Goal: Information Seeking & Learning: Learn about a topic

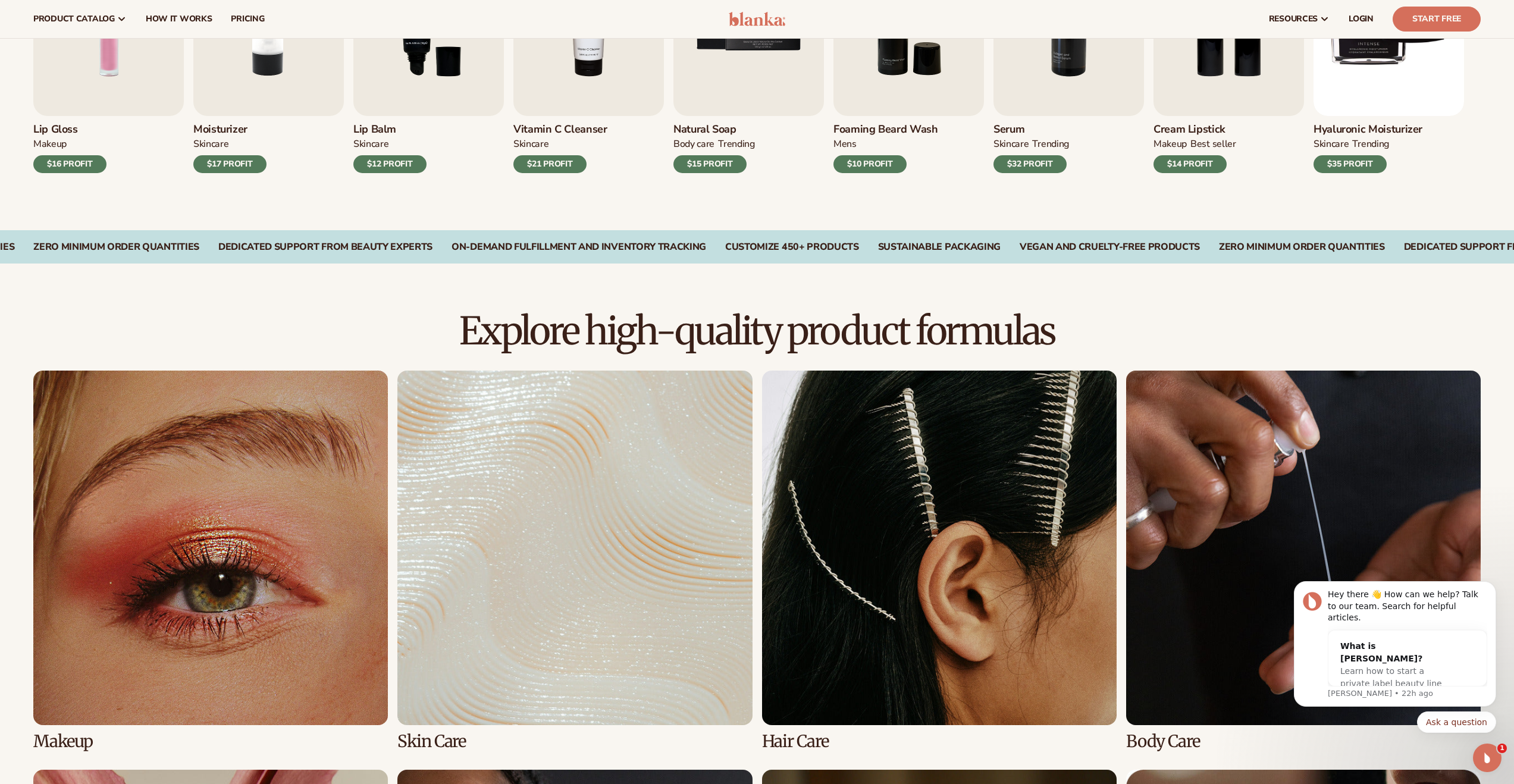
scroll to position [294, 0]
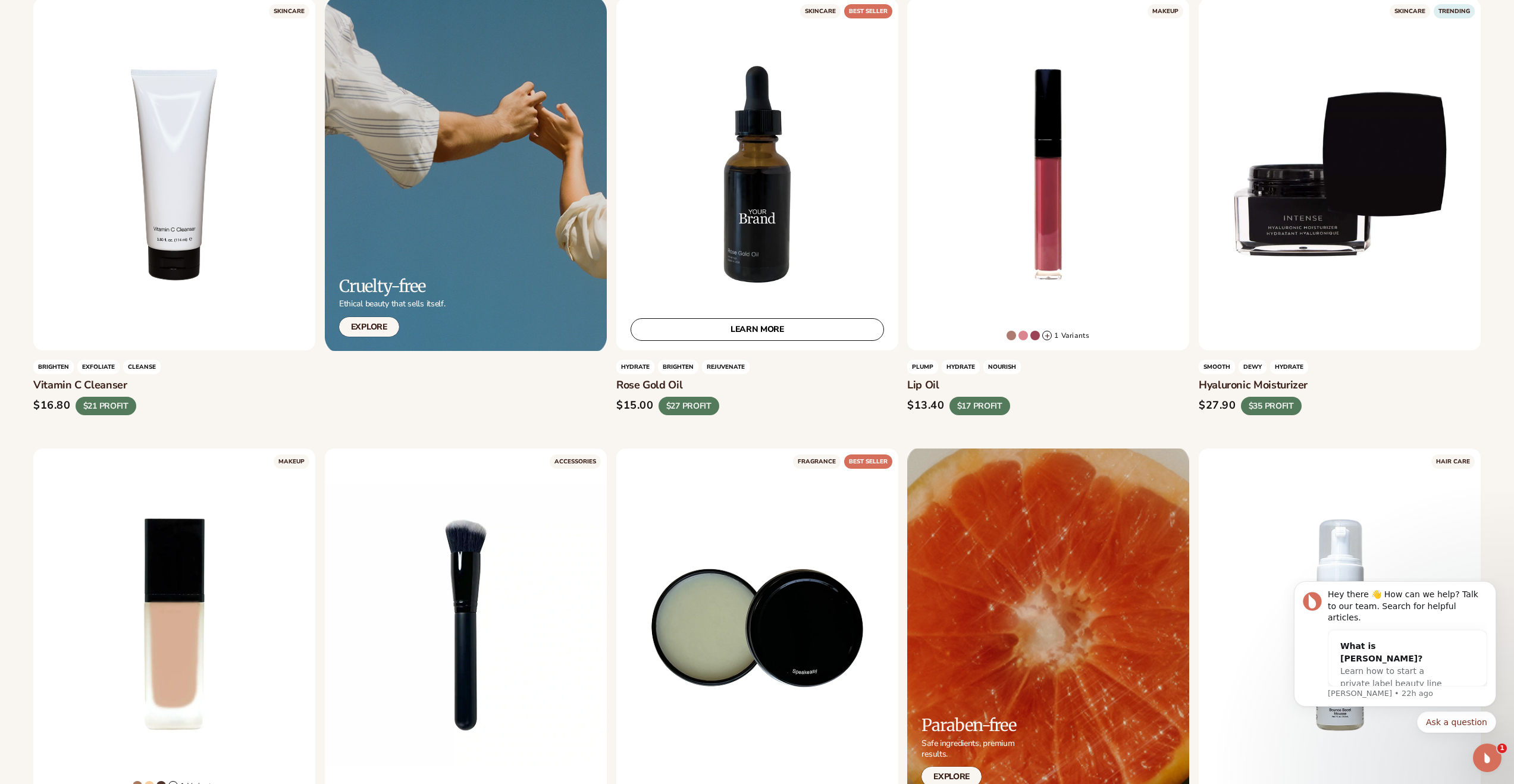
scroll to position [998, 0]
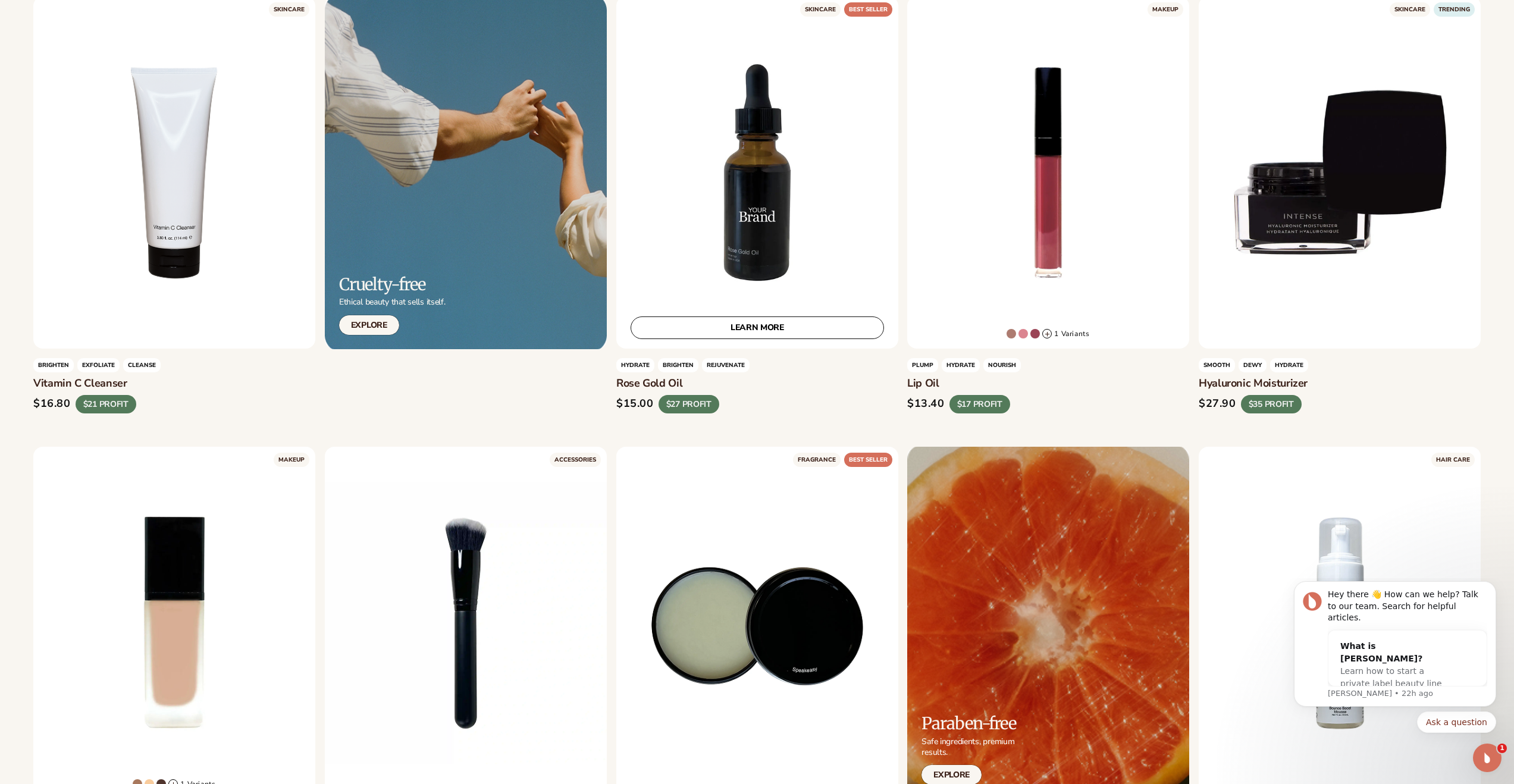
click at [715, 276] on div "LEARN MORE" at bounding box center [757, 172] width 282 height 352
click at [759, 329] on link "LEARN MORE" at bounding box center [757, 328] width 254 height 22
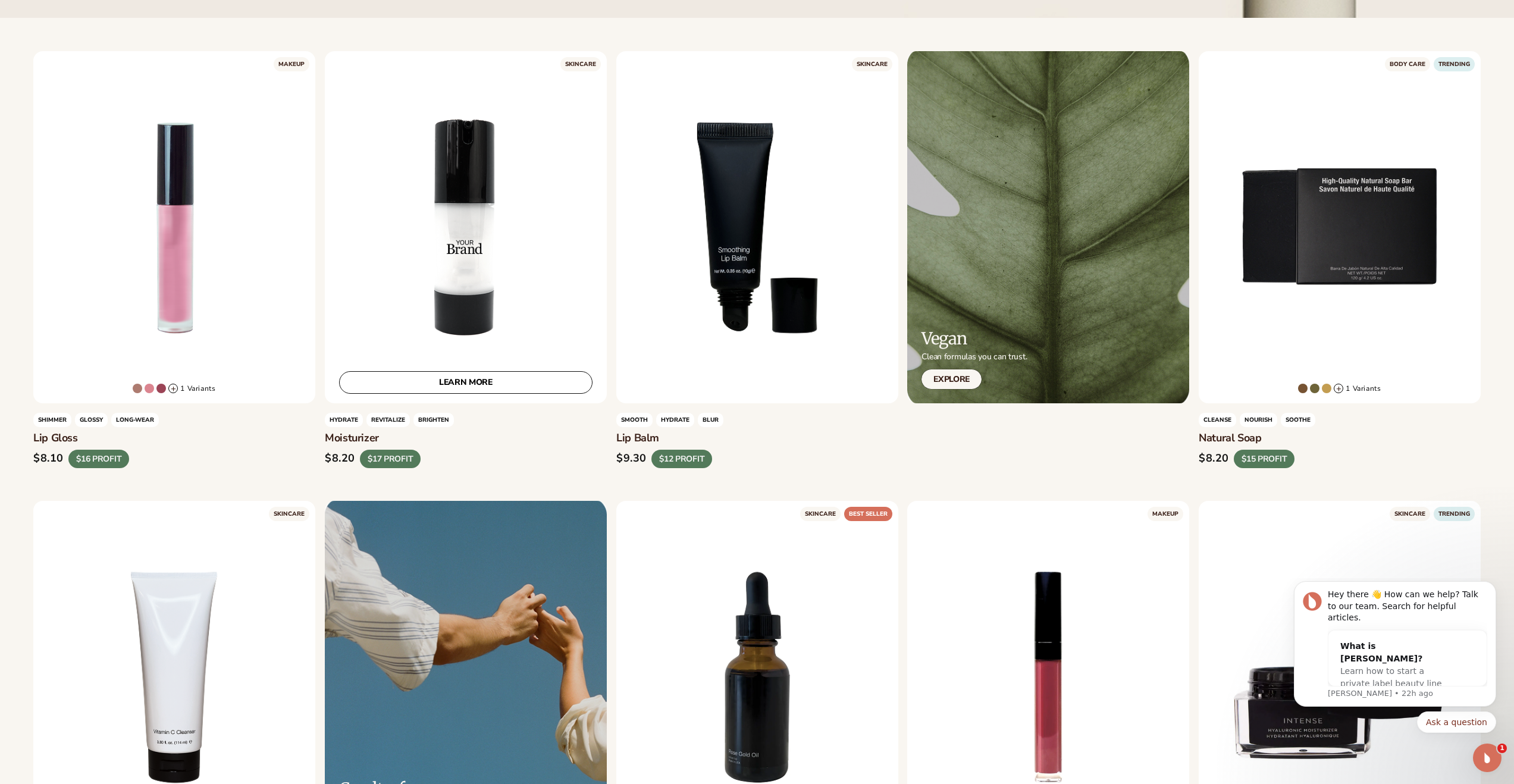
scroll to position [645, 0]
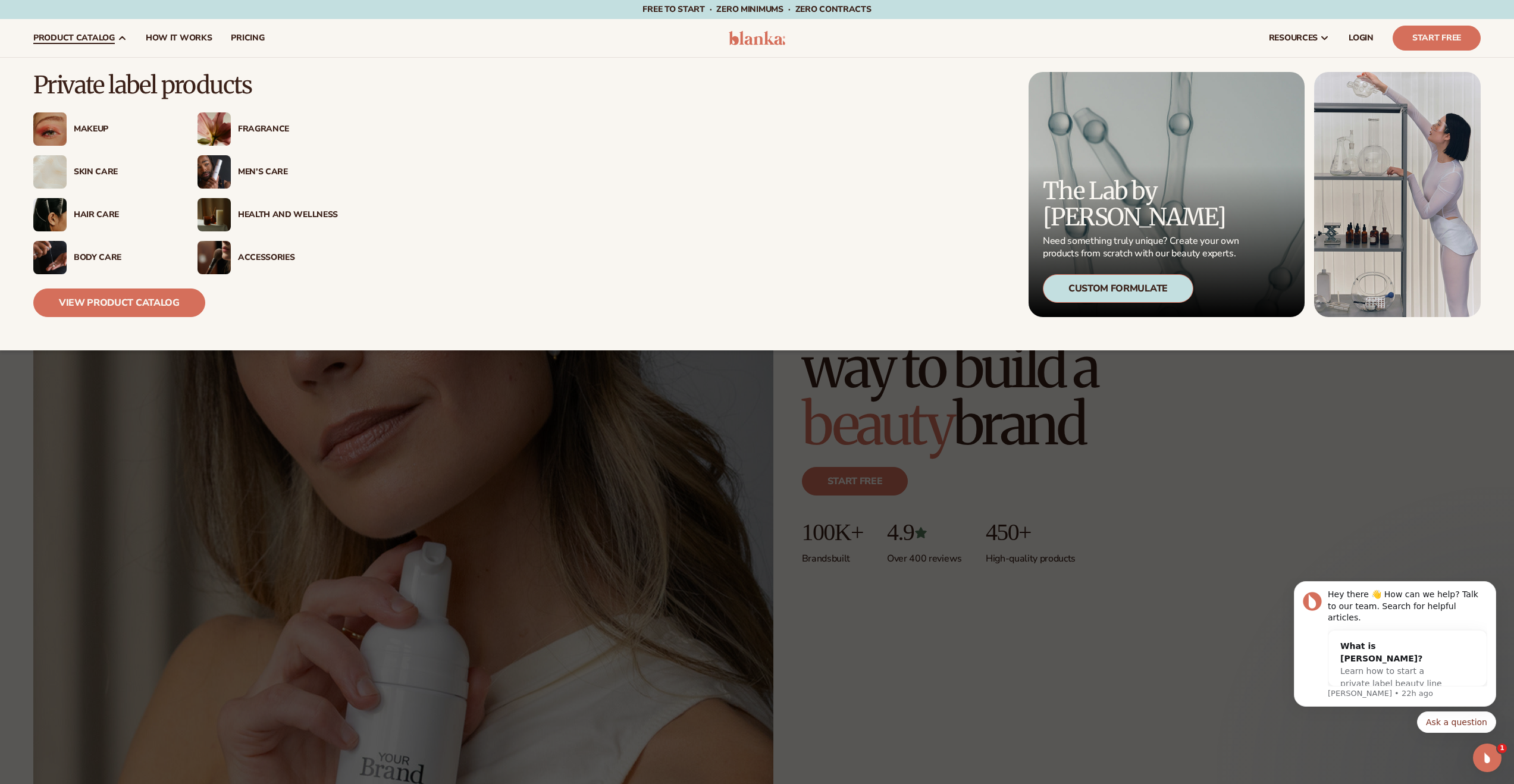
click at [107, 41] on span "product catalog" at bounding box center [74, 38] width 82 height 10
click at [84, 128] on div "Makeup" at bounding box center [123, 130] width 100 height 10
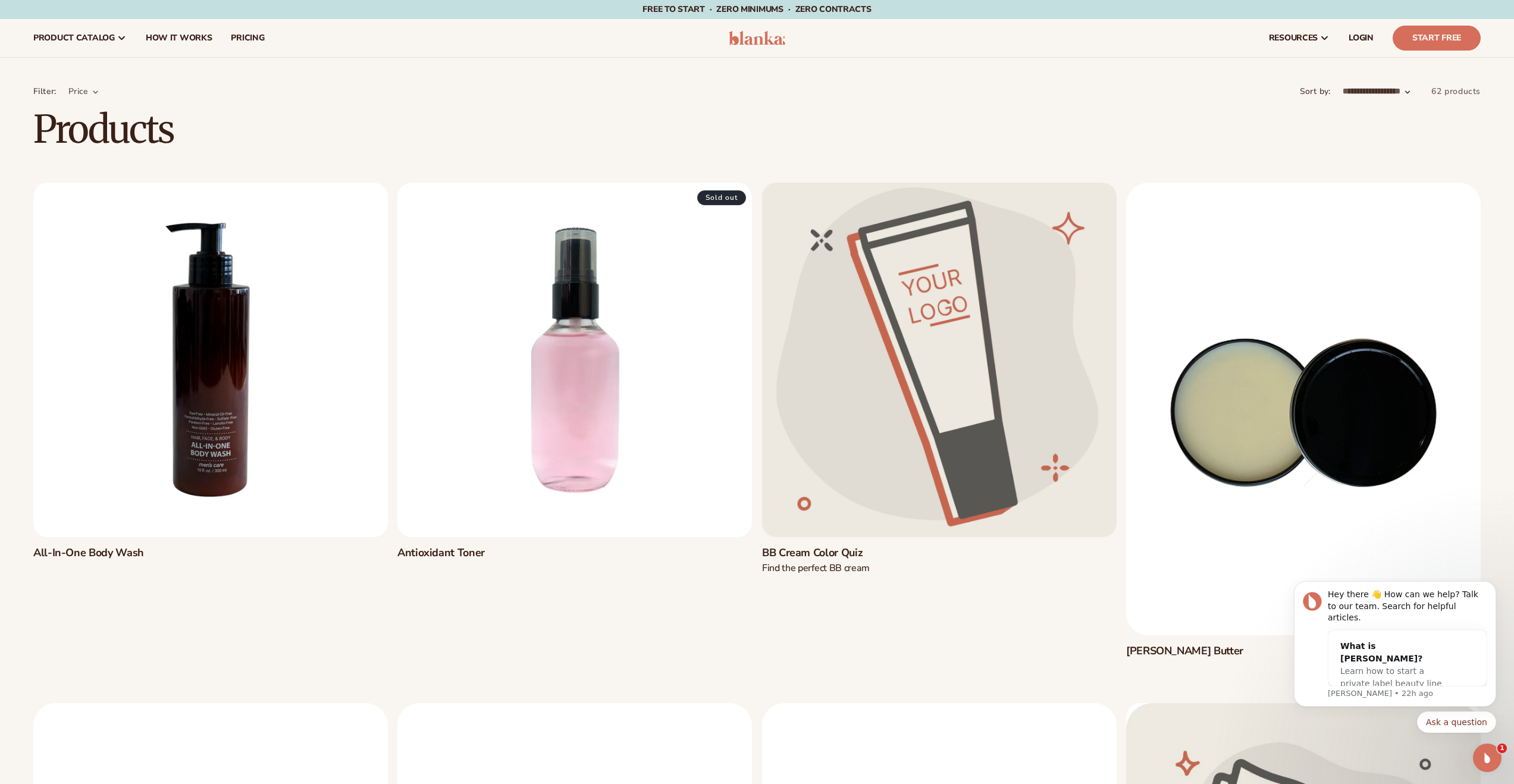
click at [197, 547] on link "All-in-one Body Wash" at bounding box center [211, 553] width 355 height 13
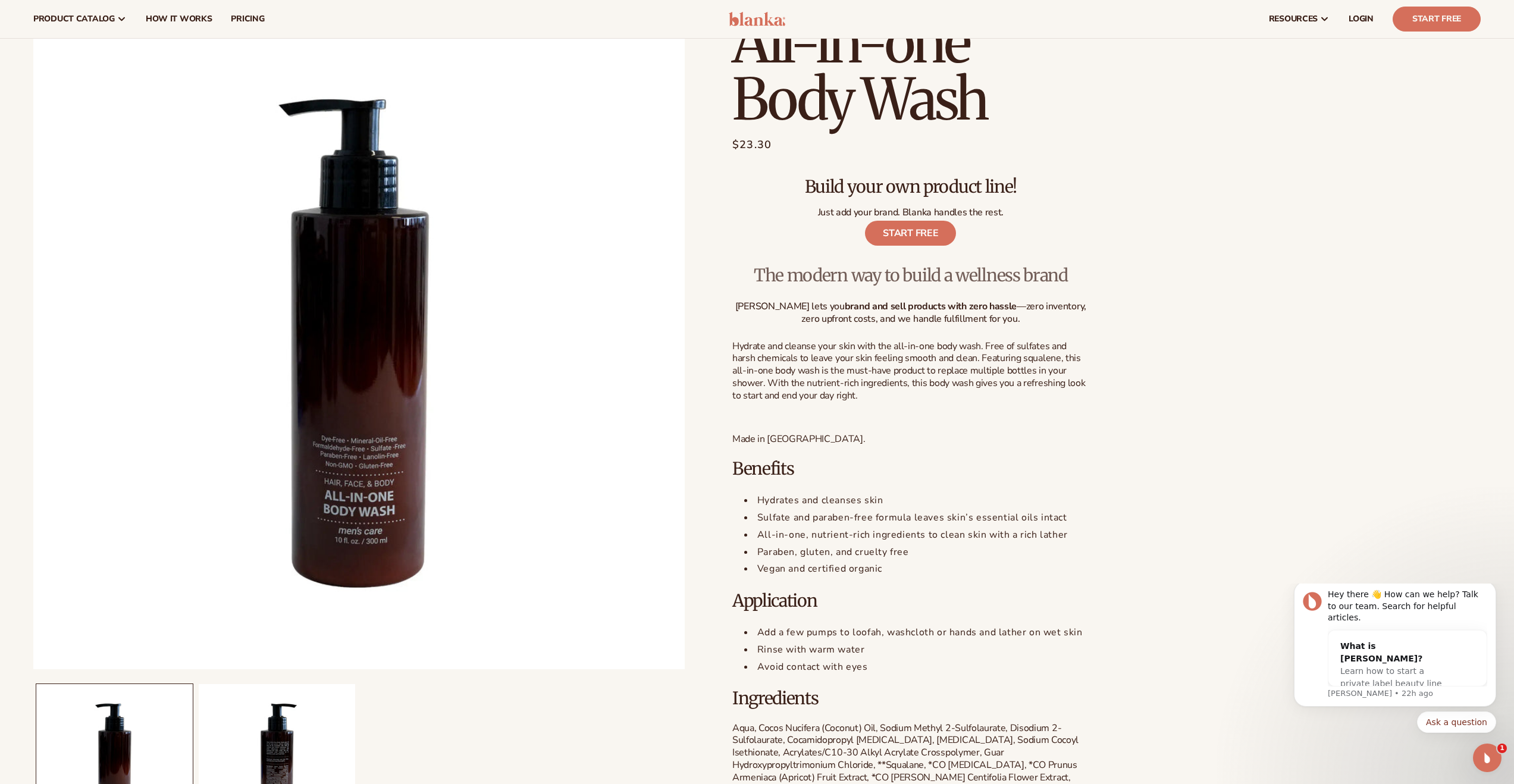
scroll to position [65, 0]
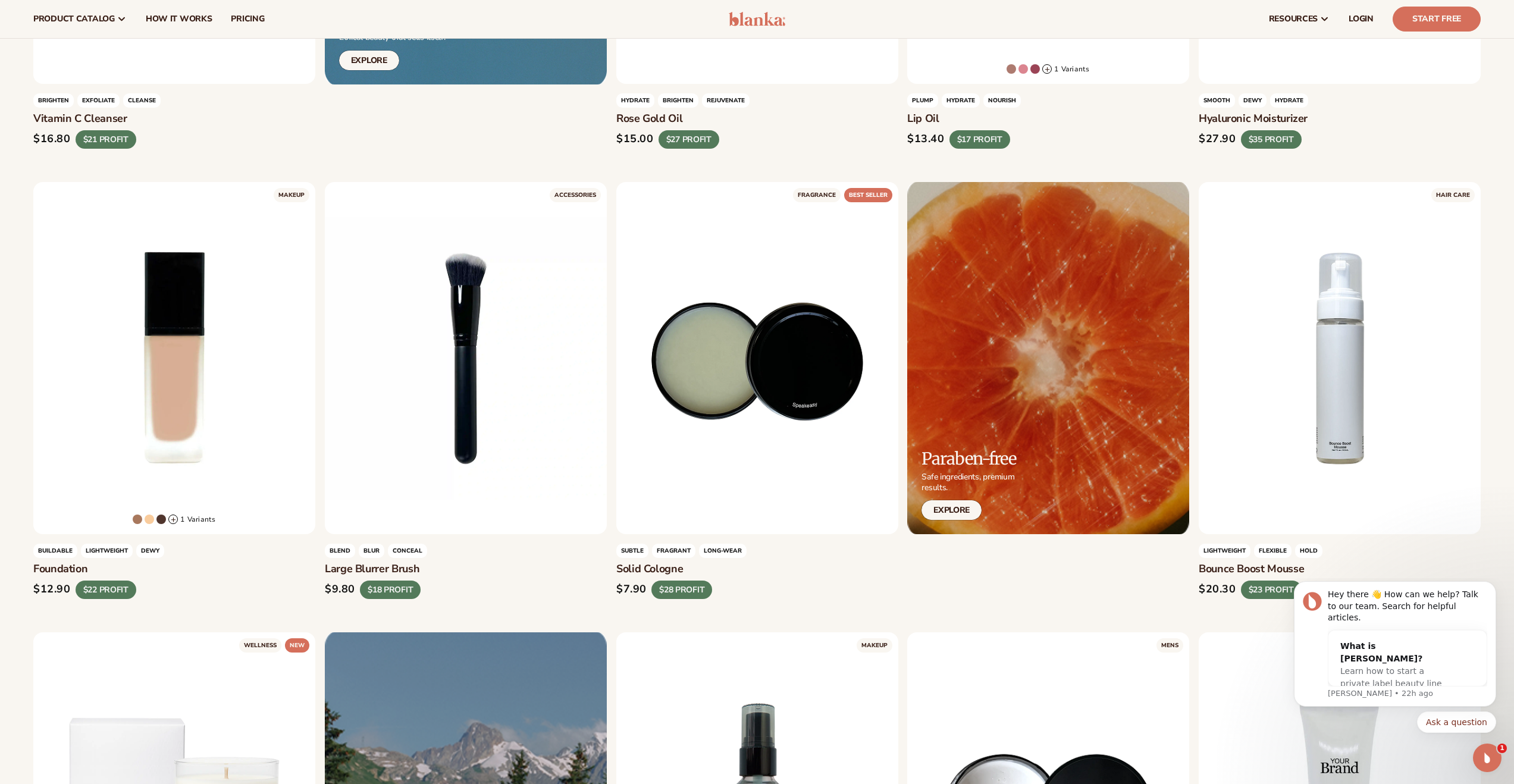
scroll to position [1160, 0]
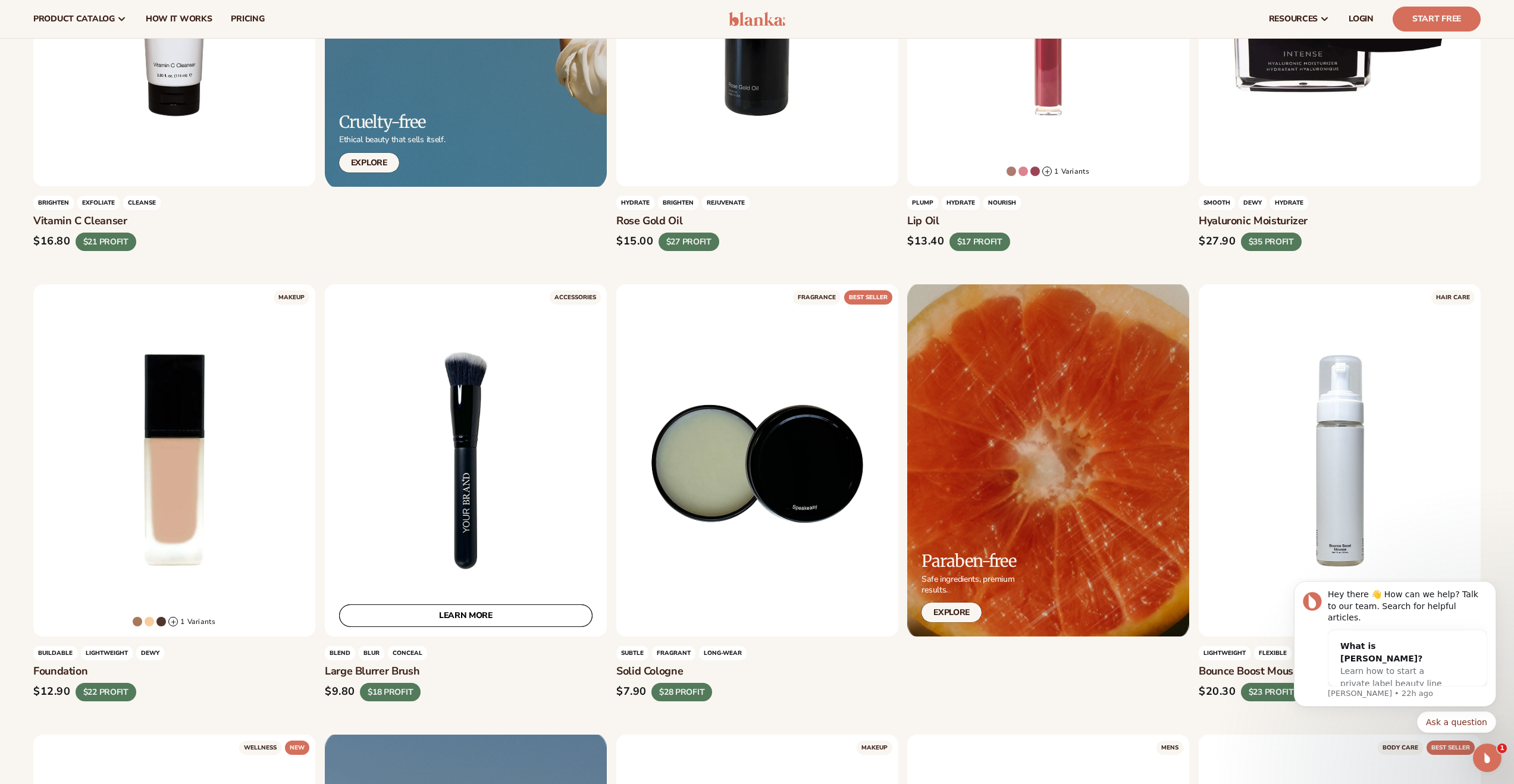
click at [452, 619] on link "LEARN MORE" at bounding box center [466, 616] width 254 height 22
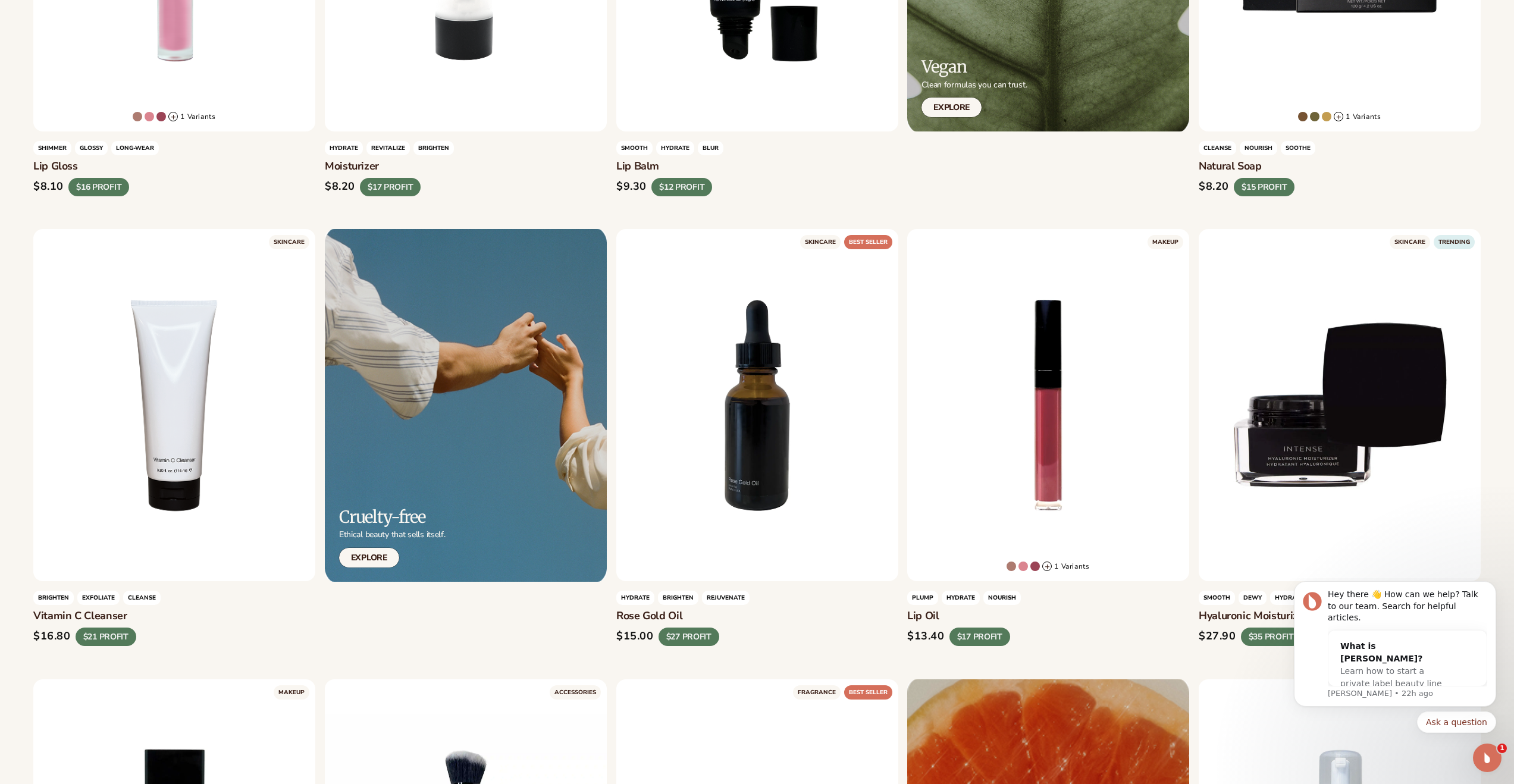
scroll to position [767, 0]
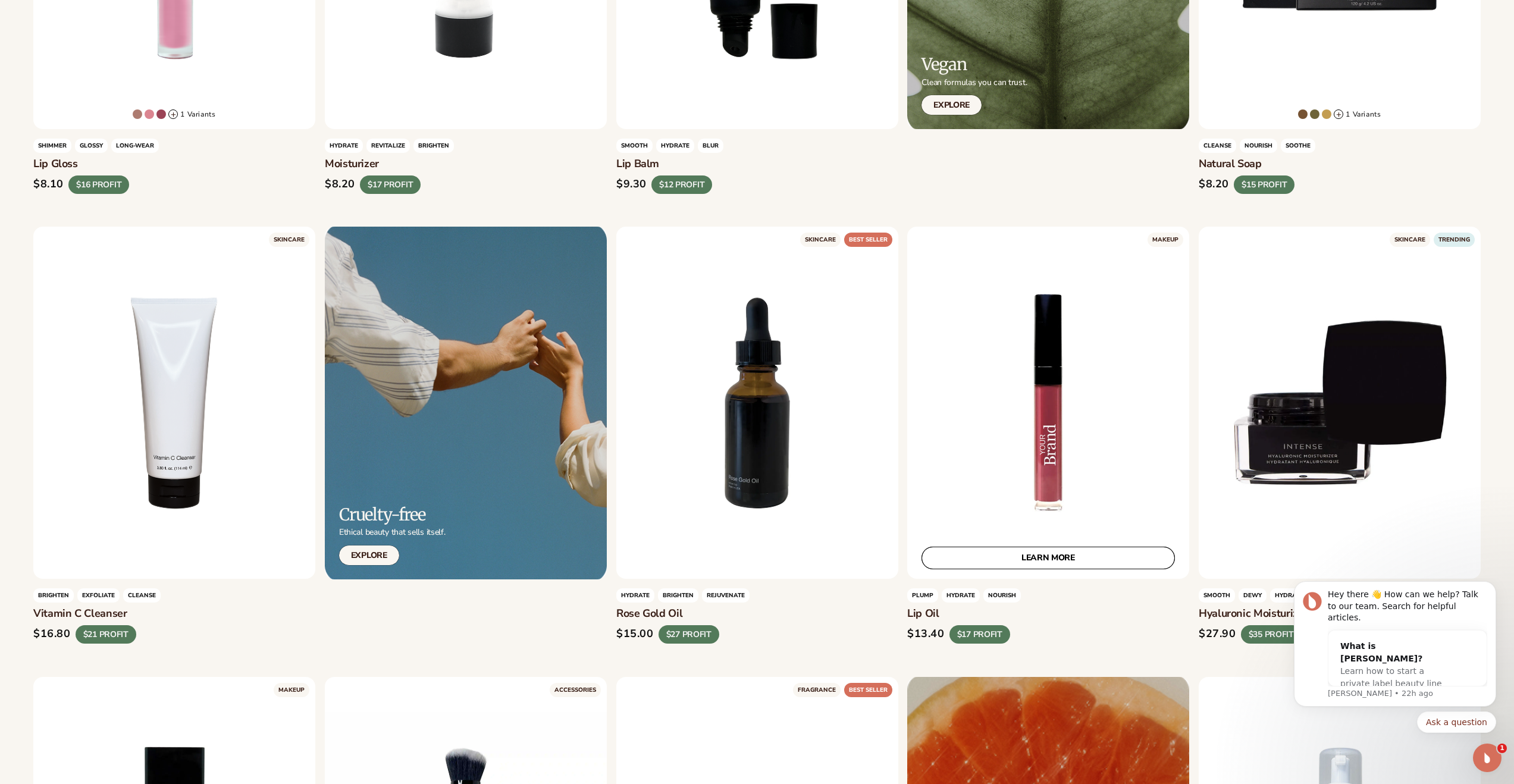
click at [1058, 558] on link "LEARN MORE" at bounding box center [1048, 559] width 254 height 22
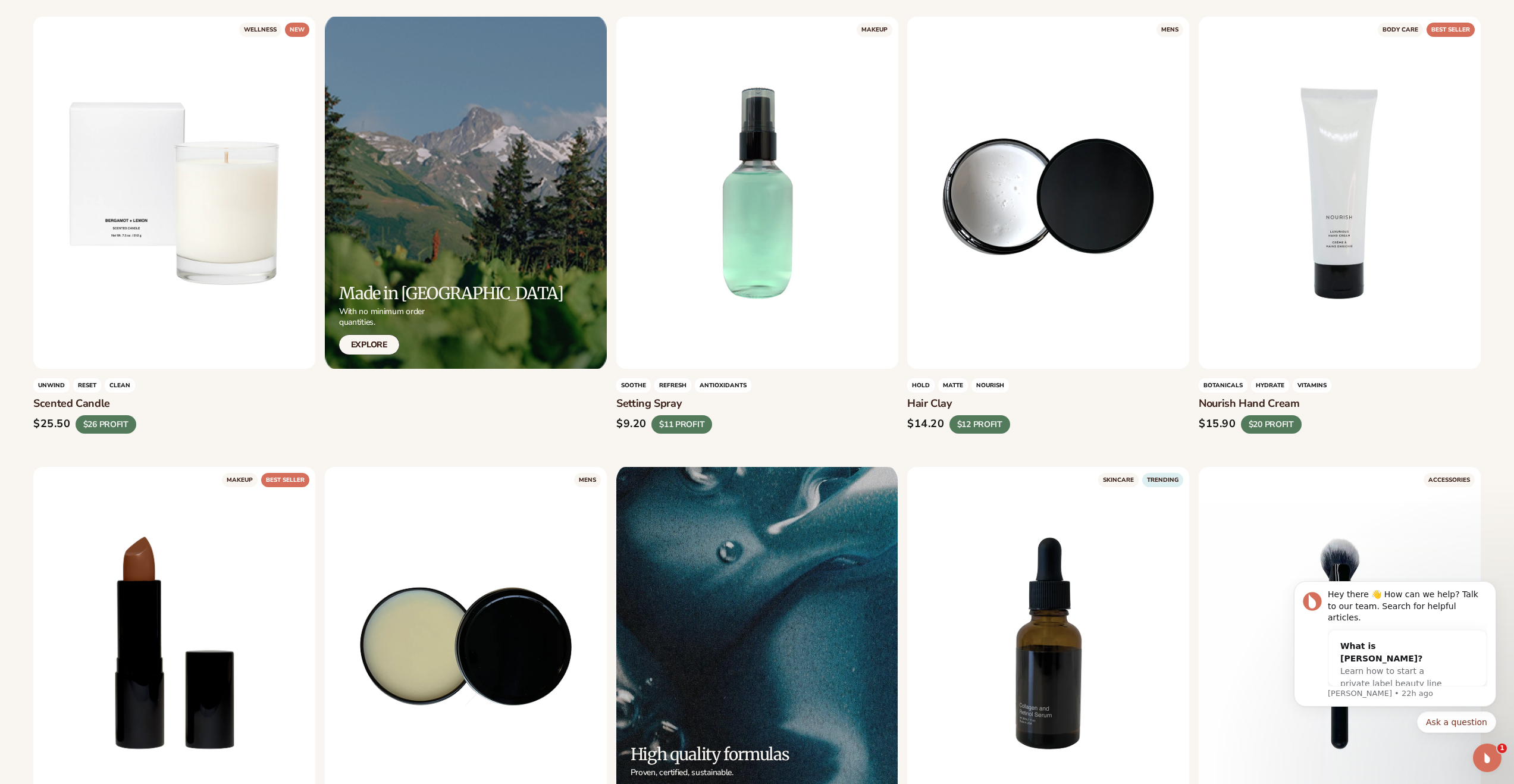
scroll to position [1878, 0]
click at [742, 343] on link "LEARN MORE" at bounding box center [757, 347] width 254 height 22
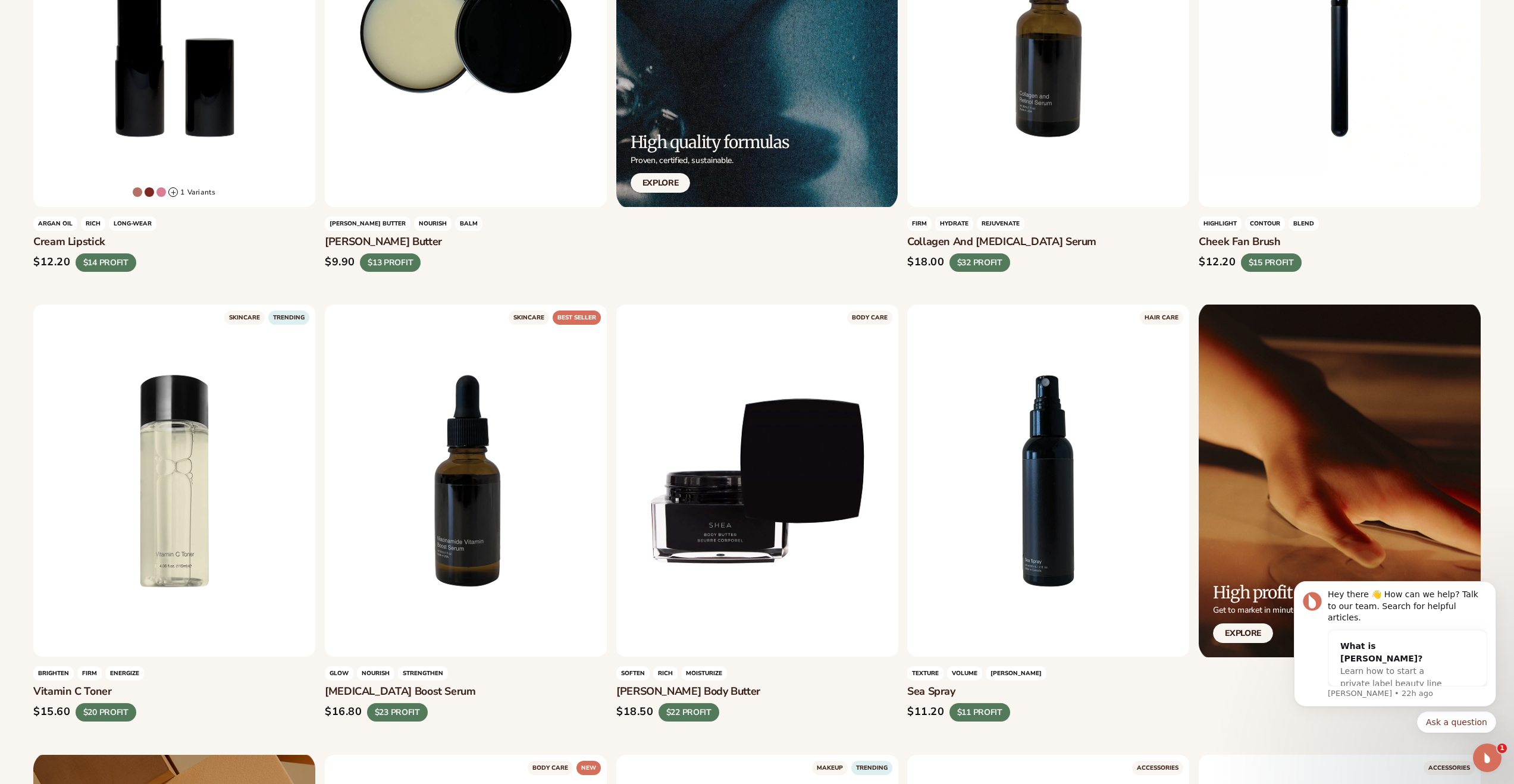
scroll to position [2621, 0]
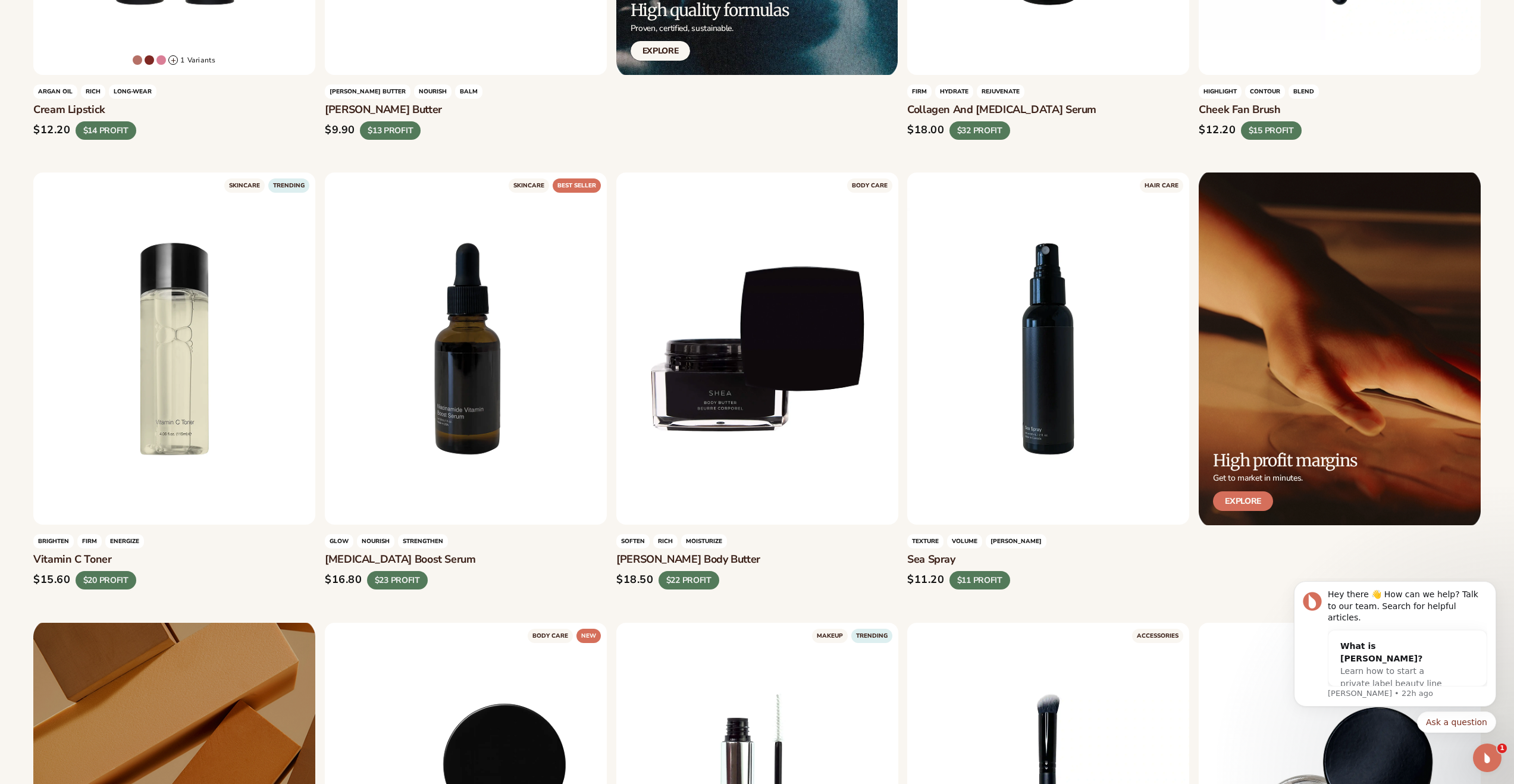
click at [1251, 505] on link "Explore" at bounding box center [1243, 501] width 60 height 19
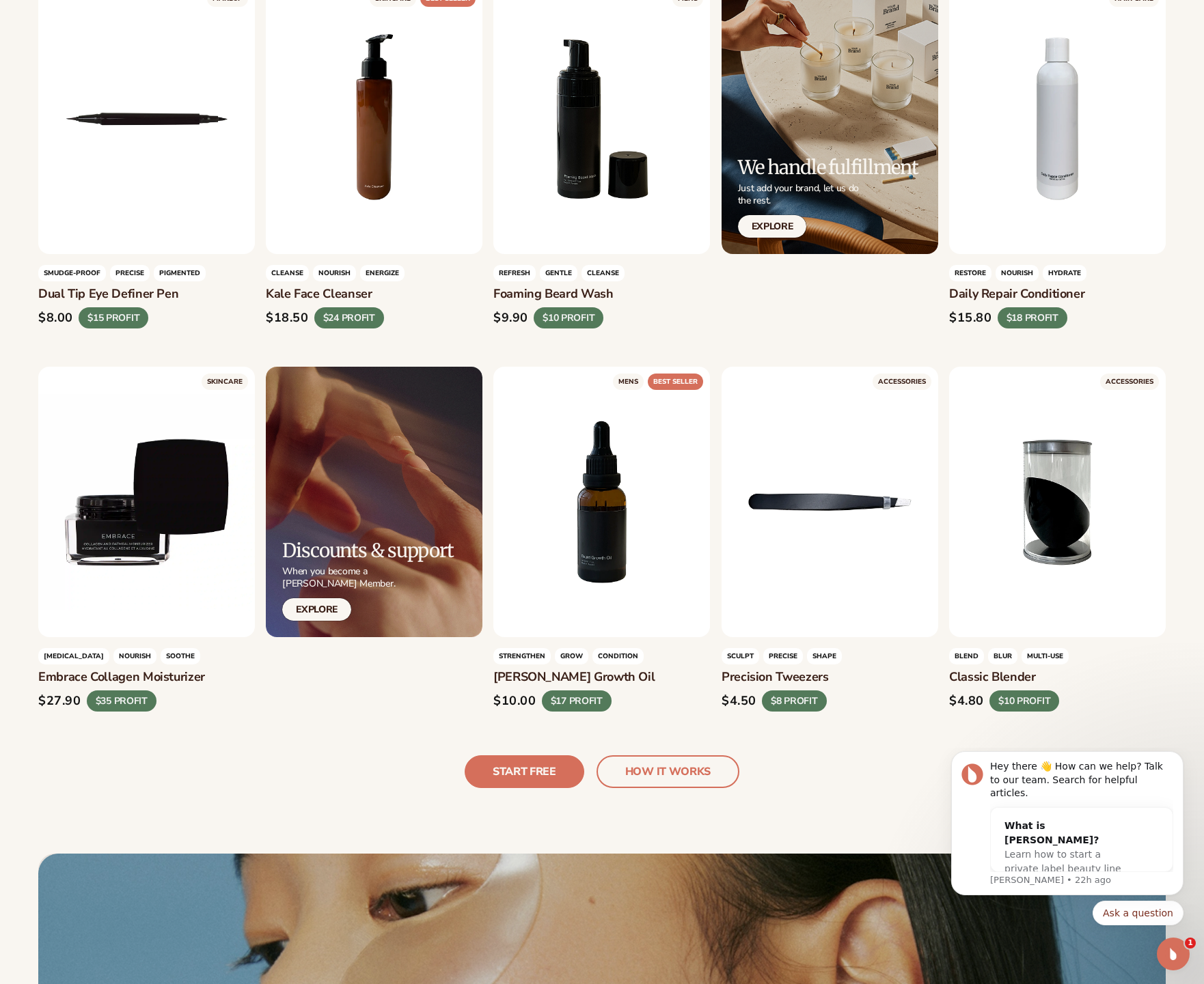
scroll to position [3254, 0]
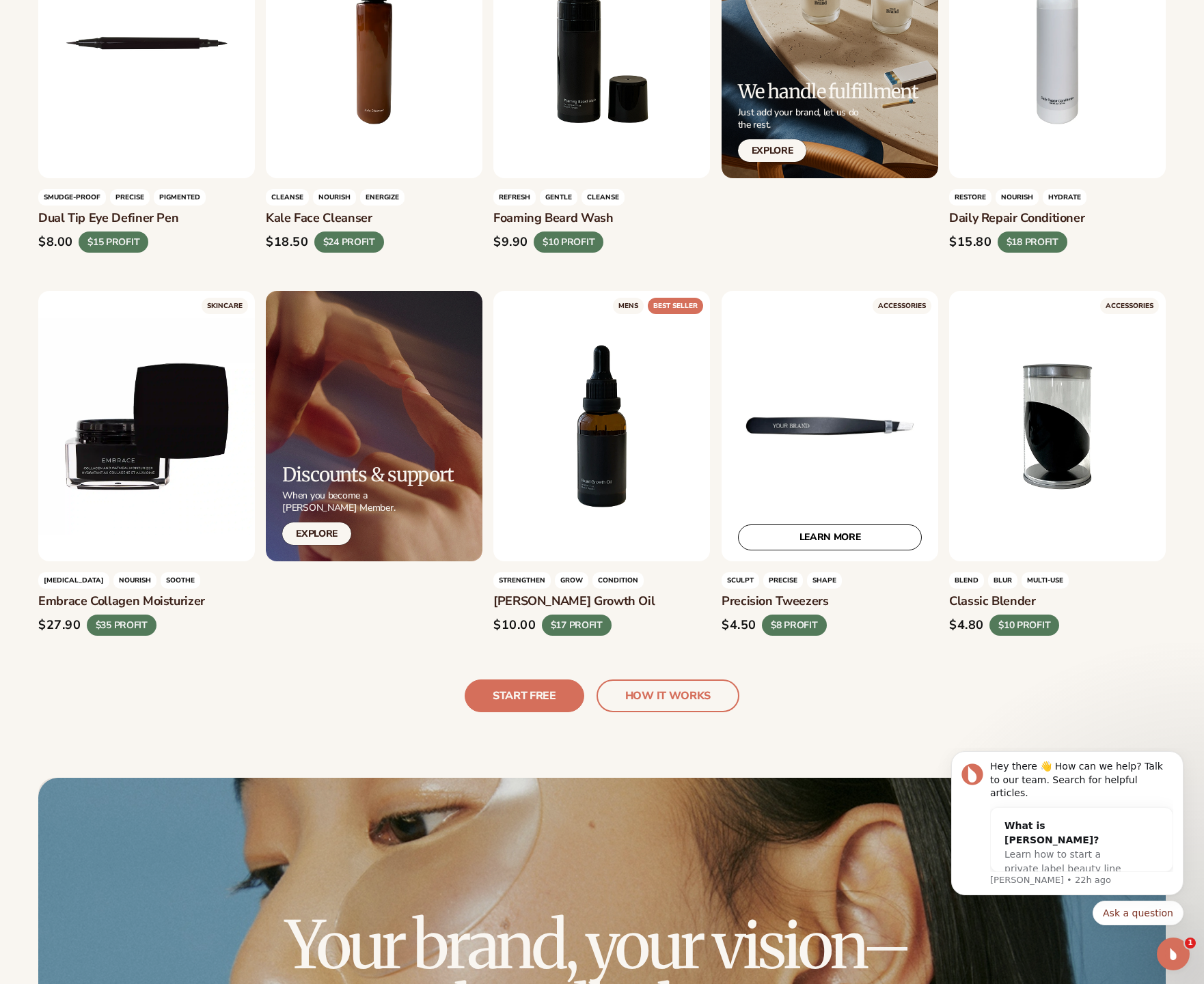
click at [799, 446] on div "LEARN MORE" at bounding box center [830, 427] width 216 height 271
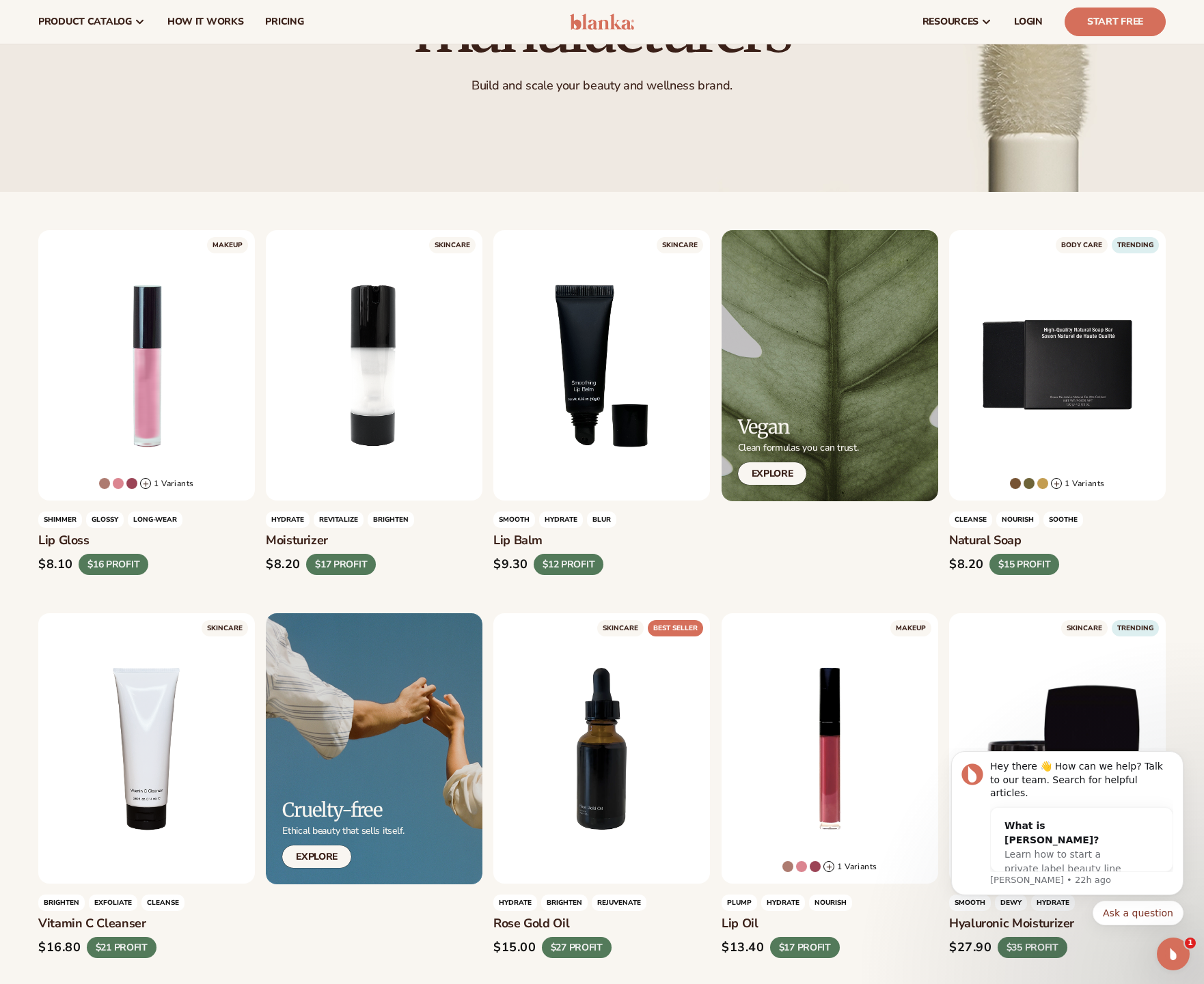
scroll to position [0, 0]
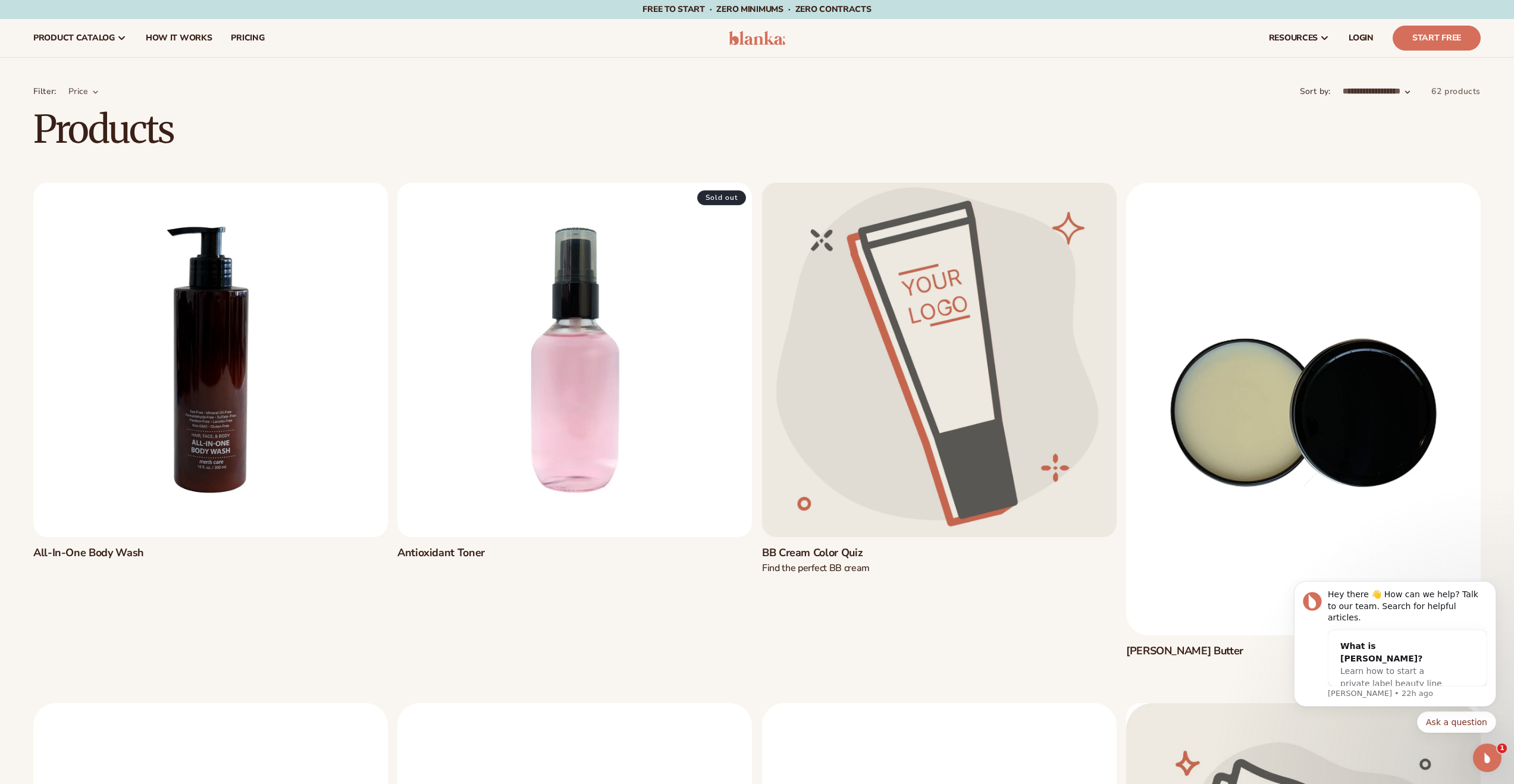
click at [710, 97] on div "Filter: Price The highest price is $949.00 Reset $ From $ To" at bounding box center [647, 96] width 1228 height 22
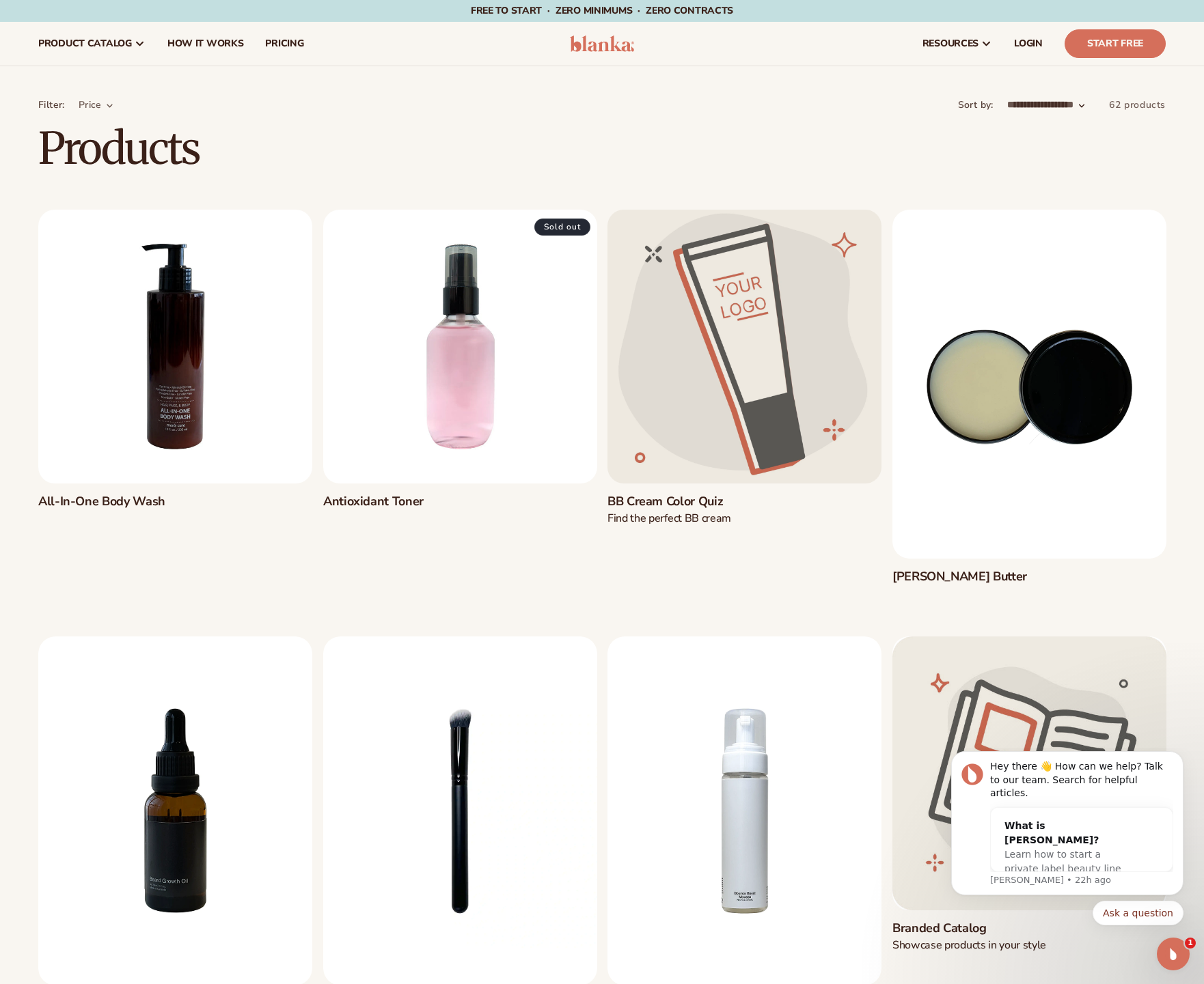
click at [603, 43] on img at bounding box center [602, 43] width 65 height 16
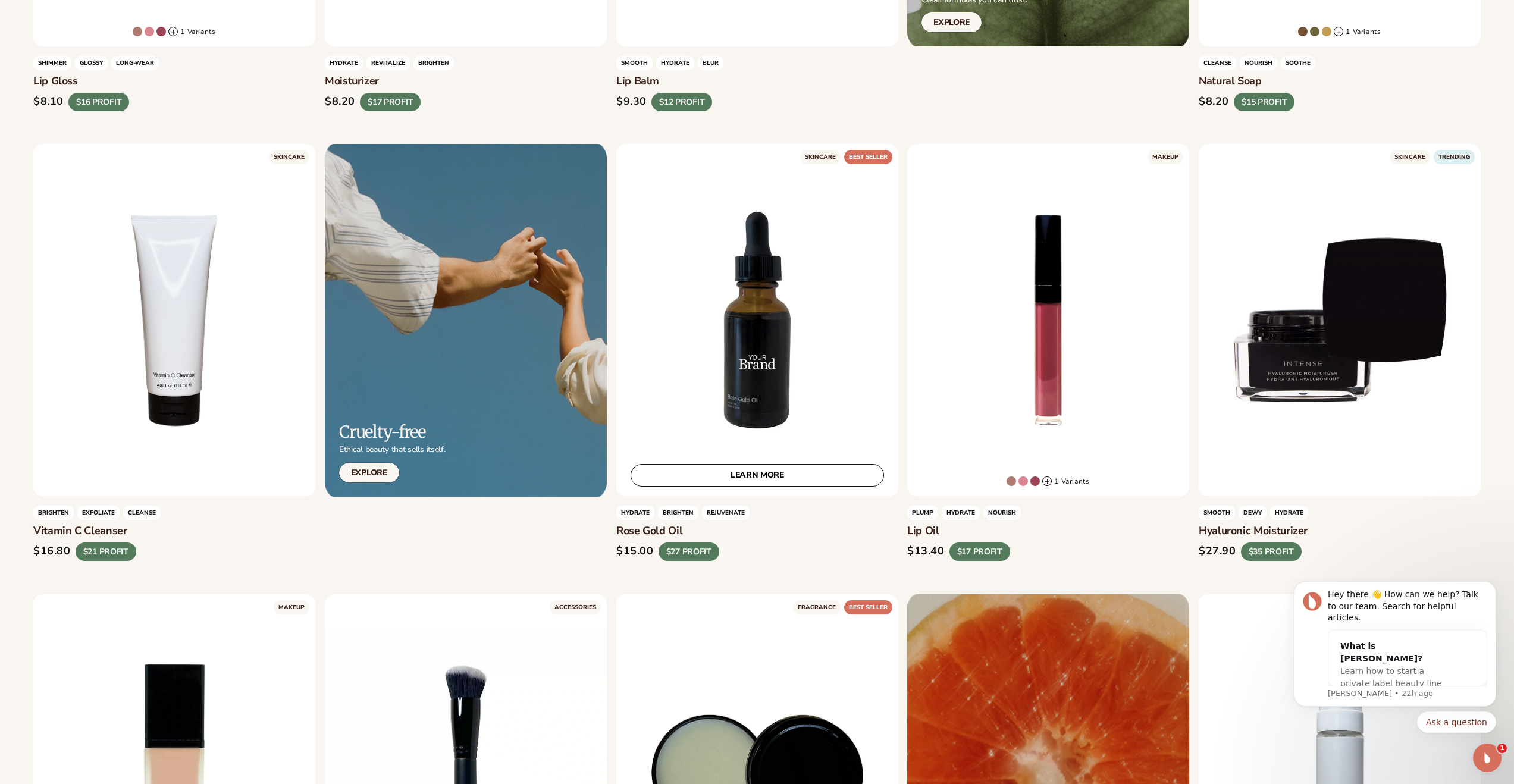
scroll to position [962, 0]
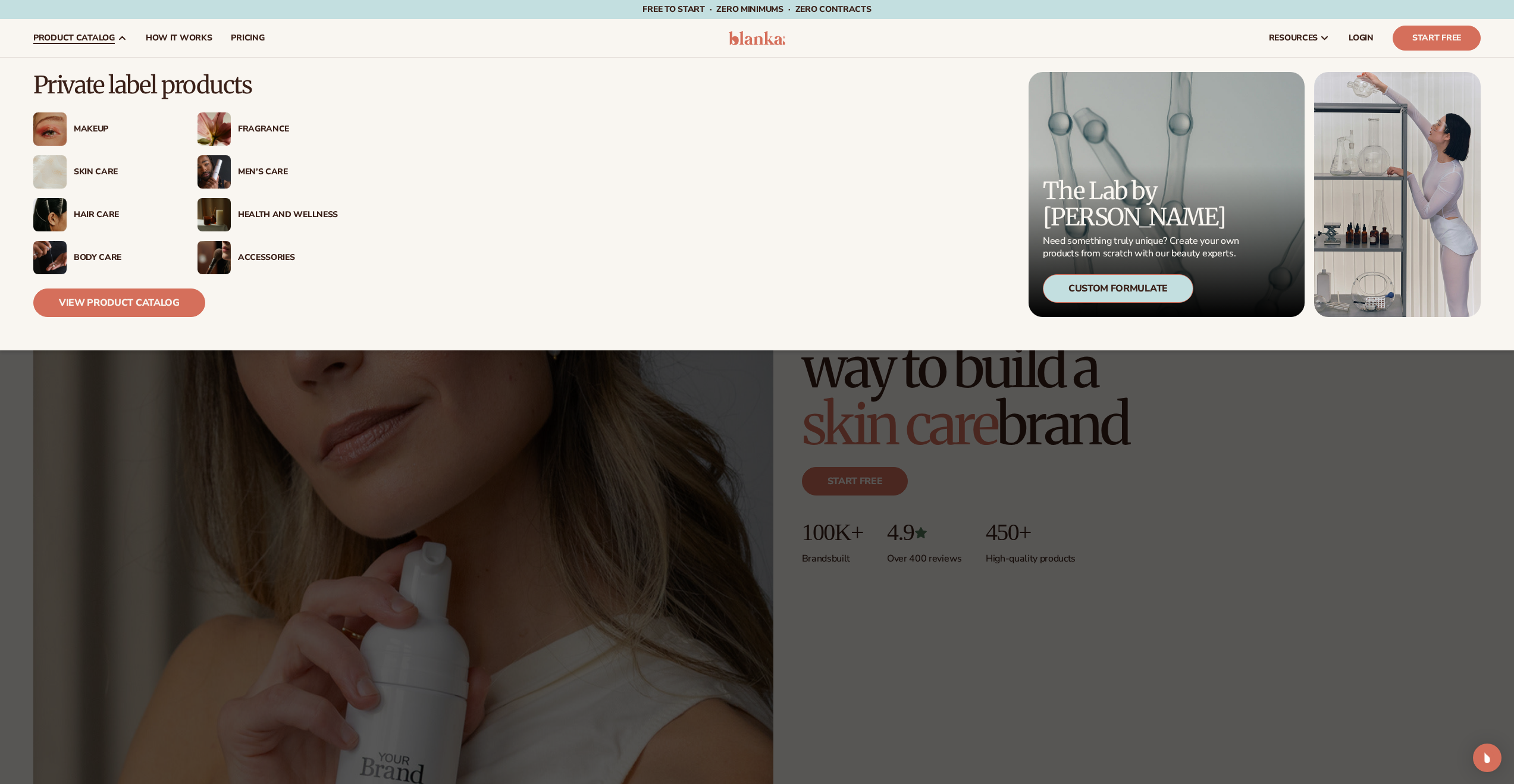
click at [257, 170] on div "Men’s Care" at bounding box center [288, 172] width 100 height 10
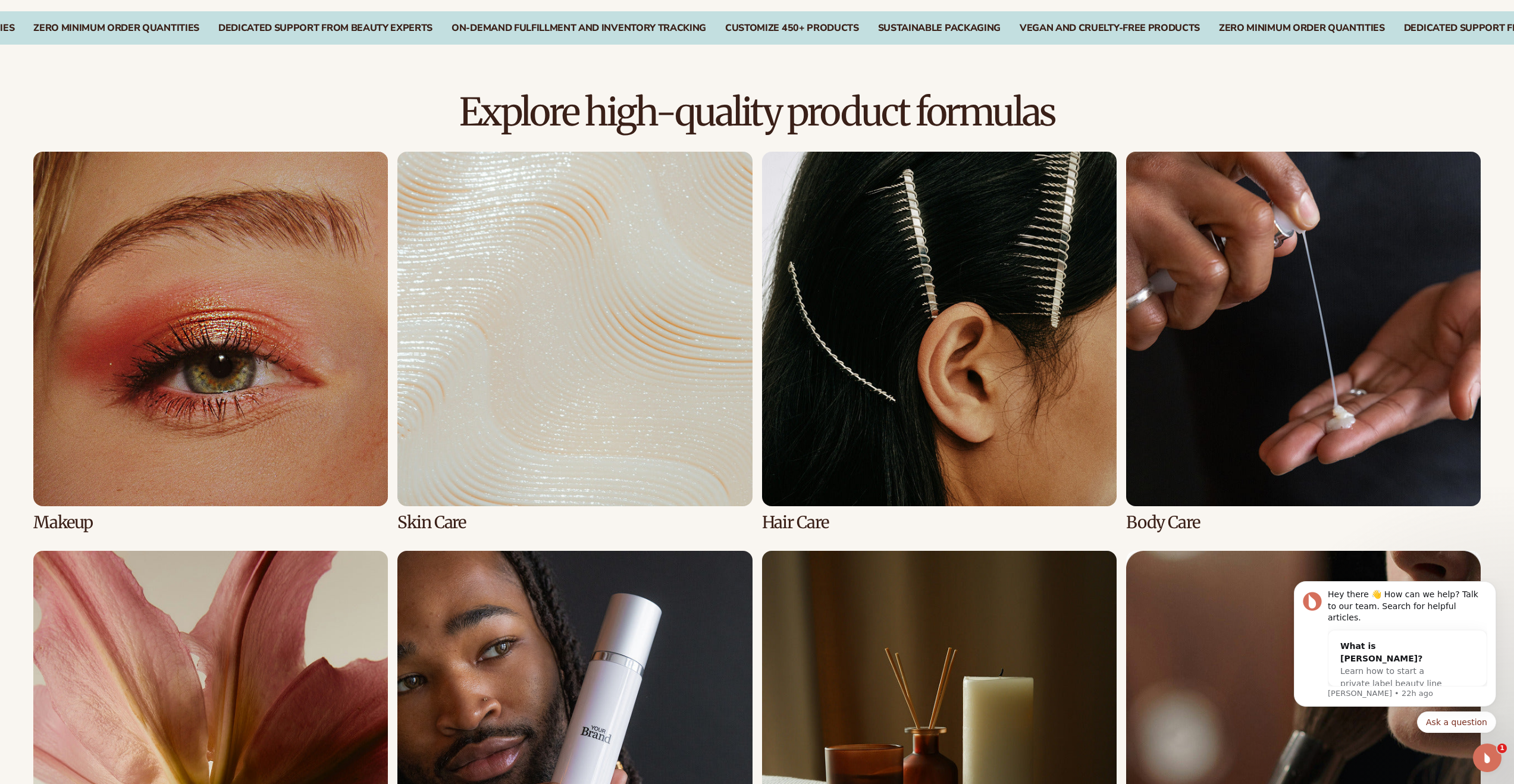
scroll to position [884, 0]
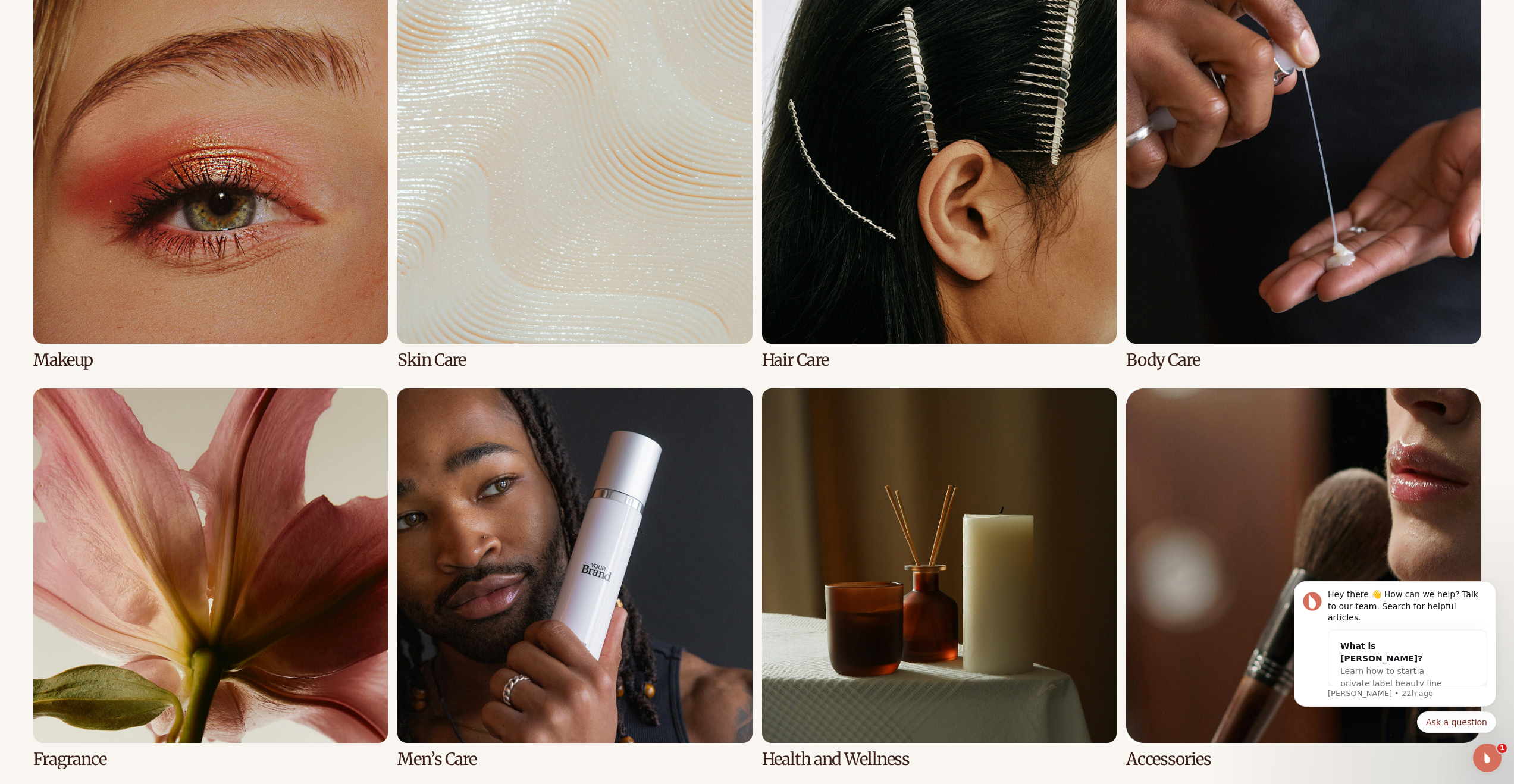
click at [1211, 578] on link "8 / 8" at bounding box center [1303, 579] width 355 height 380
click at [1214, 566] on link "8 / 8" at bounding box center [1303, 579] width 355 height 380
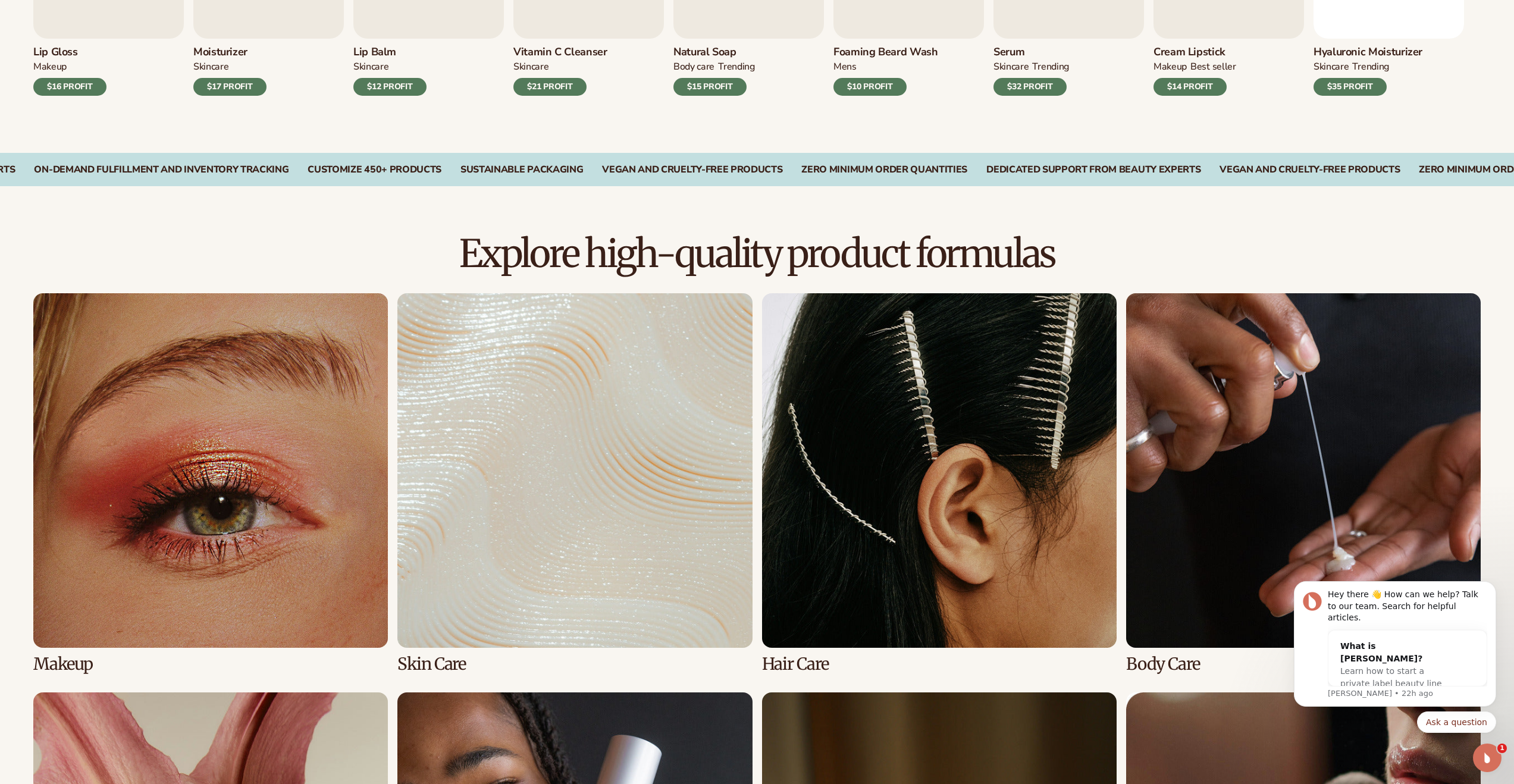
click at [1242, 428] on link "4 / 8" at bounding box center [1303, 483] width 355 height 380
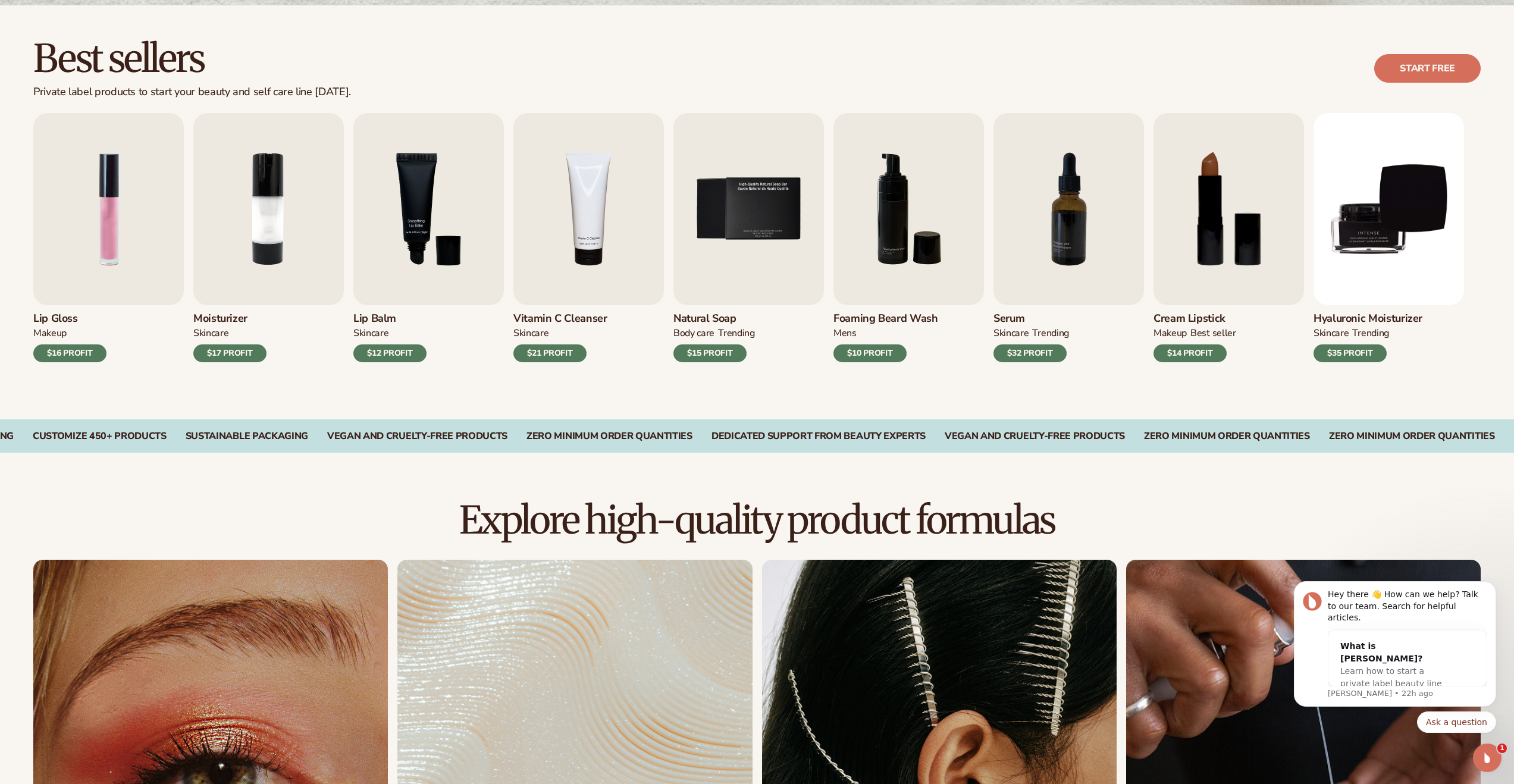
scroll to position [565, 0]
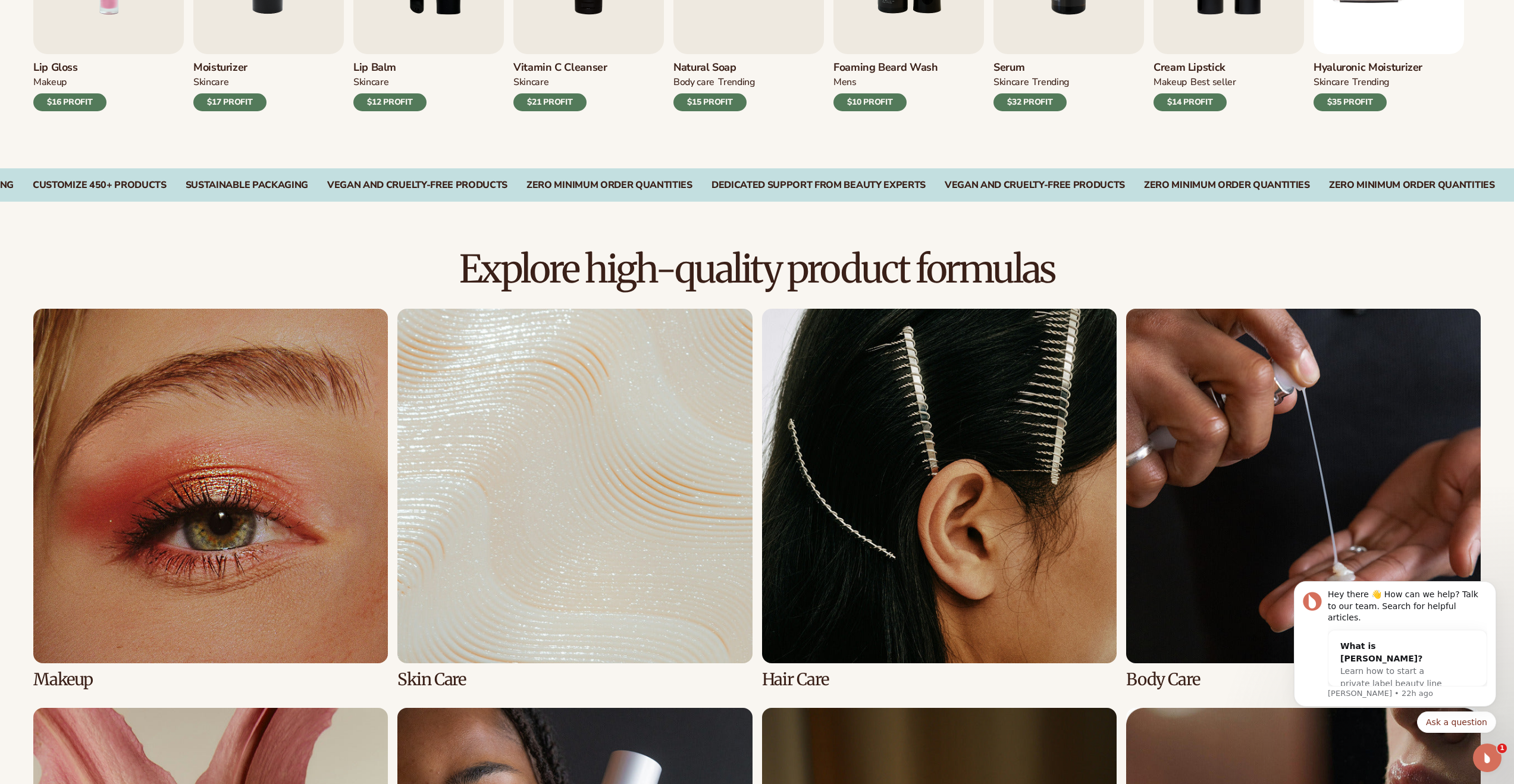
click at [955, 418] on link "3 / 8" at bounding box center [939, 498] width 355 height 380
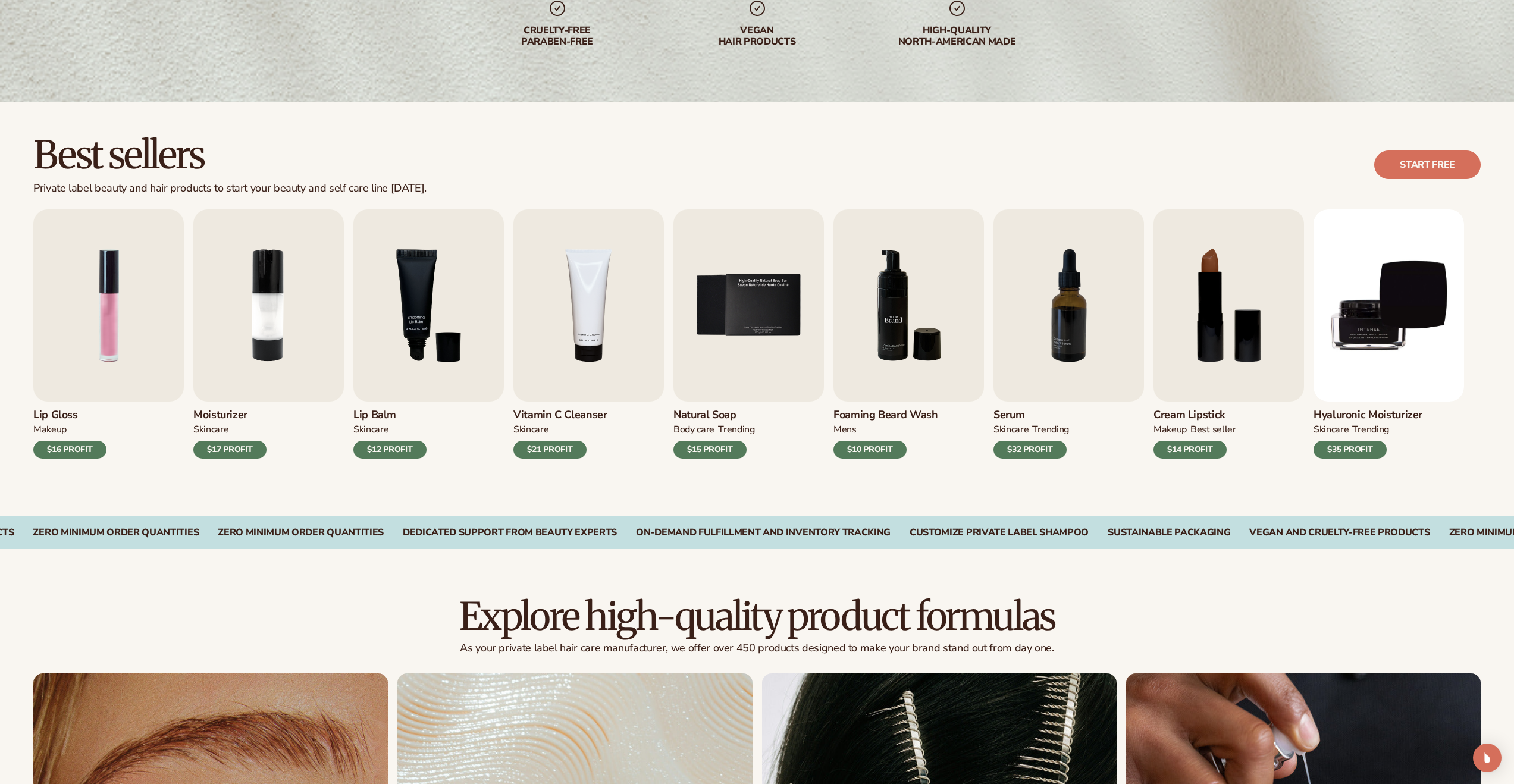
scroll to position [561, 0]
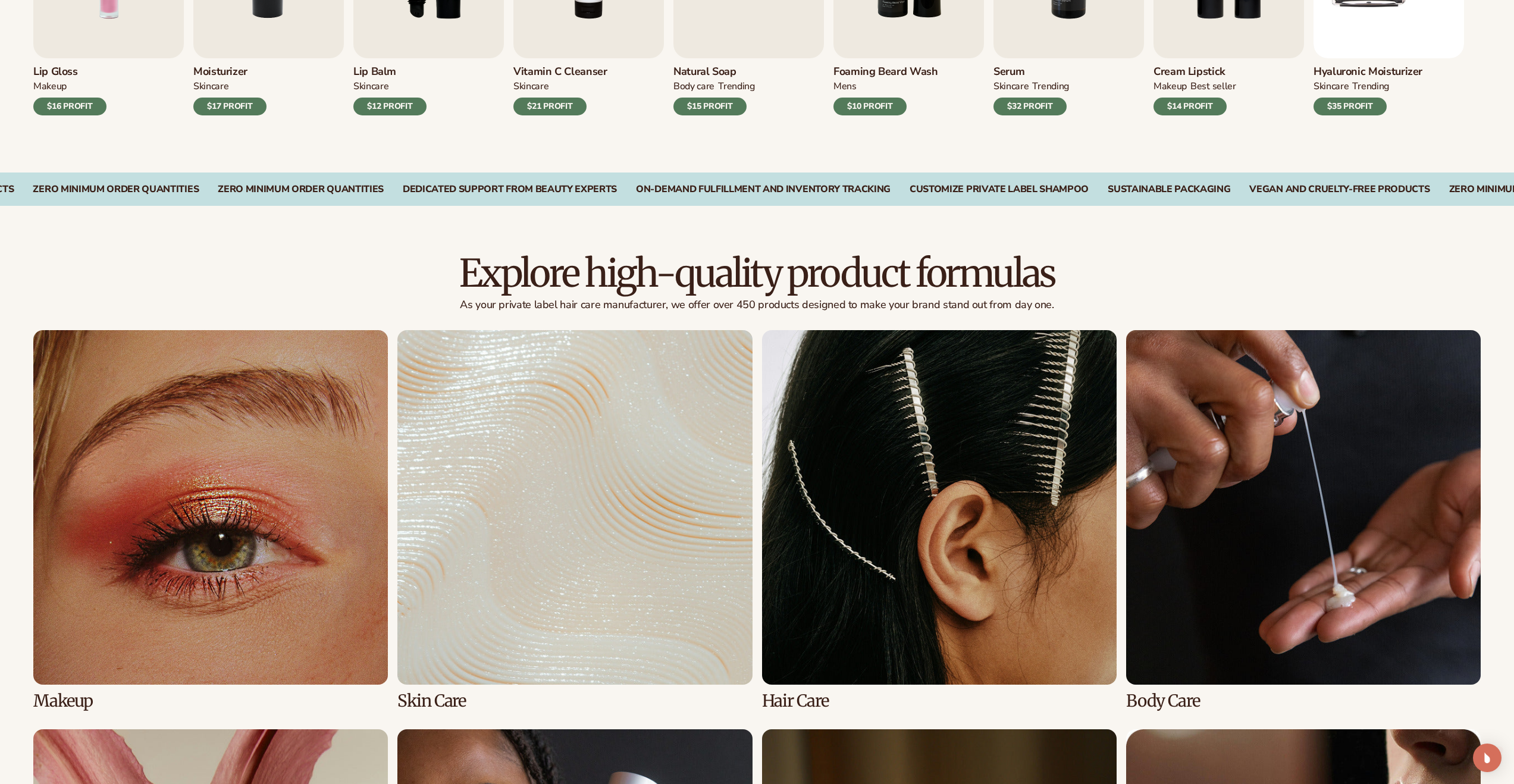
click at [610, 447] on link "2 / 8" at bounding box center [575, 520] width 355 height 380
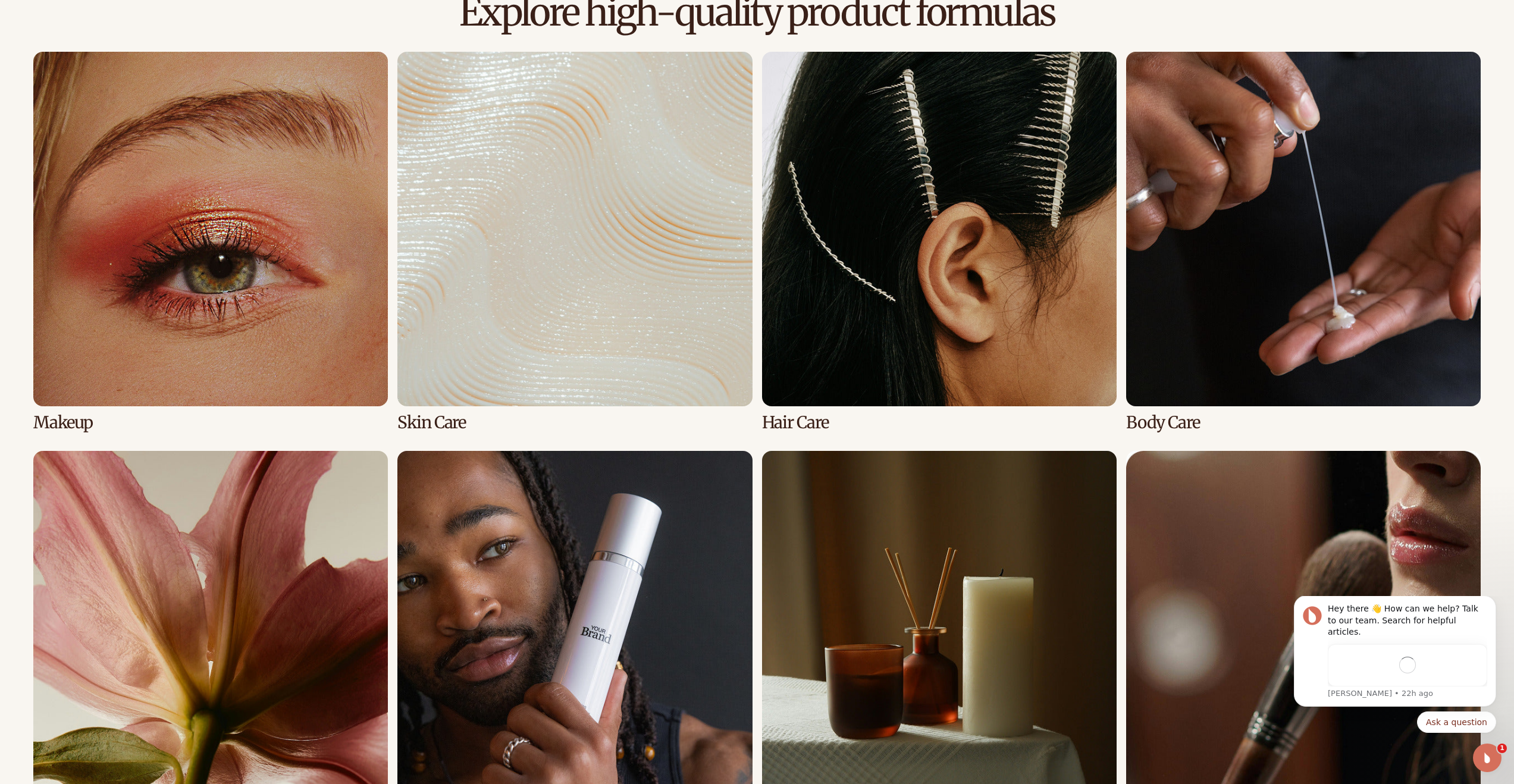
scroll to position [897, 0]
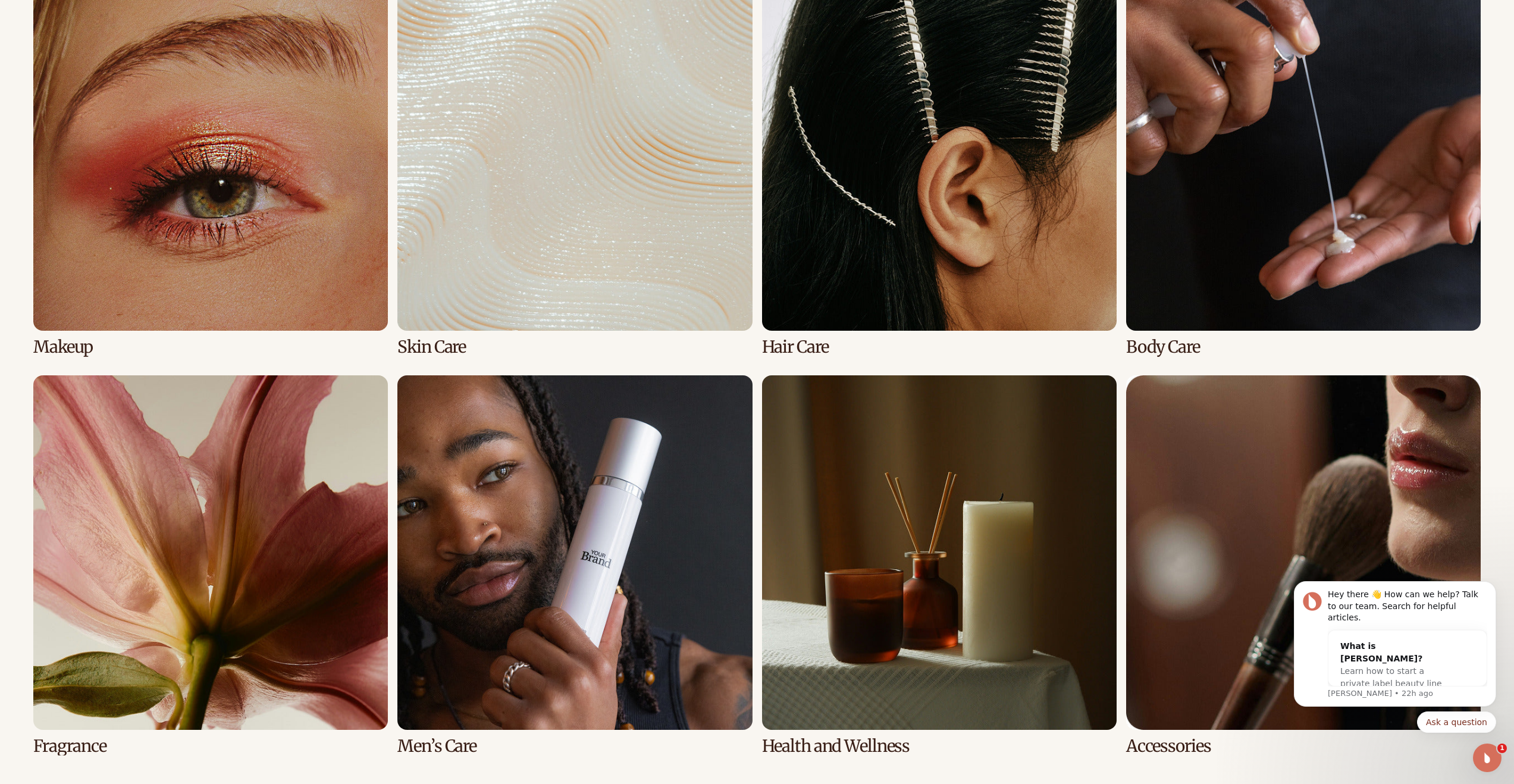
drag, startPoint x: 1284, startPoint y: 218, endPoint x: 1282, endPoint y: 210, distance: 8.2
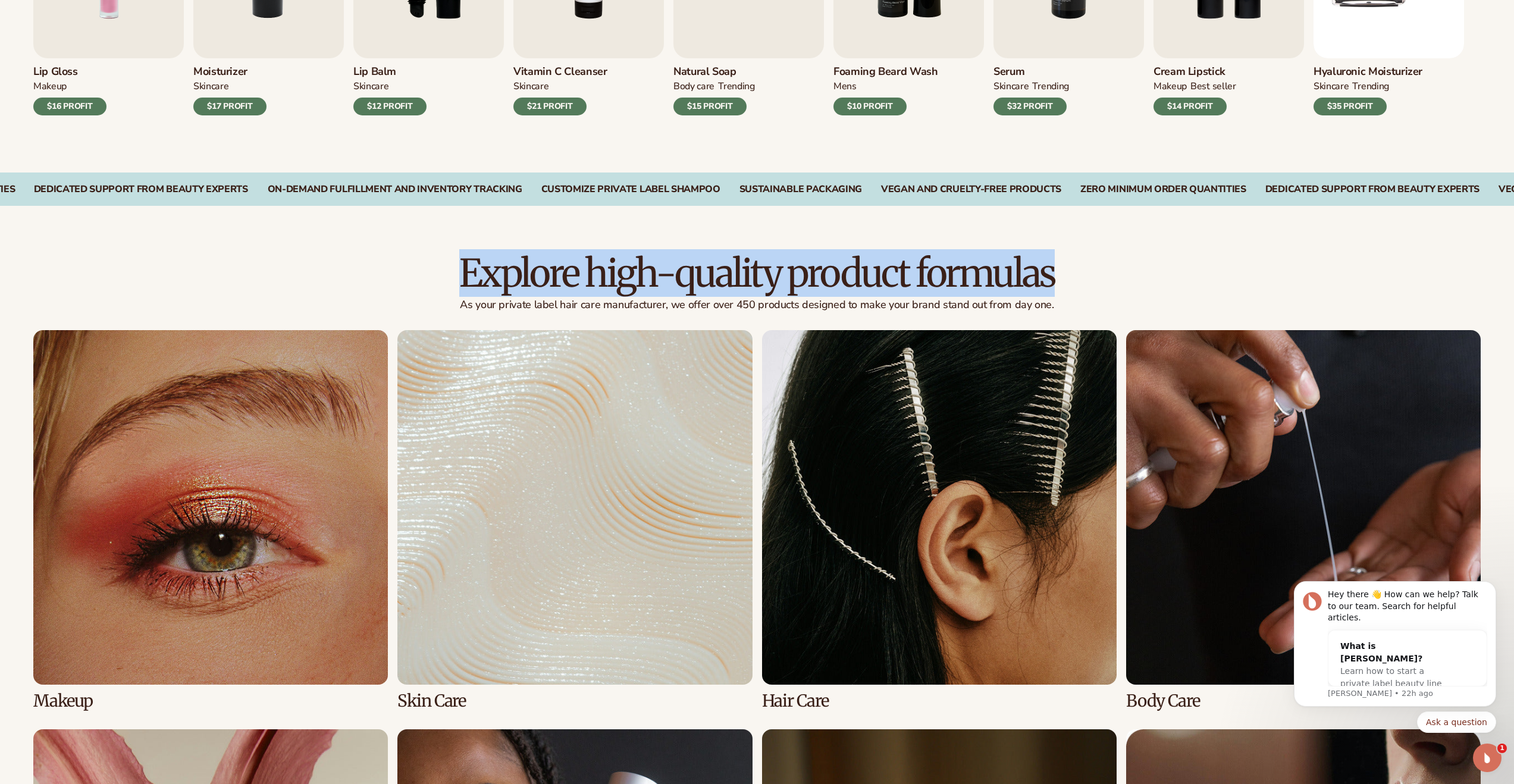
drag, startPoint x: 1139, startPoint y: 283, endPoint x: 434, endPoint y: 247, distance: 705.9
click at [434, 247] on div "Explore high-quality product formulas As your private label hair care manufactu…" at bounding box center [757, 711] width 1514 height 1012
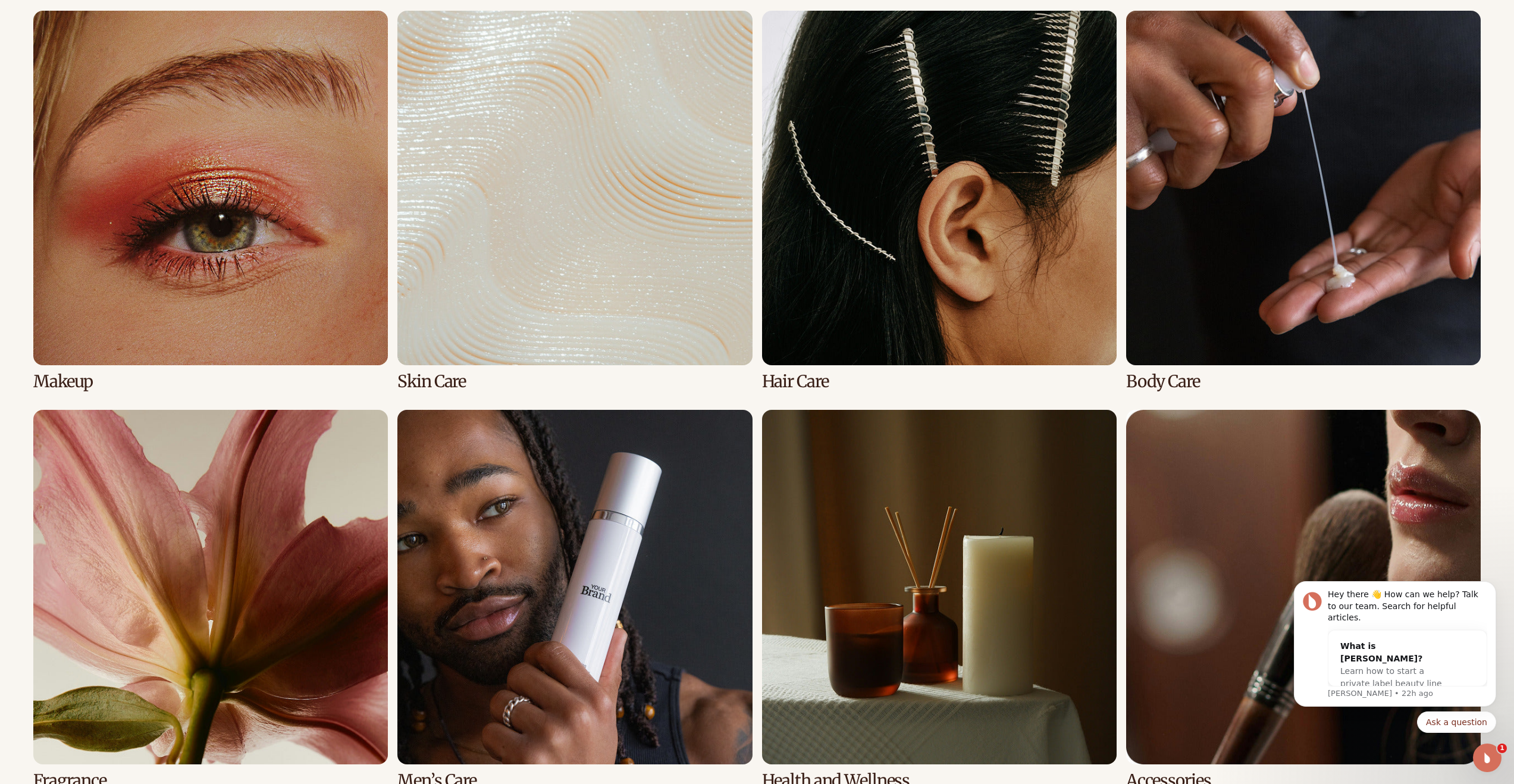
scroll to position [1014, 0]
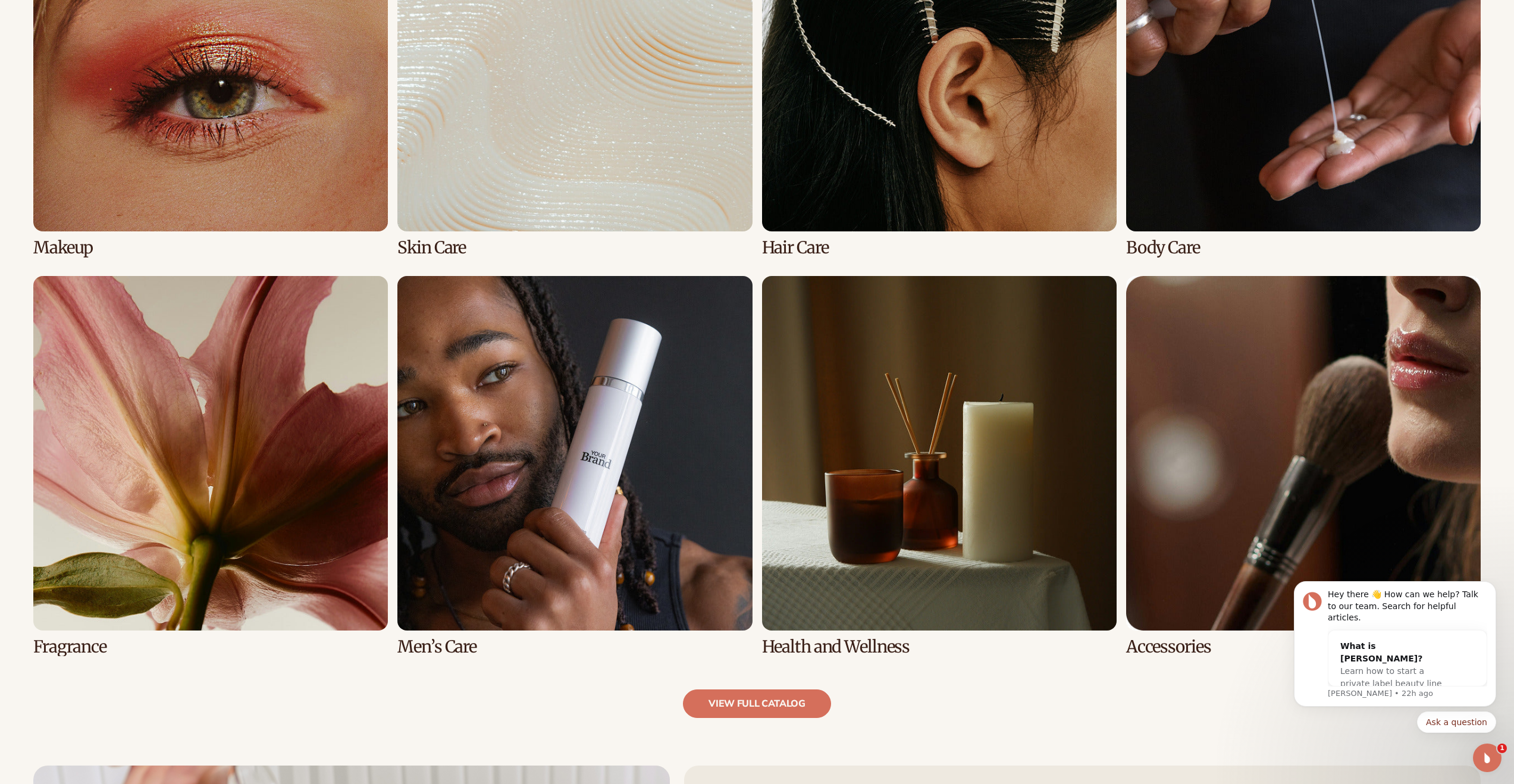
click at [912, 549] on link "7 / 8" at bounding box center [939, 466] width 355 height 380
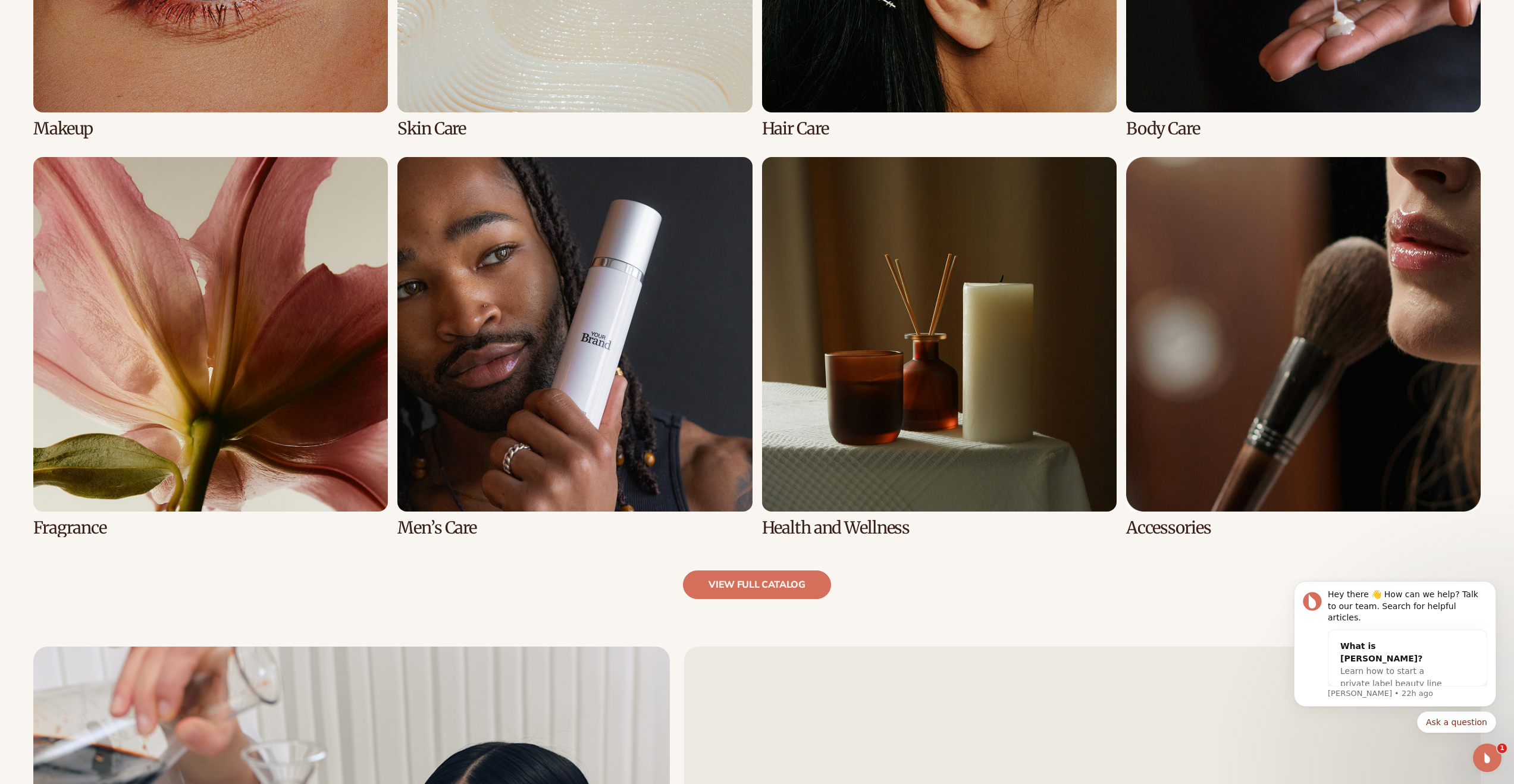
scroll to position [1139, 0]
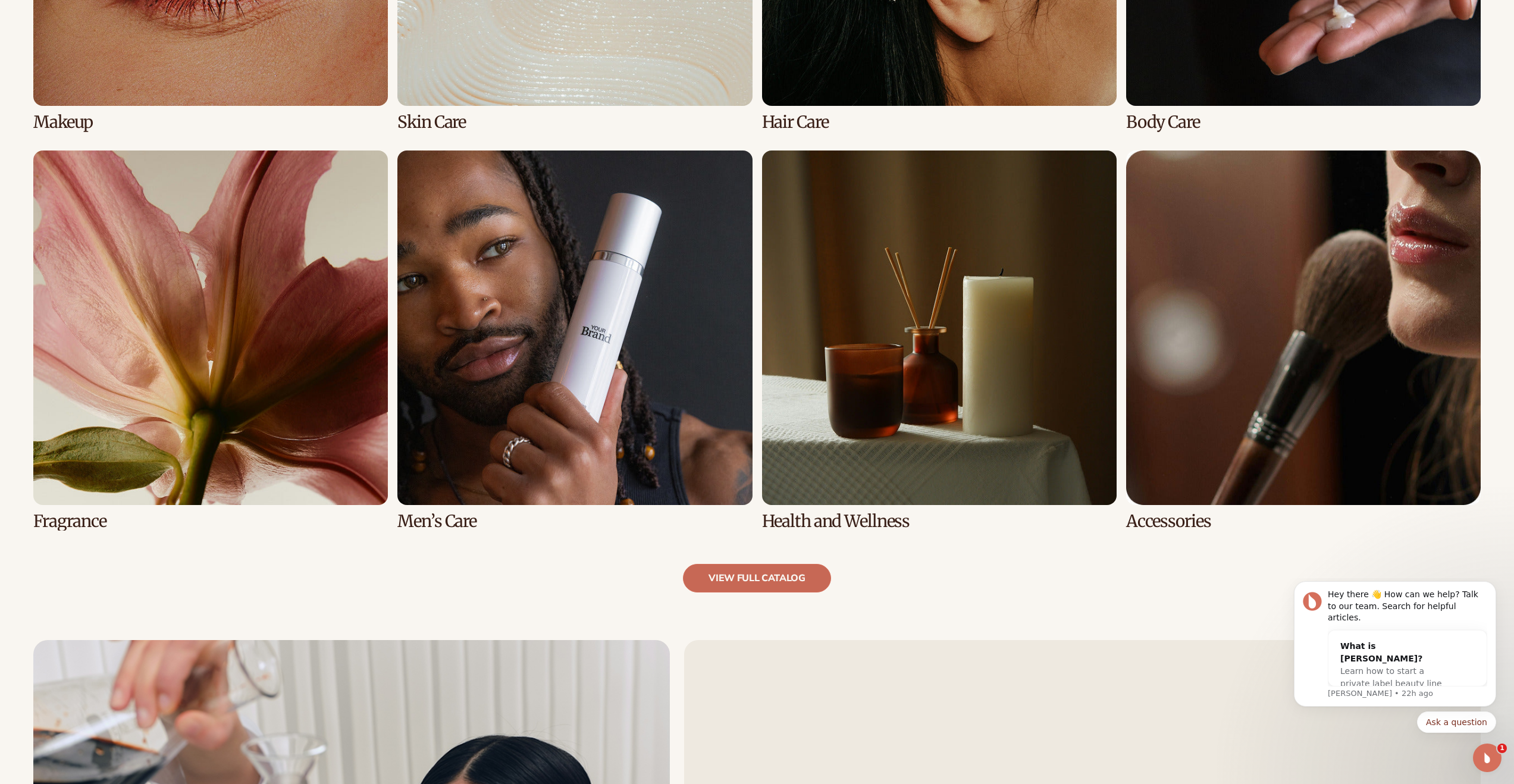
click at [785, 577] on link "view full catalog" at bounding box center [757, 578] width 148 height 28
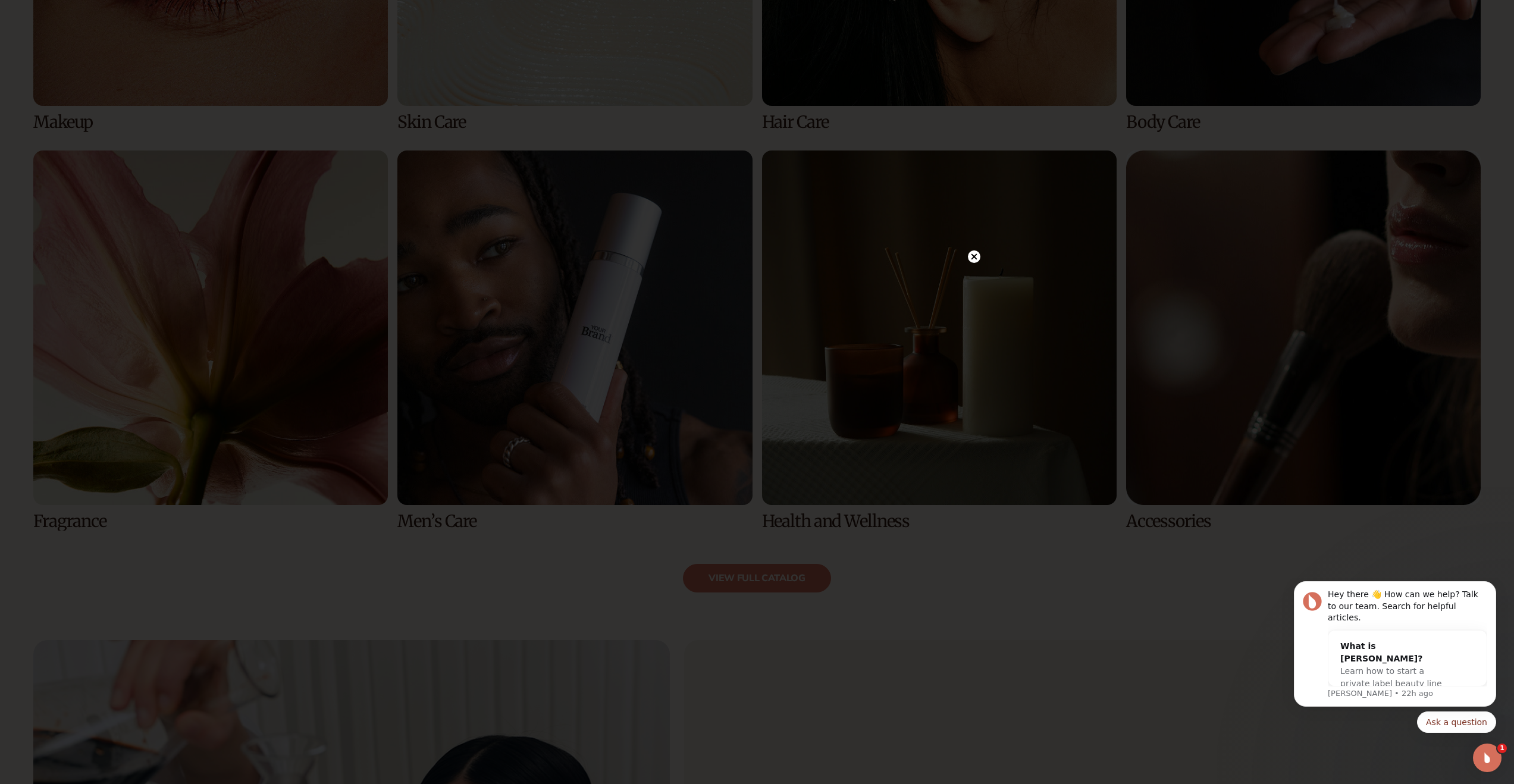
click at [975, 259] on icon at bounding box center [974, 257] width 6 height 6
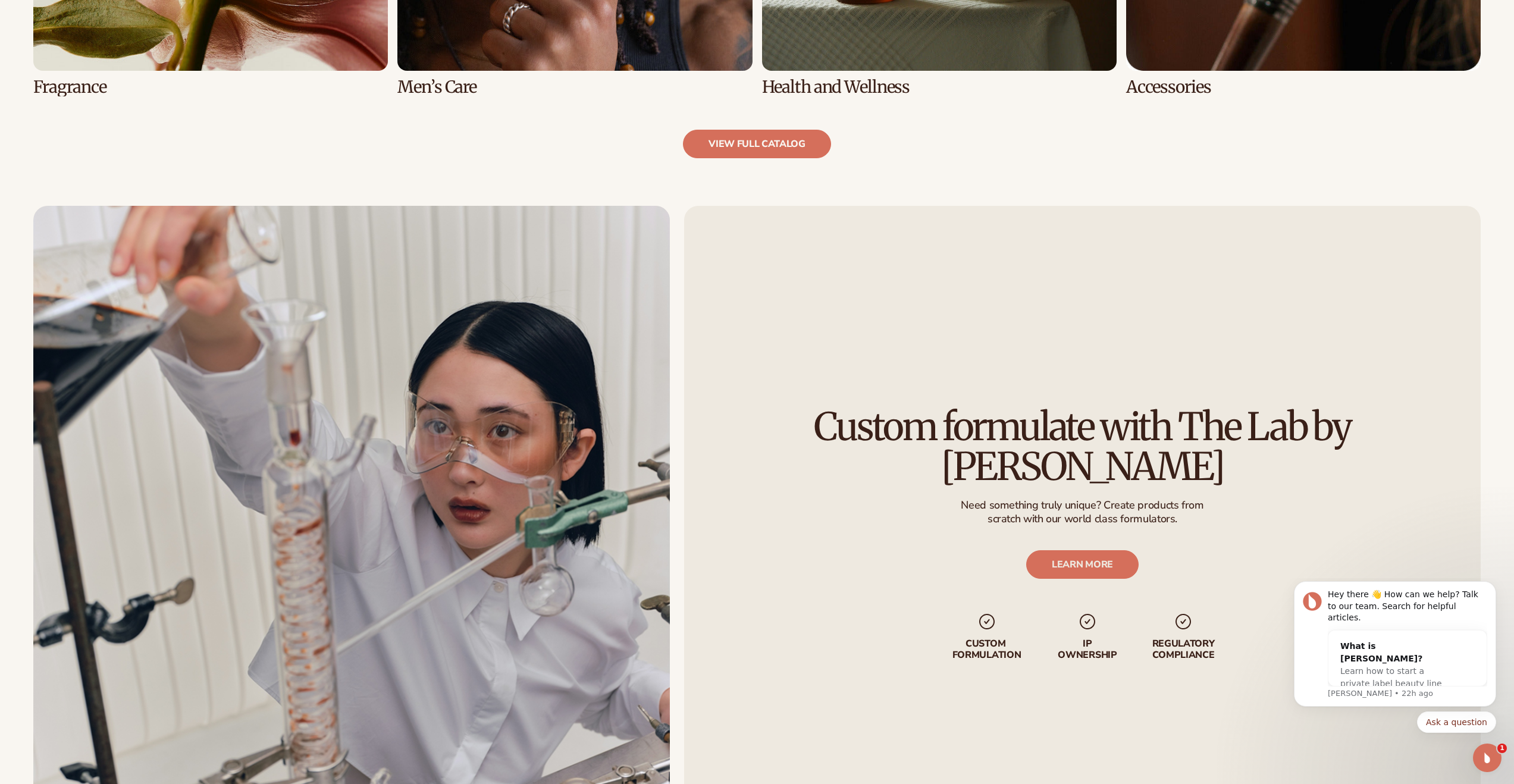
scroll to position [1649, 0]
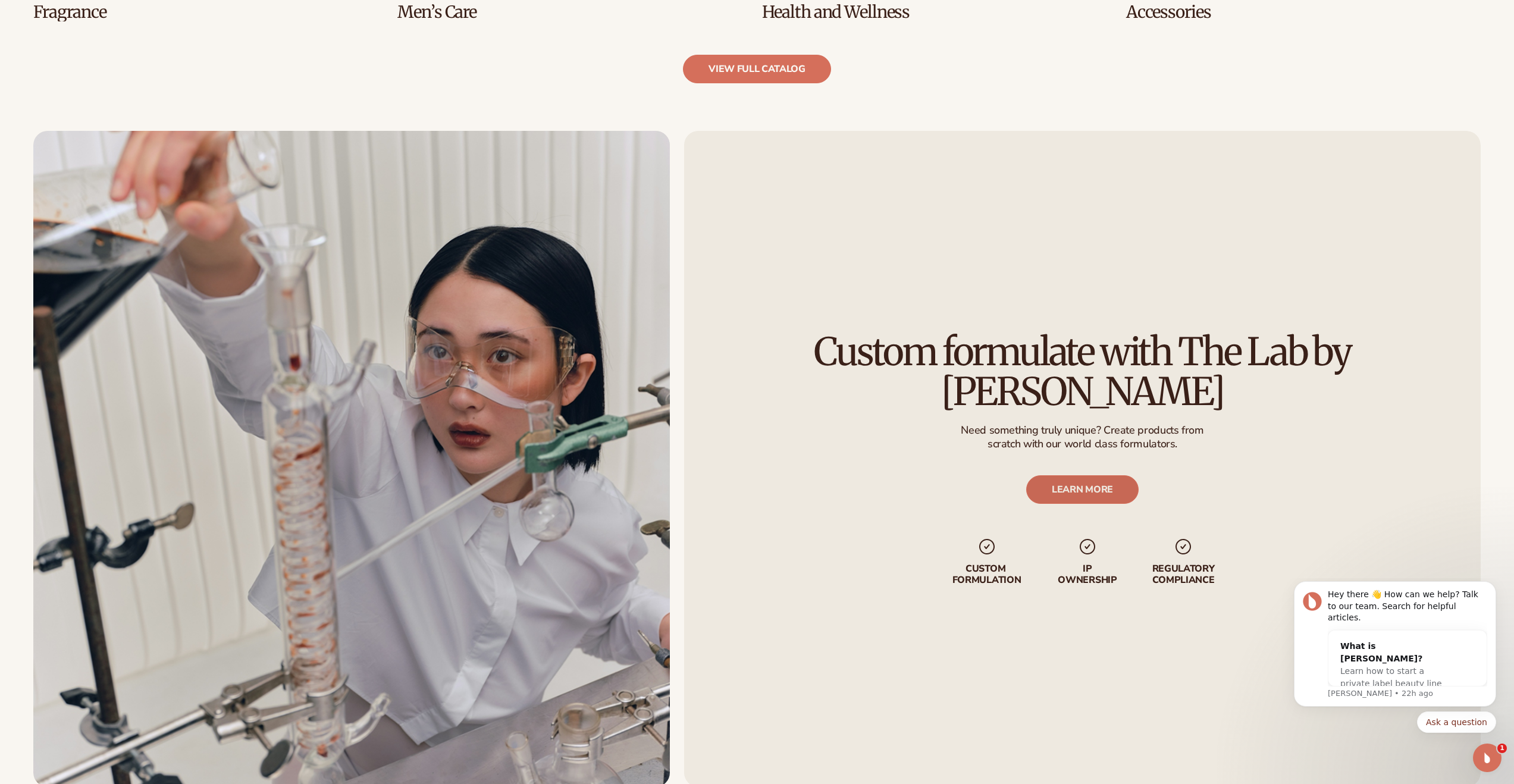
click at [1078, 475] on link "LEARN MORE" at bounding box center [1082, 490] width 113 height 28
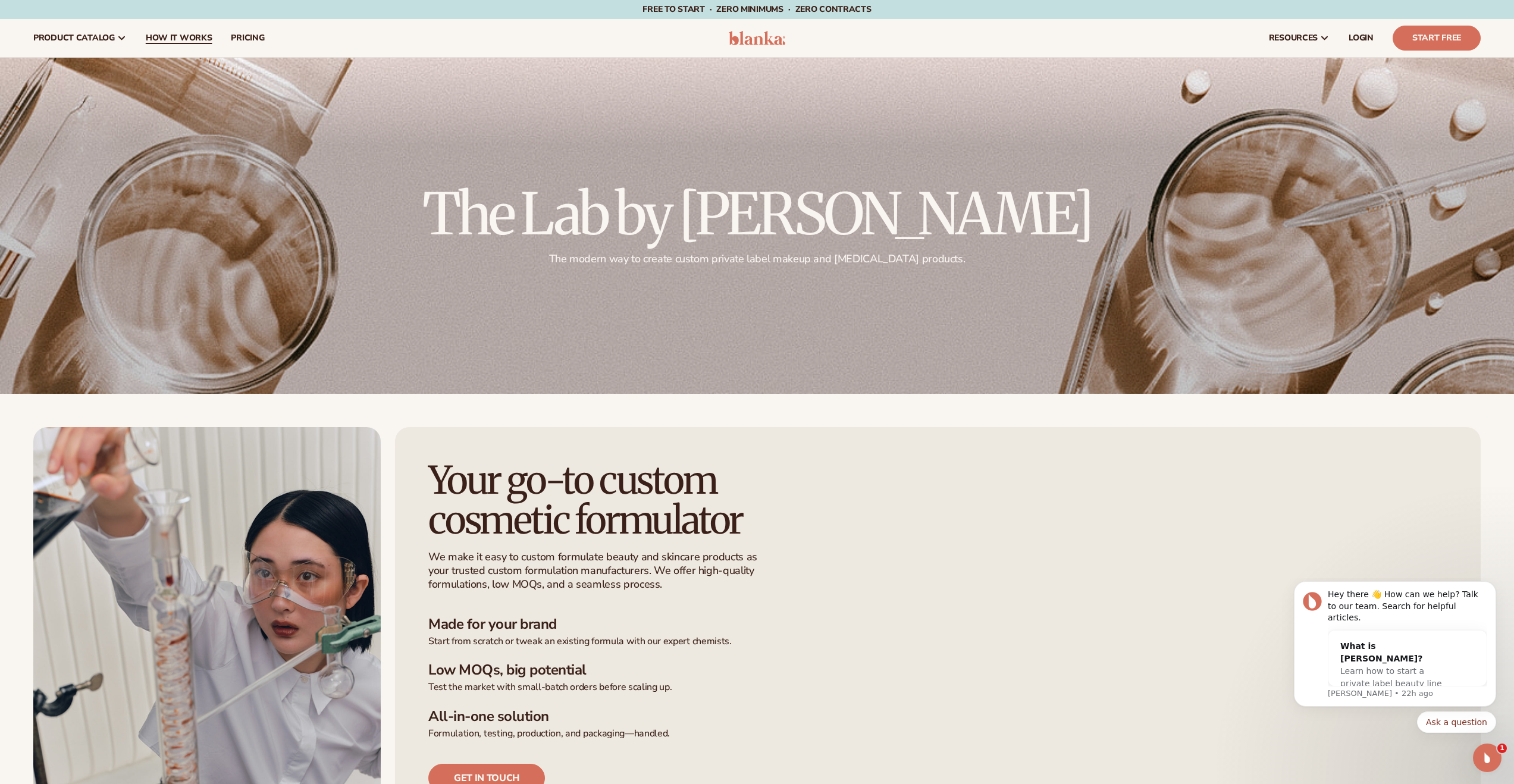
click at [182, 47] on link "How It Works" at bounding box center [179, 38] width 85 height 38
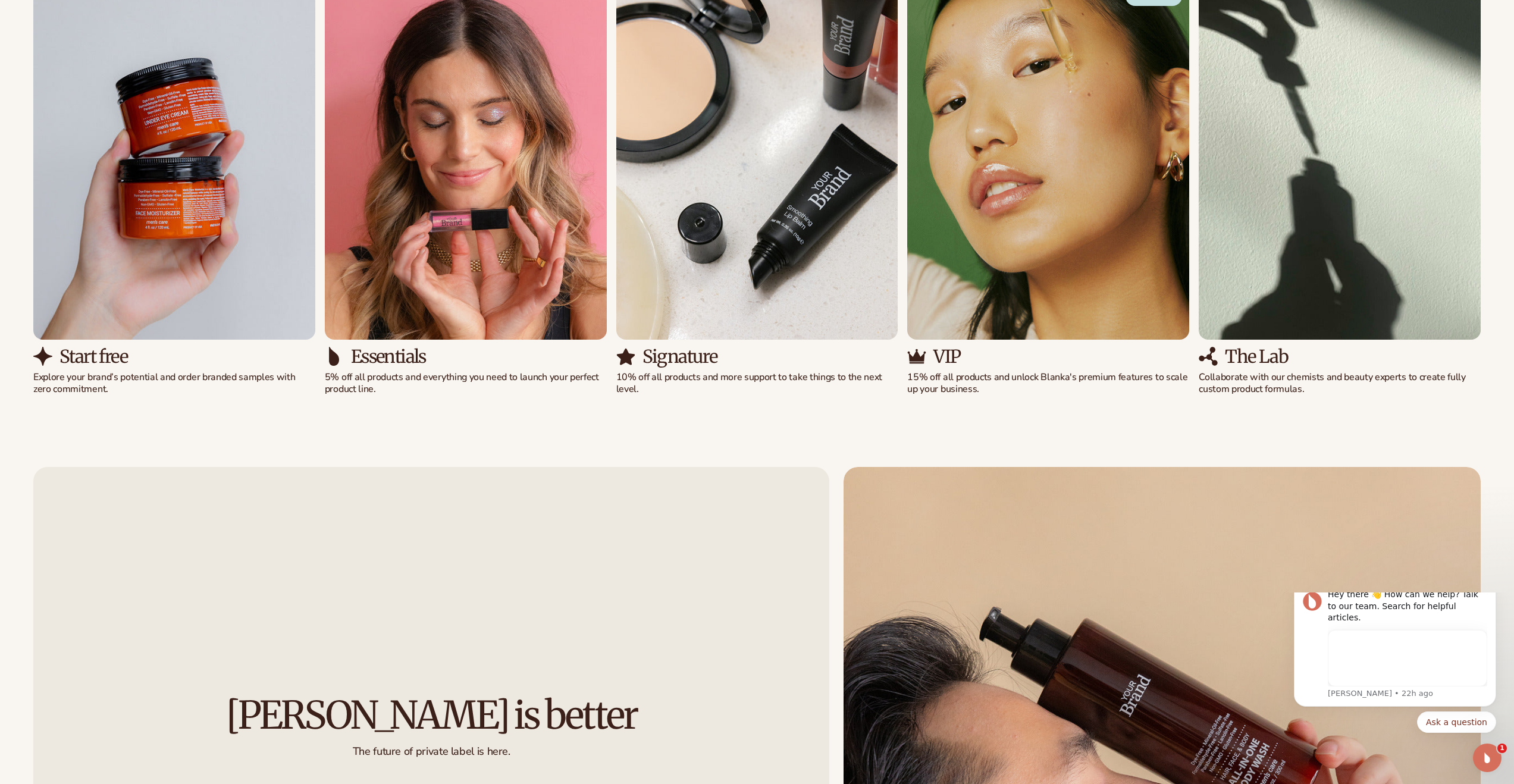
scroll to position [1133, 0]
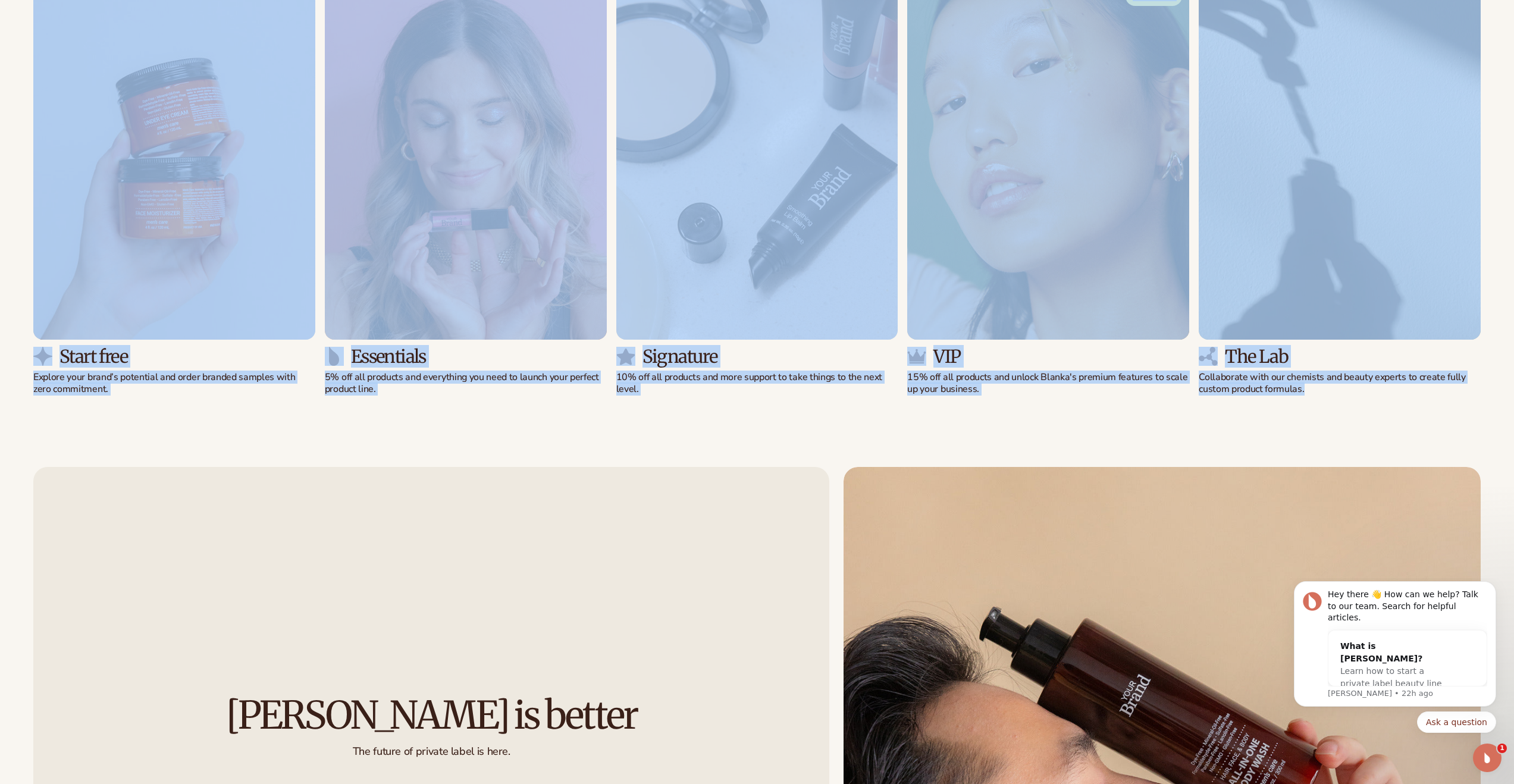
drag, startPoint x: 1416, startPoint y: 409, endPoint x: 125, endPoint y: 285, distance: 1296.9
click at [125, 287] on div "Solutions for every stage Preview your brand on hundreds of products. View pric…" at bounding box center [757, 152] width 1514 height 583
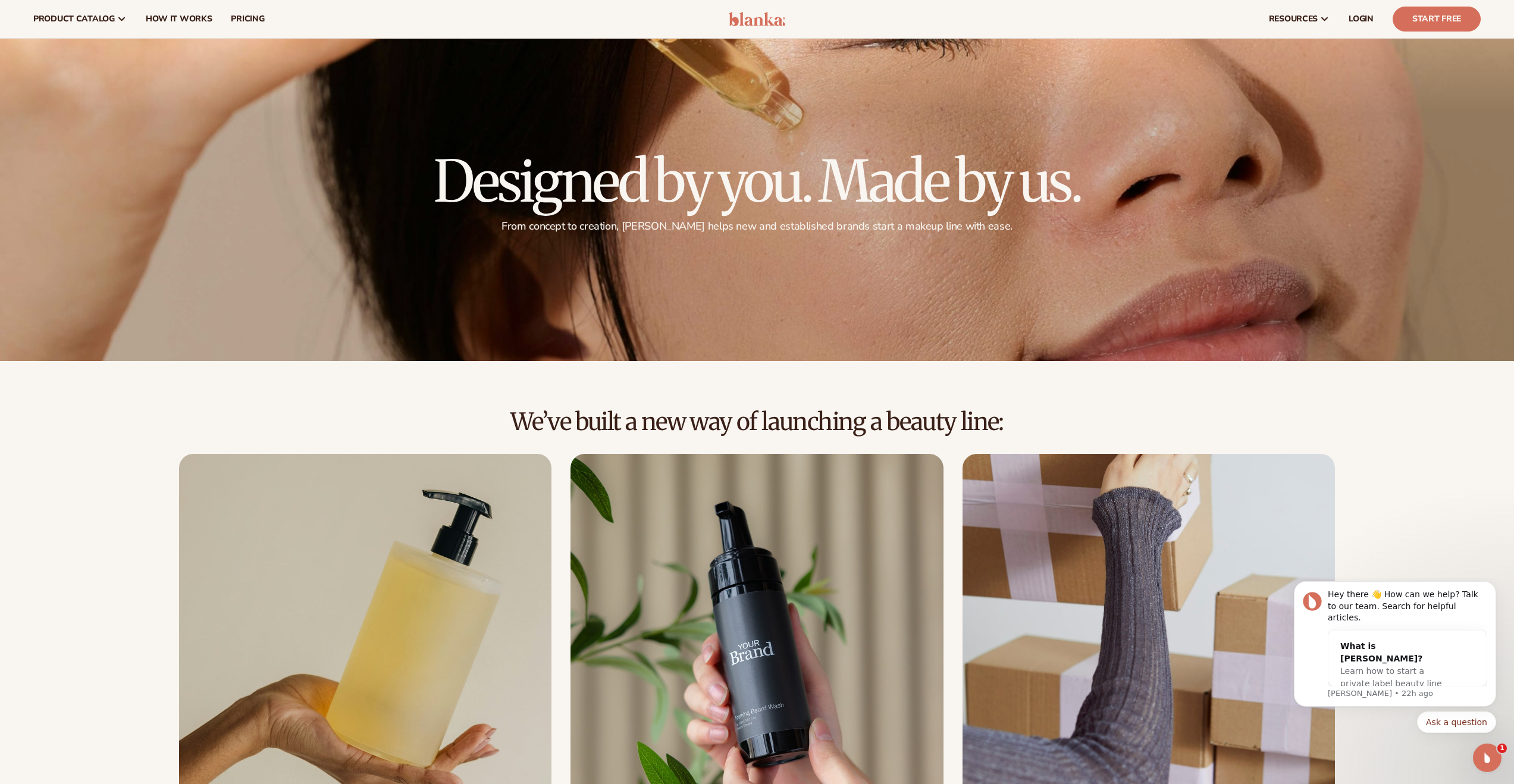
scroll to position [0, 0]
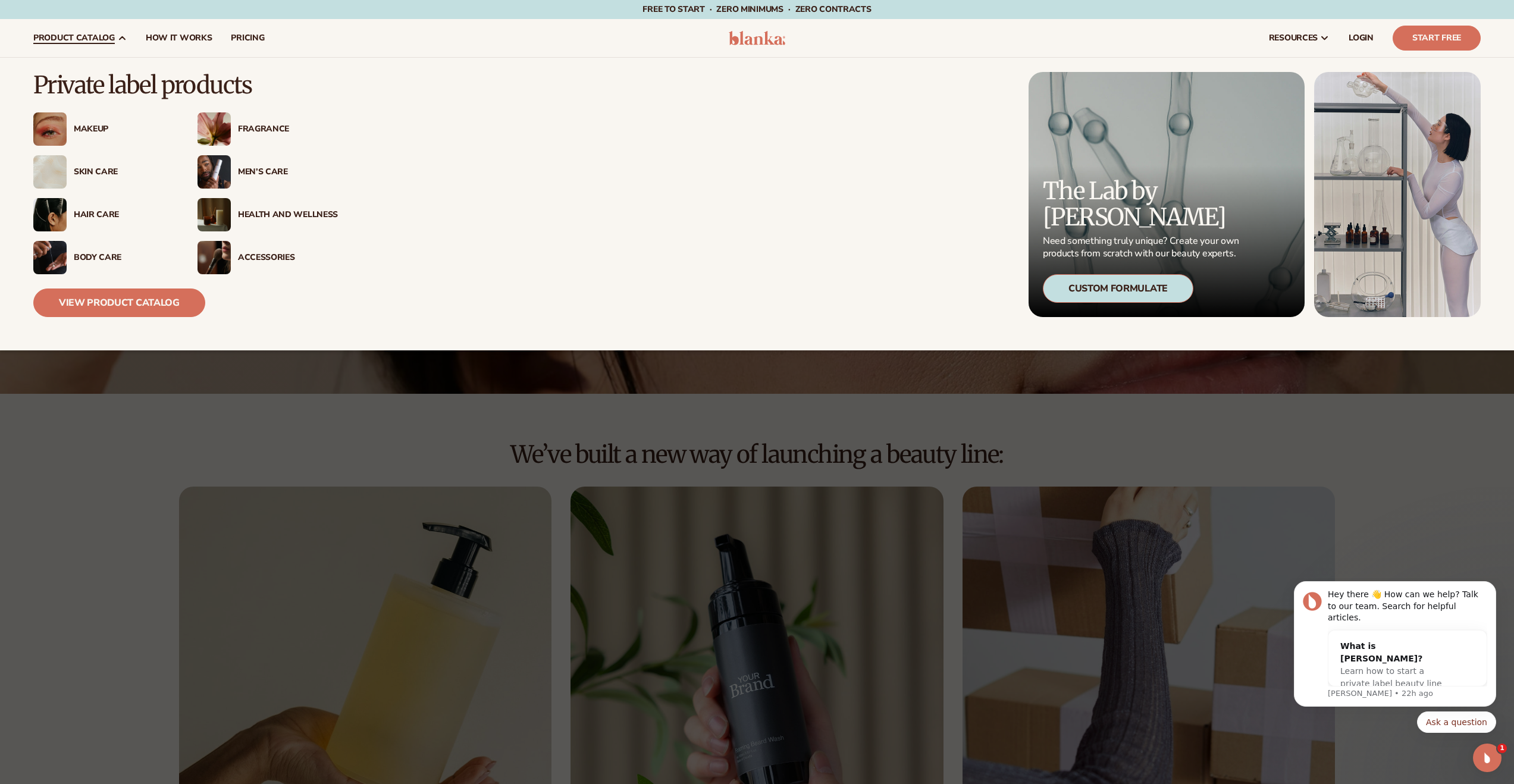
click at [84, 127] on div "Makeup" at bounding box center [123, 130] width 100 height 10
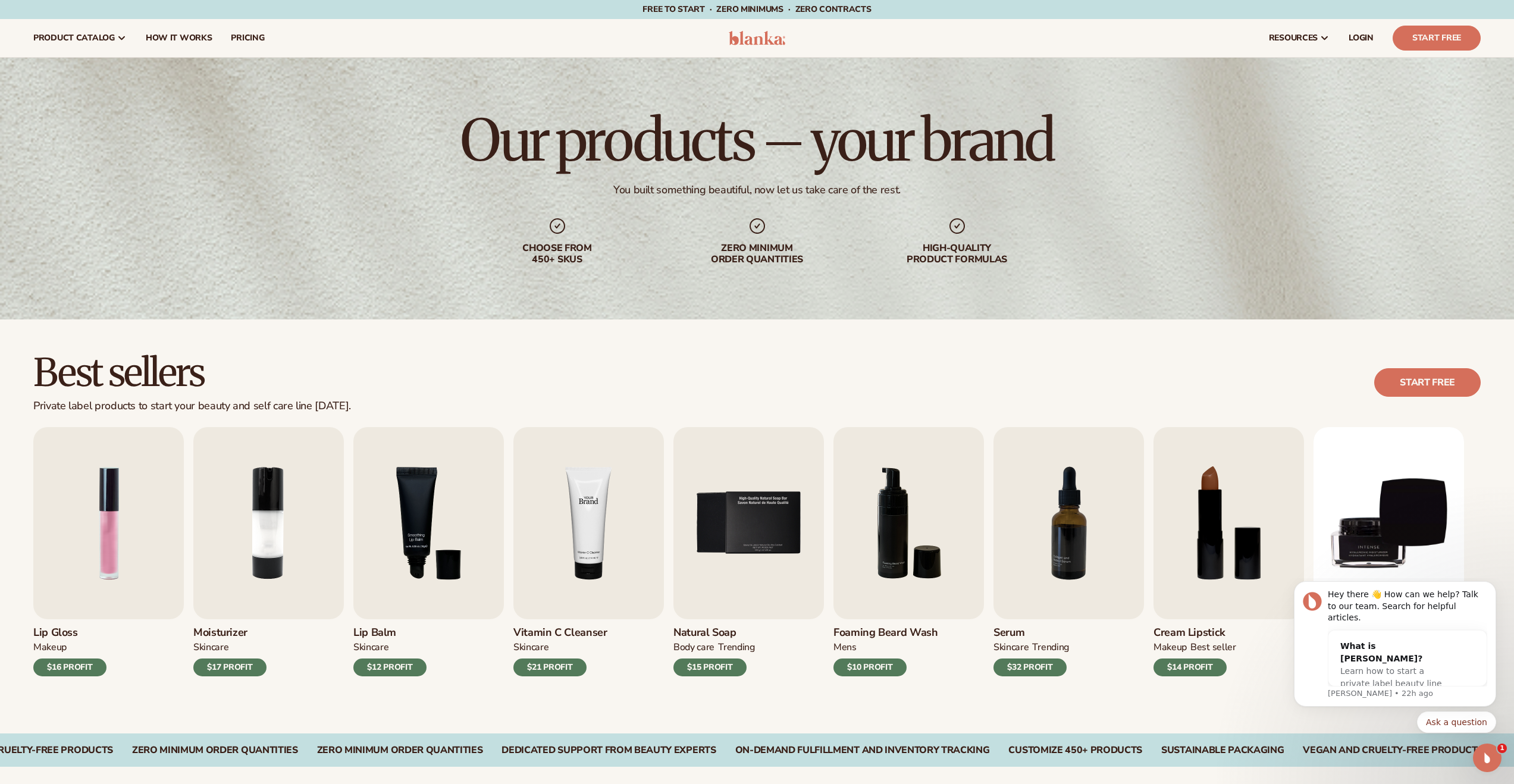
click at [592, 541] on img "4 / 9" at bounding box center [588, 523] width 151 height 192
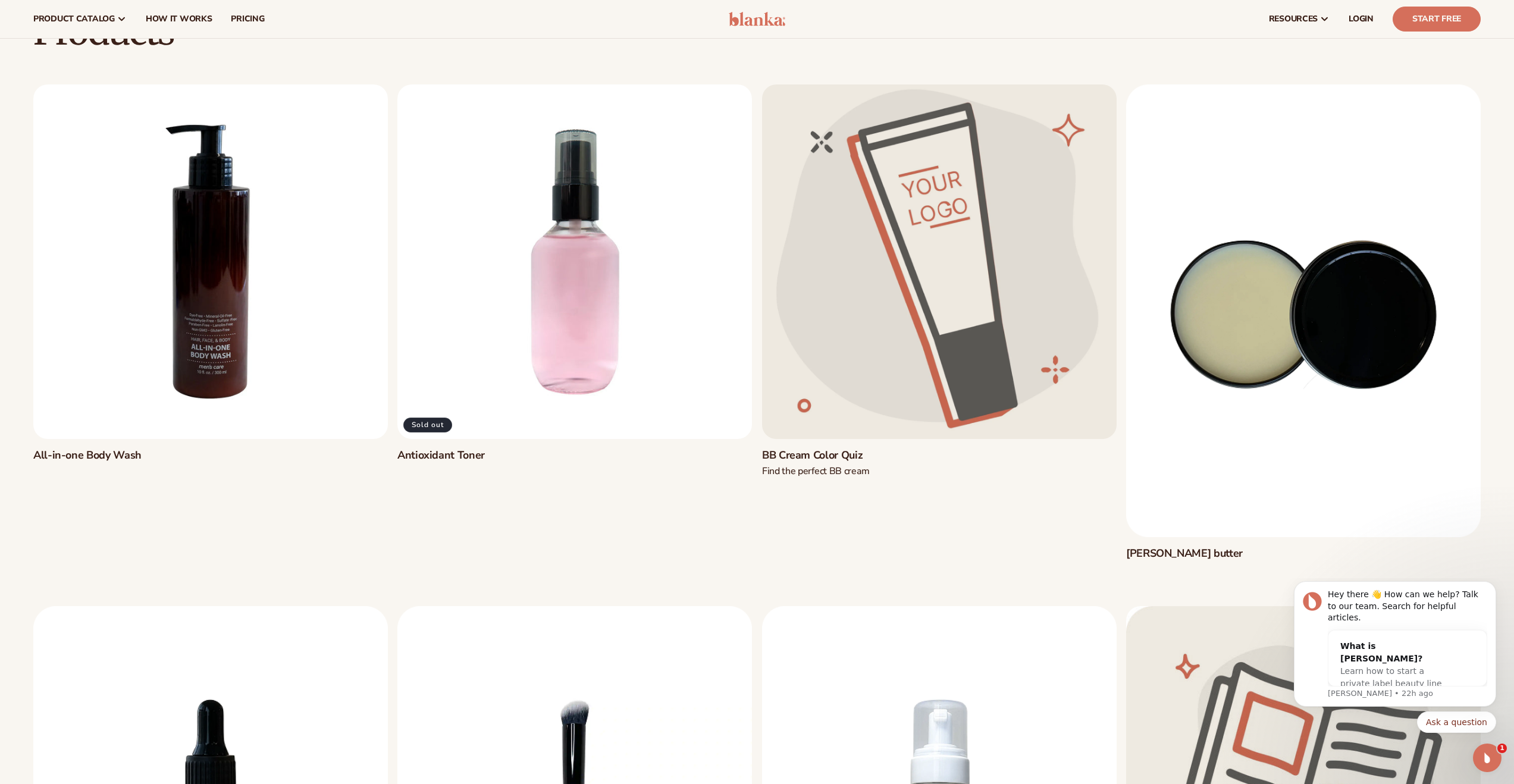
scroll to position [98, 0]
click at [313, 449] on link "All-in-one Body Wash" at bounding box center [211, 455] width 355 height 13
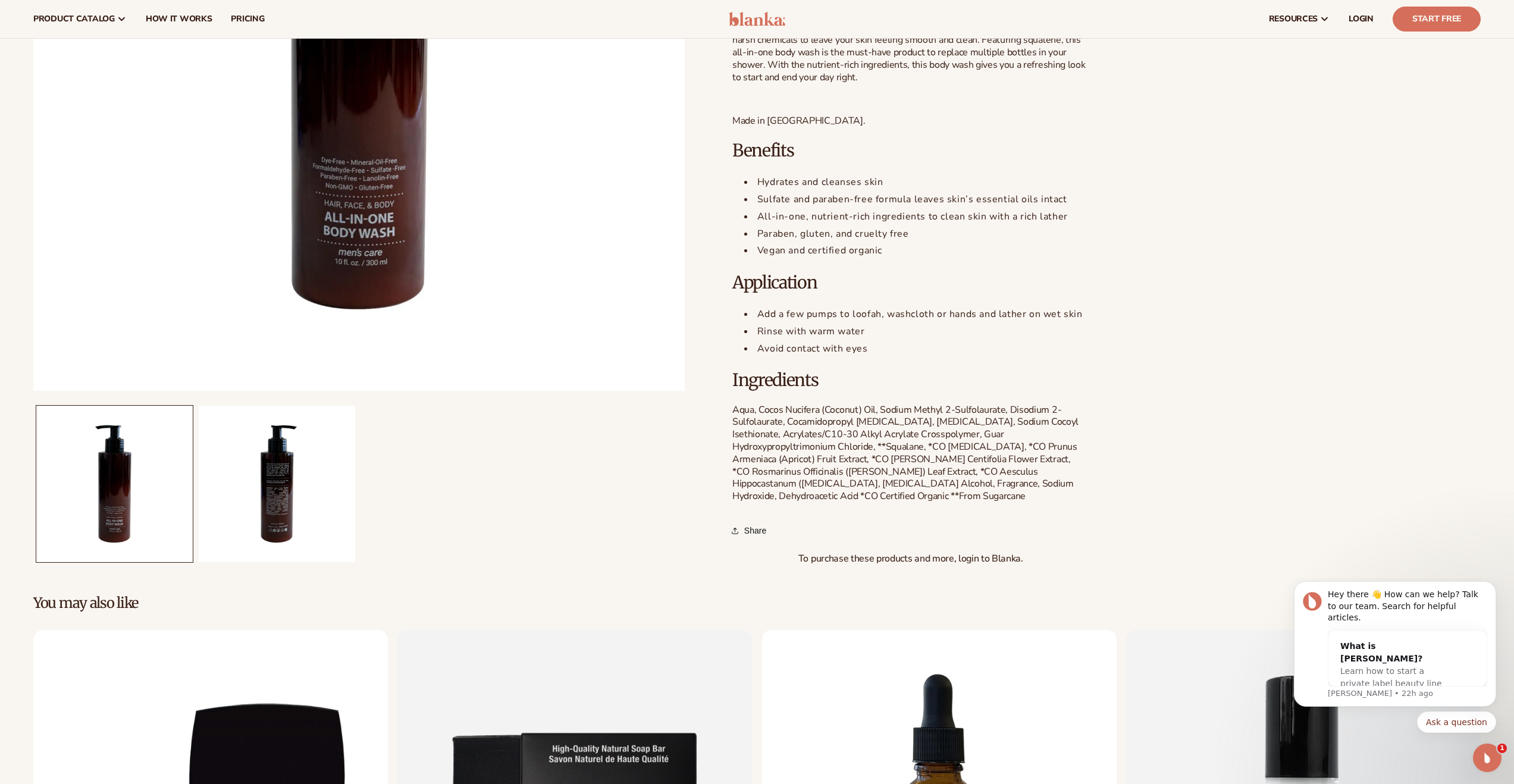
scroll to position [142, 0]
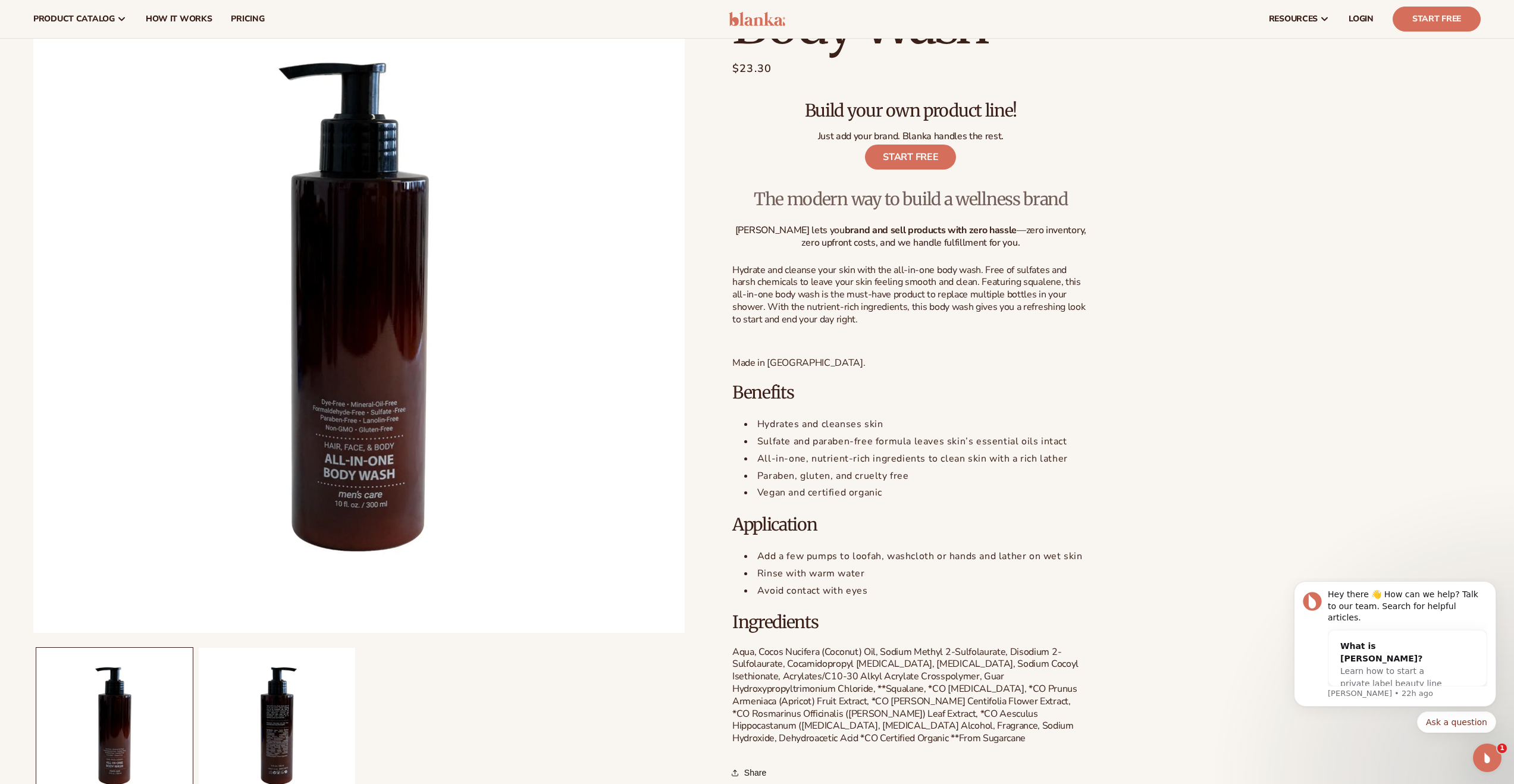
click at [904, 350] on div "Hydrate and cleanse your skin with the all-in-one body wash. Free of sulfates a…" at bounding box center [910, 504] width 357 height 481
click at [920, 299] on span "Hydrate and cleanse your skin with the all-in-one body wash. Free of sulfates a…" at bounding box center [908, 294] width 352 height 62
click at [888, 302] on span "Hydrate and cleanse your skin with the all-in-one body wash. Free of sulfates a…" at bounding box center [908, 294] width 352 height 62
click at [929, 303] on span "Hydrate and cleanse your skin with the all-in-one body wash. Free of sulfates a…" at bounding box center [908, 294] width 352 height 62
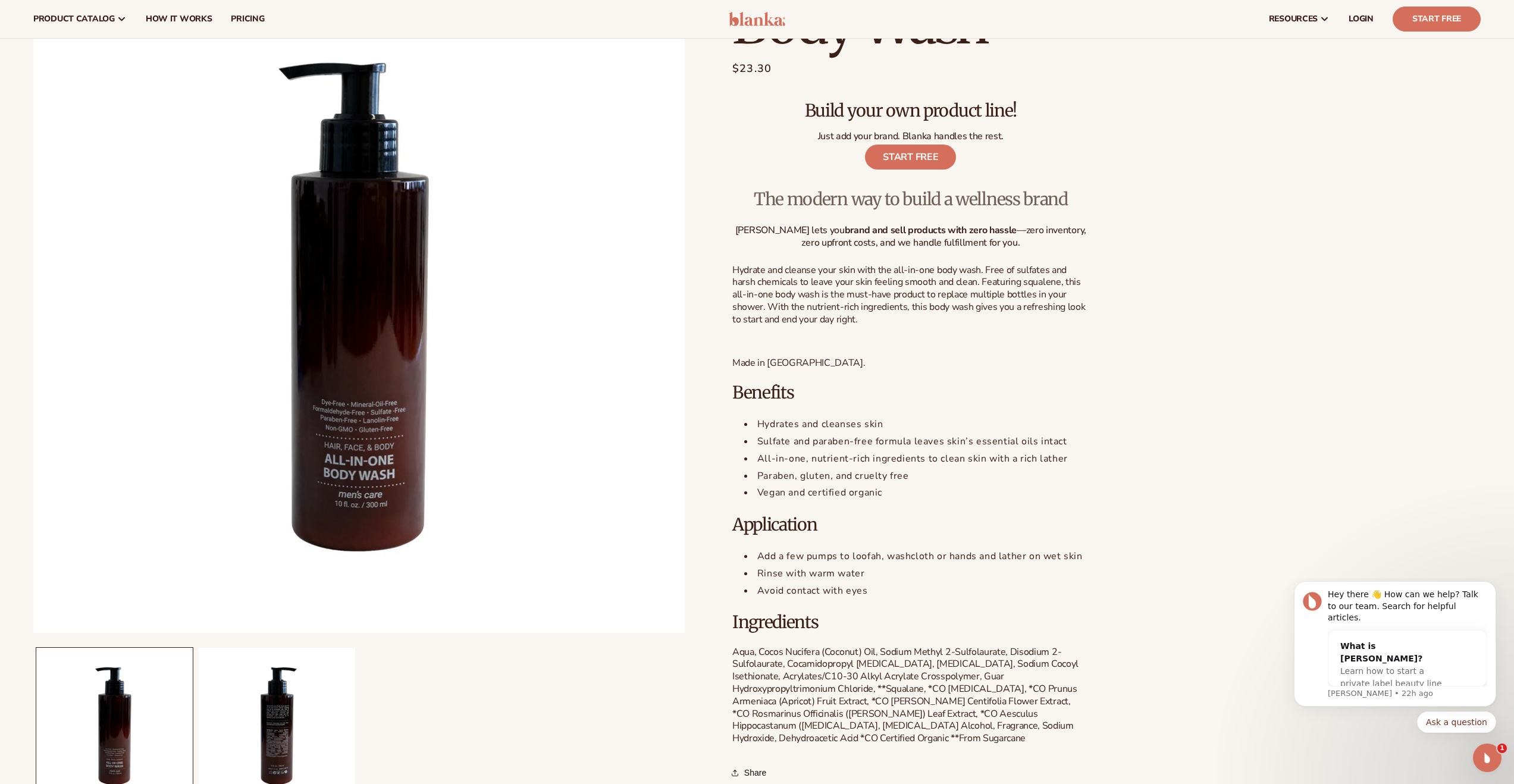
click at [929, 303] on span "Hydrate and cleanse your skin with the all-in-one body wash. Free of sulfates a…" at bounding box center [908, 294] width 352 height 62
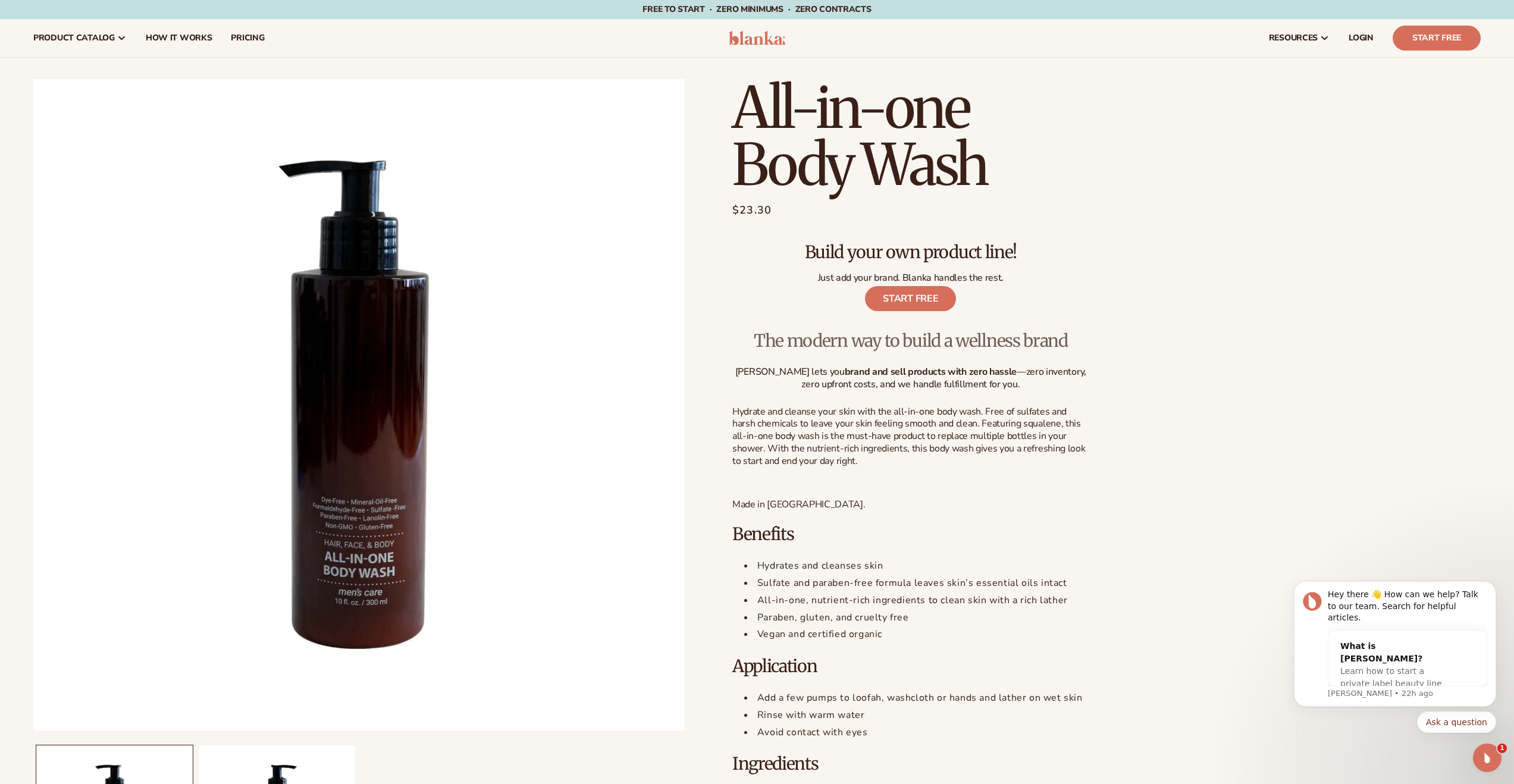
click at [1156, 220] on div "All-in-one Body Wash All-in-one Body Wash Regular price $23.30 Sale price $23.3…" at bounding box center [1082, 514] width 796 height 869
drag, startPoint x: 1179, startPoint y: 203, endPoint x: 716, endPoint y: 105, distance: 473.3
click at [716, 105] on div "All-in-one Body Wash All-in-one Body Wash Regular price $23.30 Sale price $23.3…" at bounding box center [1082, 514] width 796 height 869
click at [763, 106] on h1 "All-in-one Body Wash" at bounding box center [910, 136] width 357 height 114
drag, startPoint x: 728, startPoint y: 96, endPoint x: 1001, endPoint y: 215, distance: 297.8
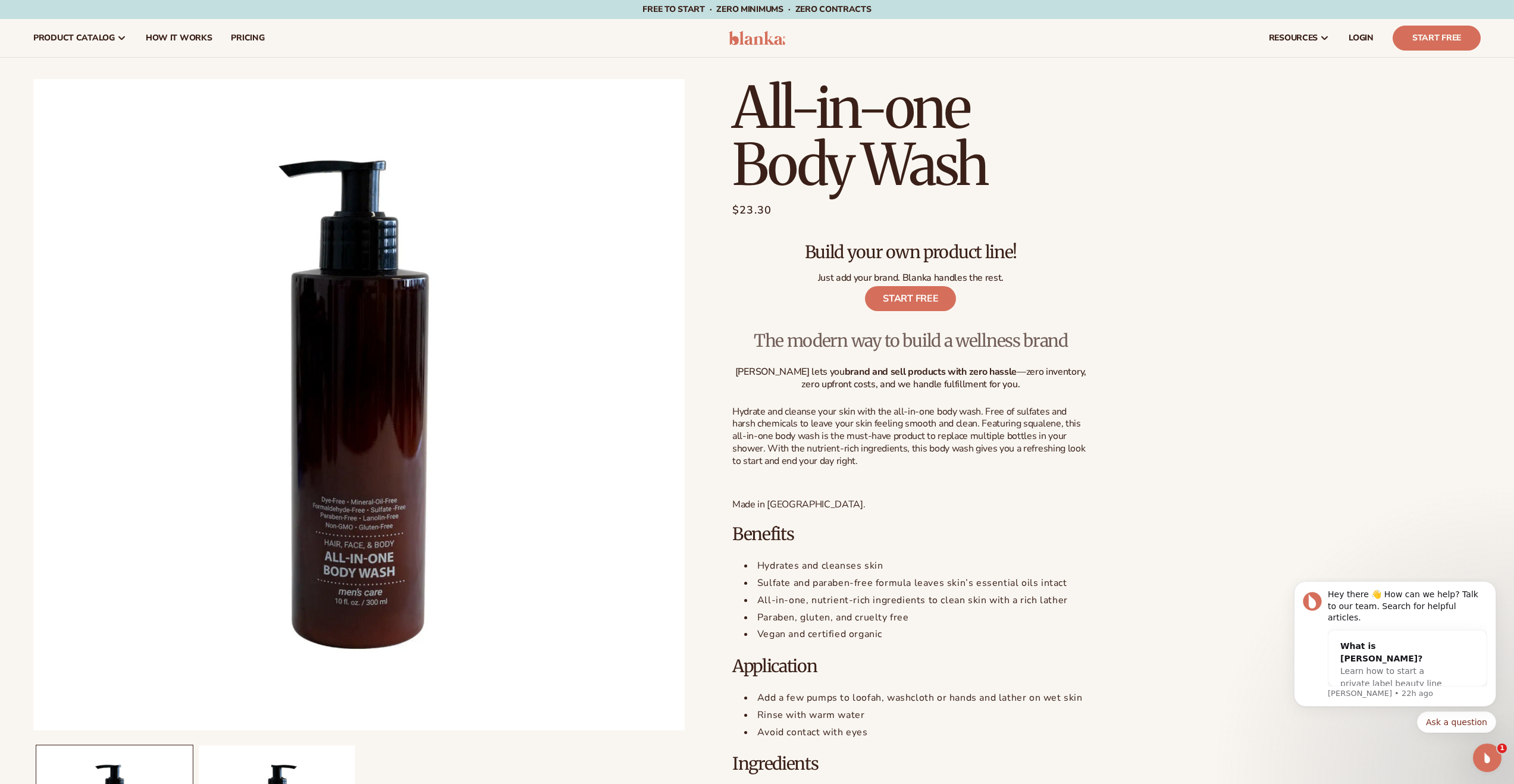
click at [1001, 215] on div "All-in-one Body Wash All-in-one Body Wash Regular price $23.30 Sale price $23.3…" at bounding box center [1082, 514] width 796 height 869
click at [1196, 281] on div "All-in-one Body Wash All-in-one Body Wash Regular price $23.30 Sale price $23.3…" at bounding box center [1082, 514] width 796 height 869
click at [1070, 223] on section "All-in-one Body Wash All-in-one Body Wash Regular price $23.30 Sale price $23.3…" at bounding box center [910, 514] width 357 height 869
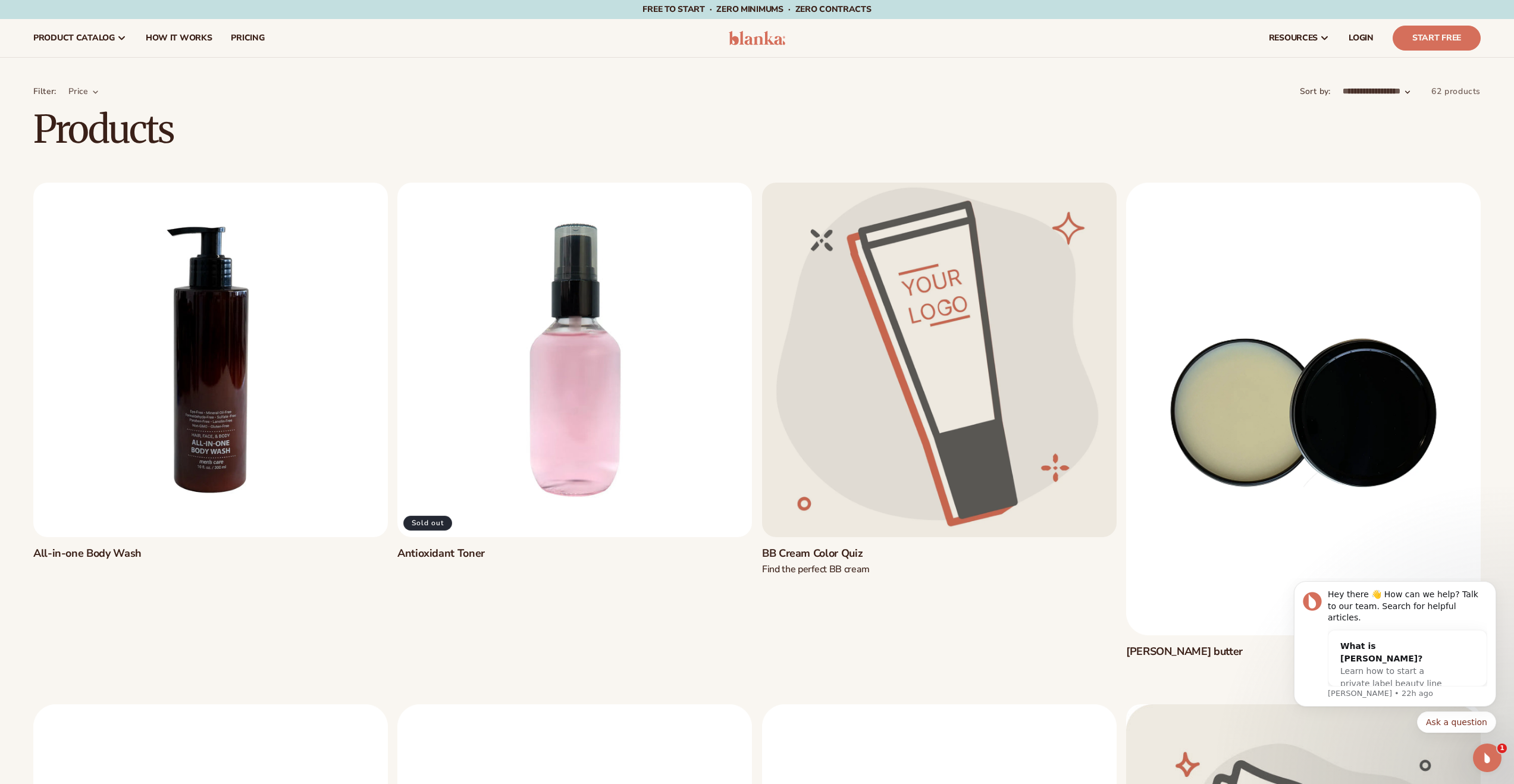
click at [590, 547] on link "Antioxidant Toner" at bounding box center [575, 553] width 355 height 13
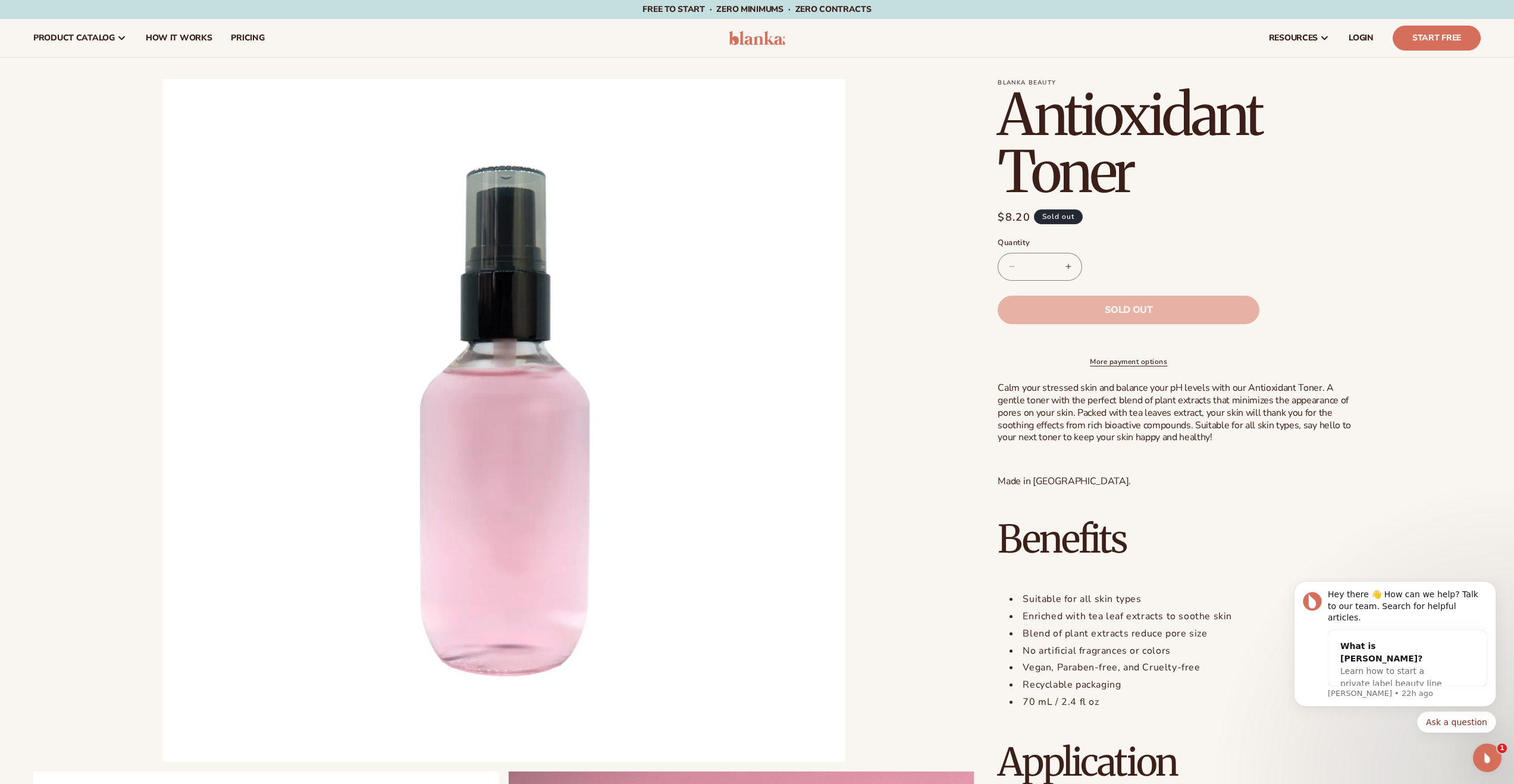
click at [1183, 204] on section "Blanka Beauty Antioxidant Toner Antioxidant Toner Regular price $8.20 Sale pric…" at bounding box center [1176, 563] width 357 height 968
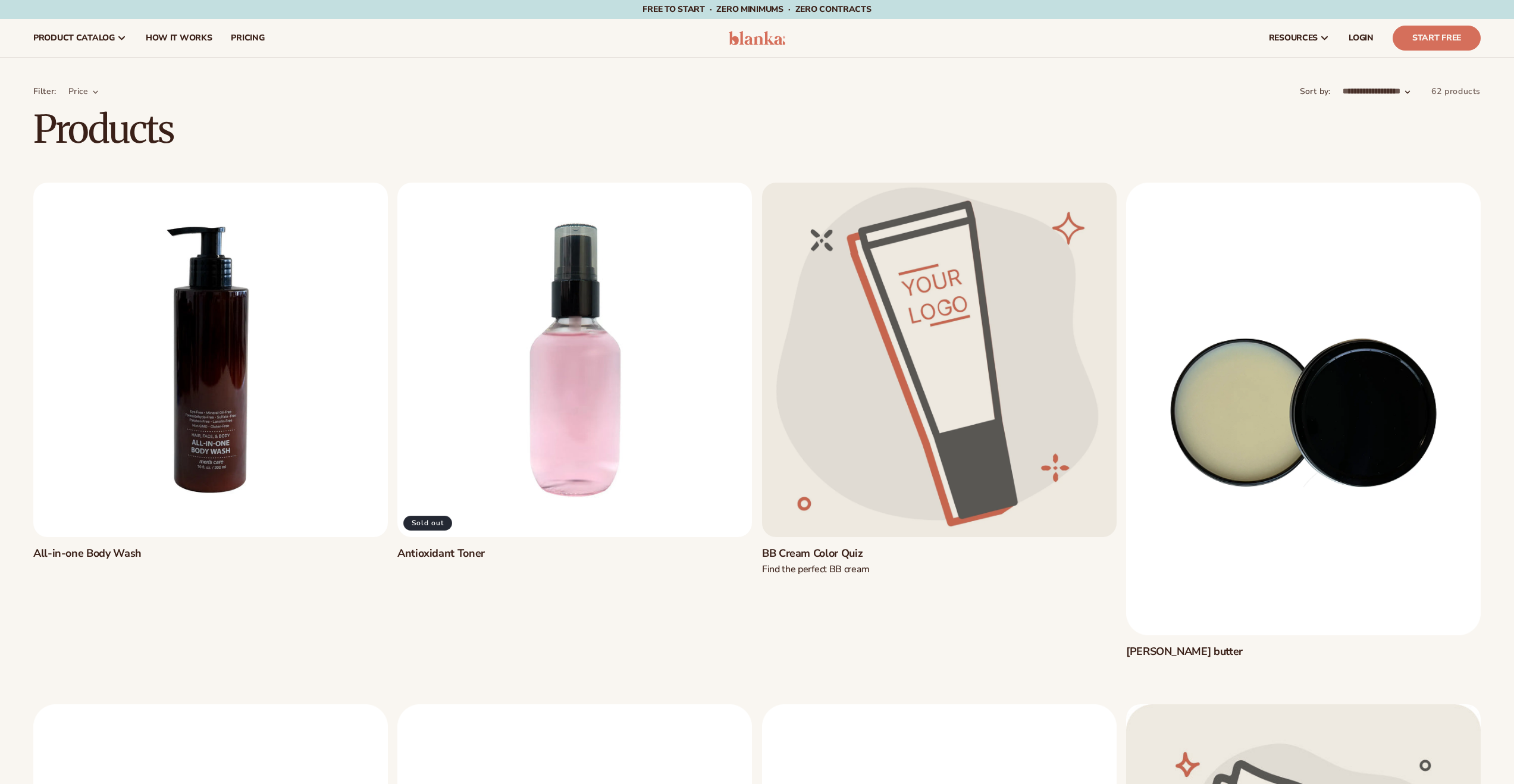
scroll to position [1, 0]
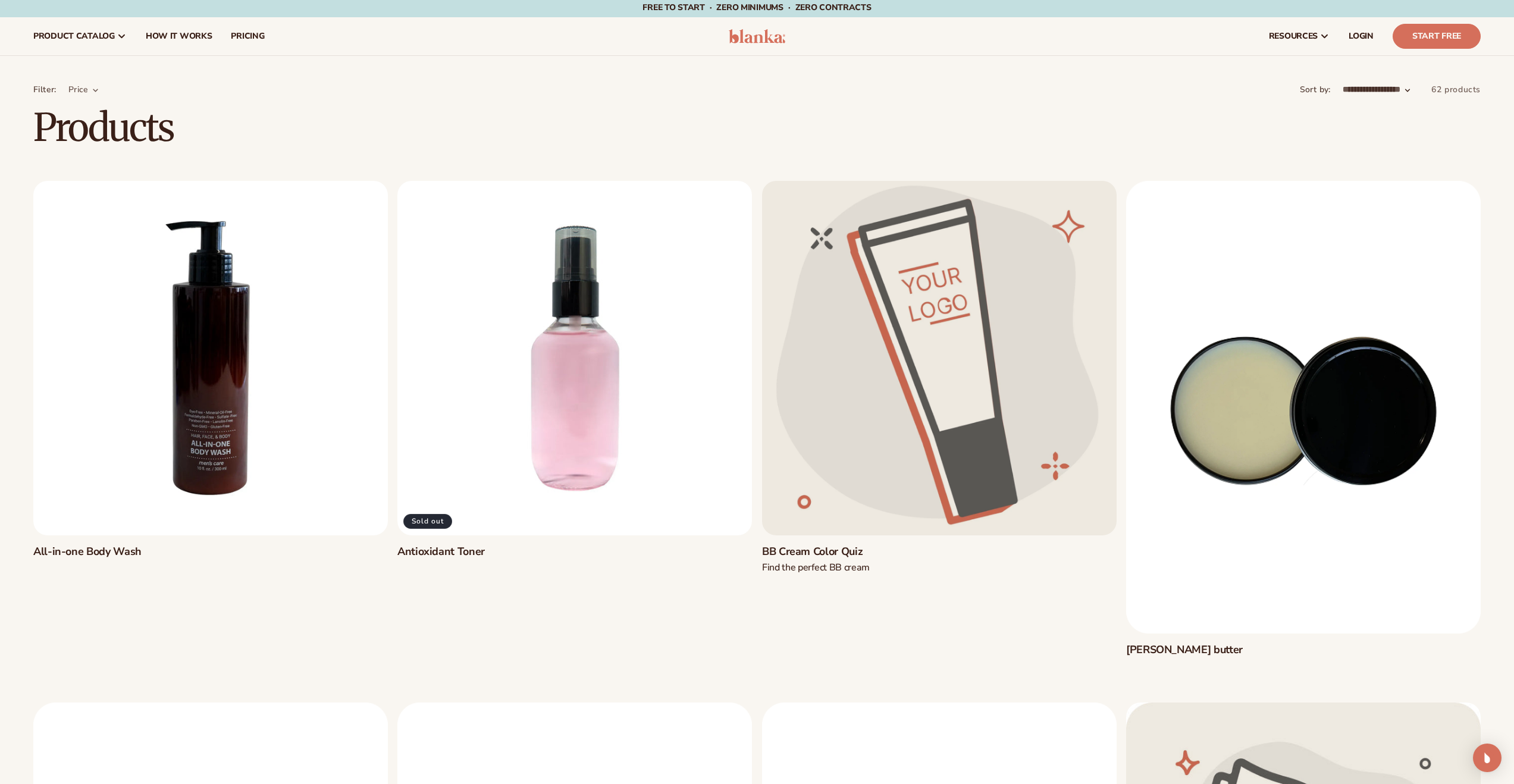
click at [226, 544] on link "All-in-one Body Wash" at bounding box center [211, 551] width 355 height 13
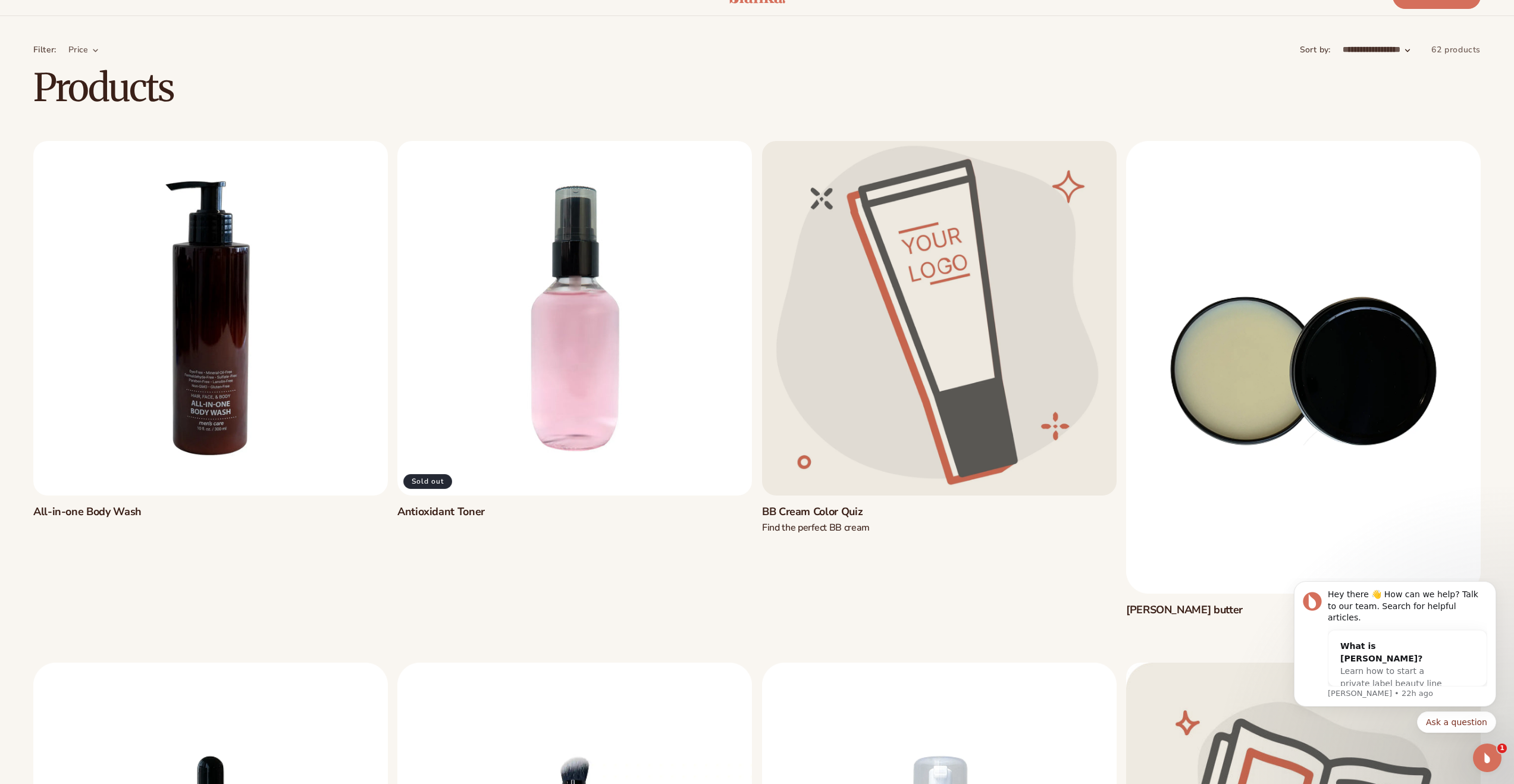
click at [194, 505] on link "All-in-one Body Wash" at bounding box center [211, 512] width 355 height 13
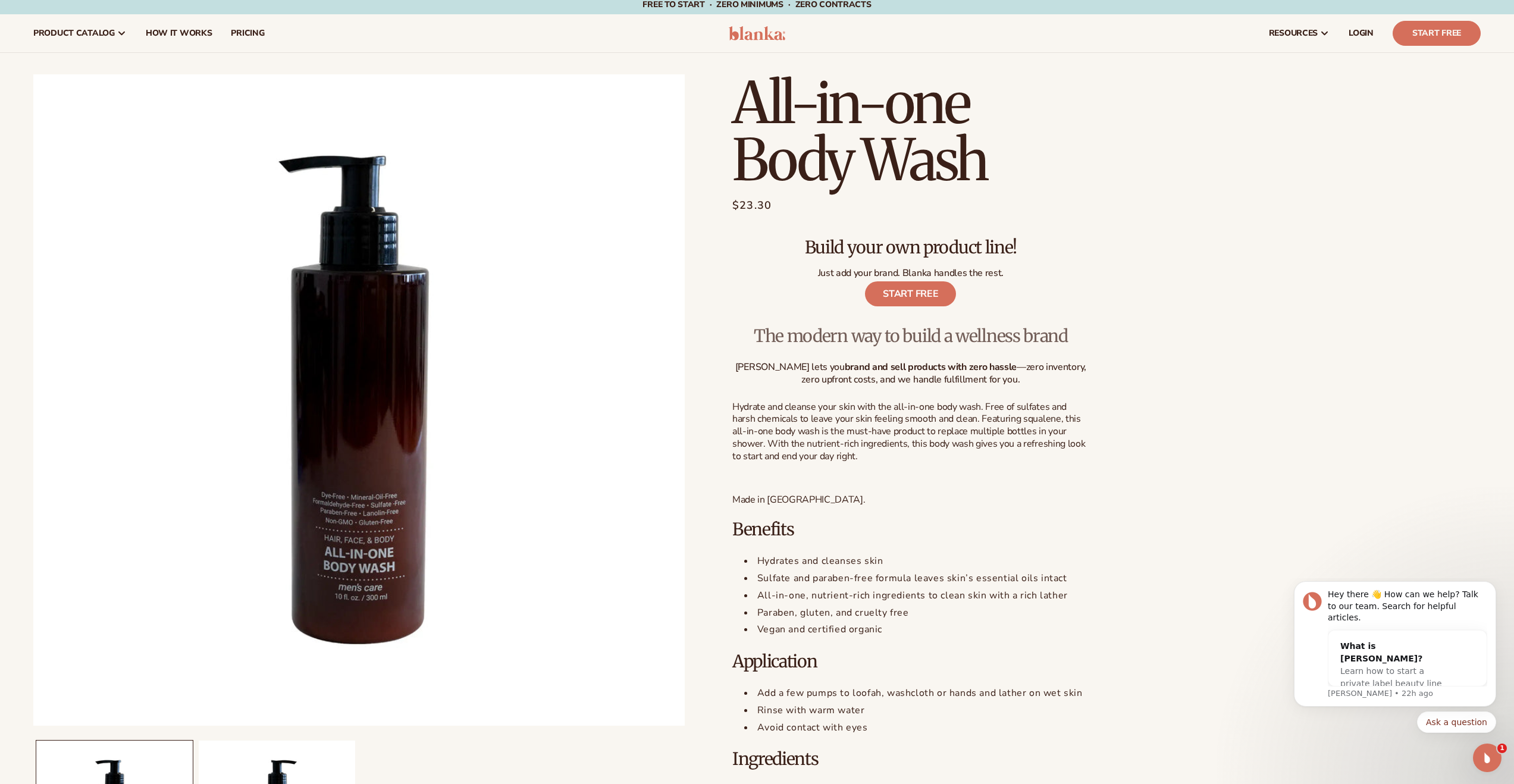
scroll to position [7, 0]
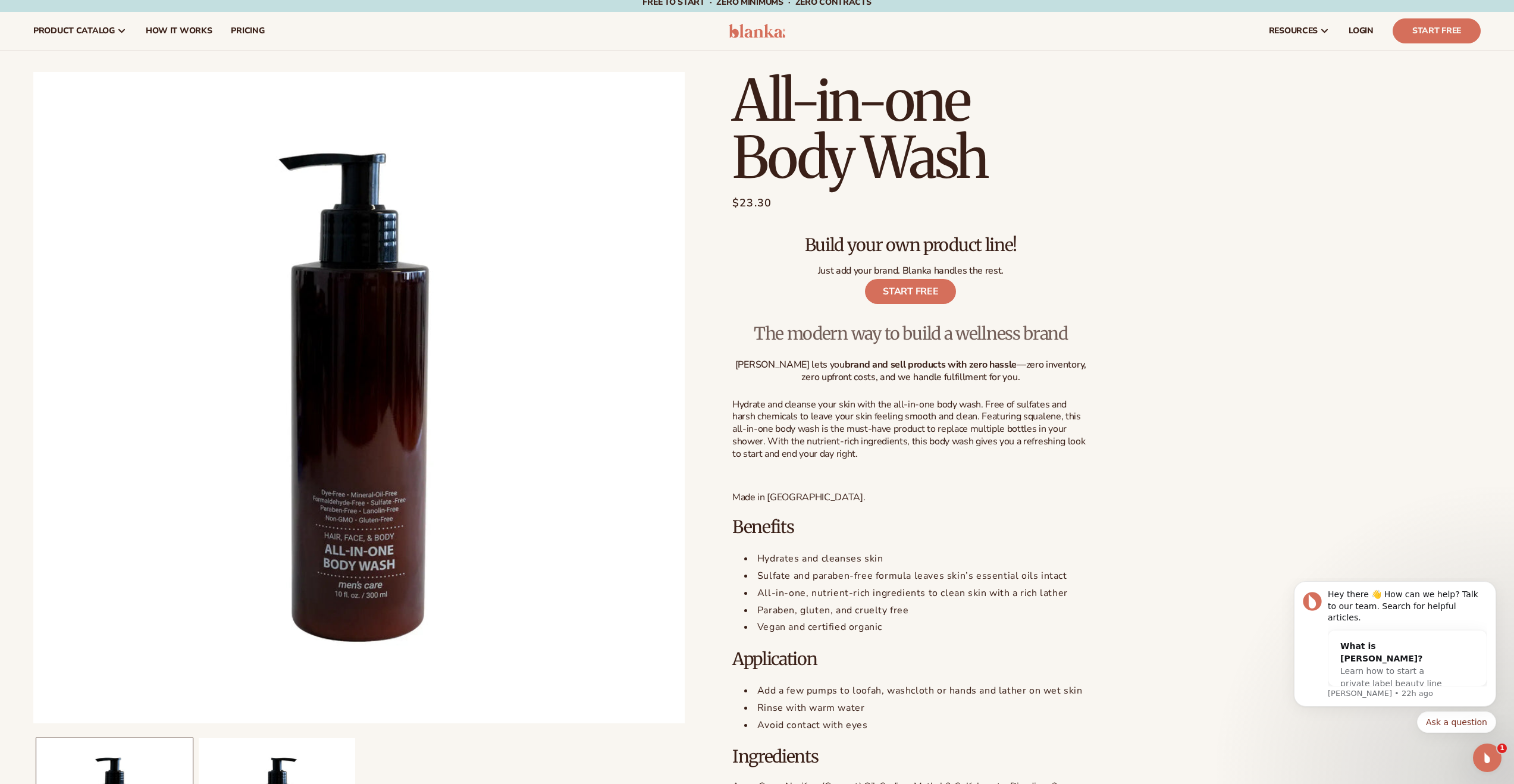
click at [992, 439] on span "Hydrate and cleanse your skin with the all-in-one body wash. Free of sulfates a…" at bounding box center [908, 429] width 352 height 62
drag, startPoint x: 1062, startPoint y: 414, endPoint x: 1062, endPoint y: 407, distance: 7.0
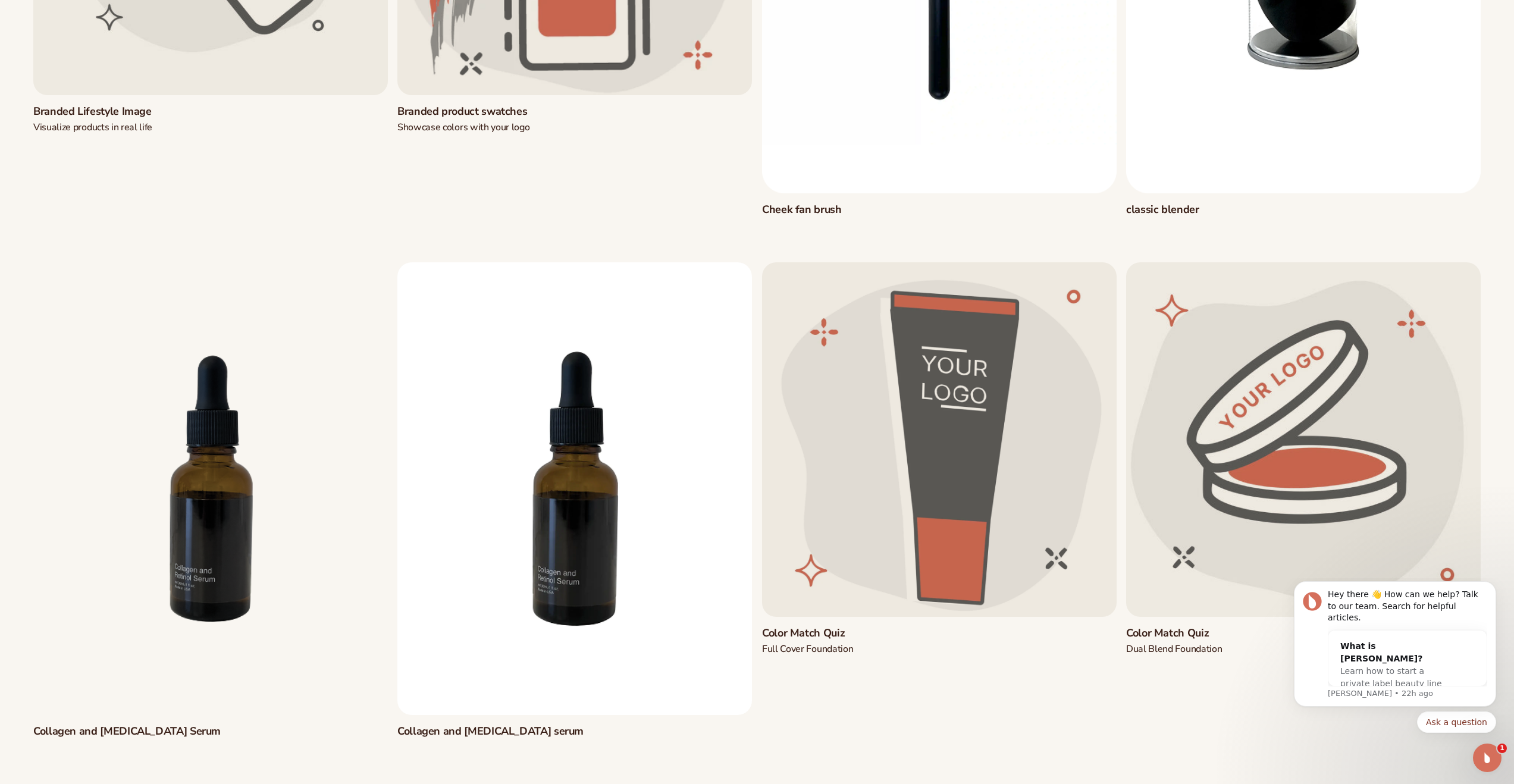
scroll to position [1673, 0]
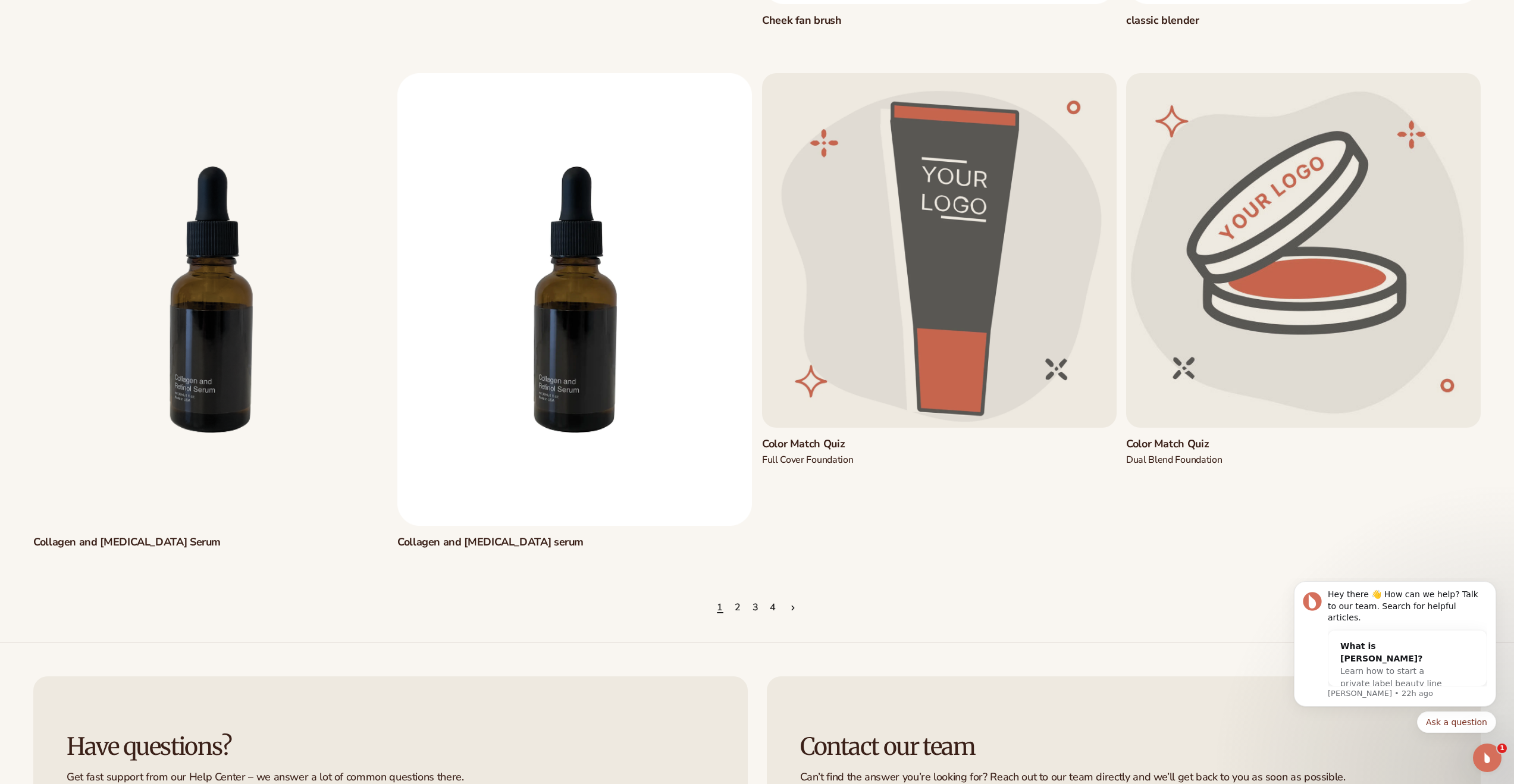
click at [740, 607] on link "2" at bounding box center [737, 607] width 7 height 26
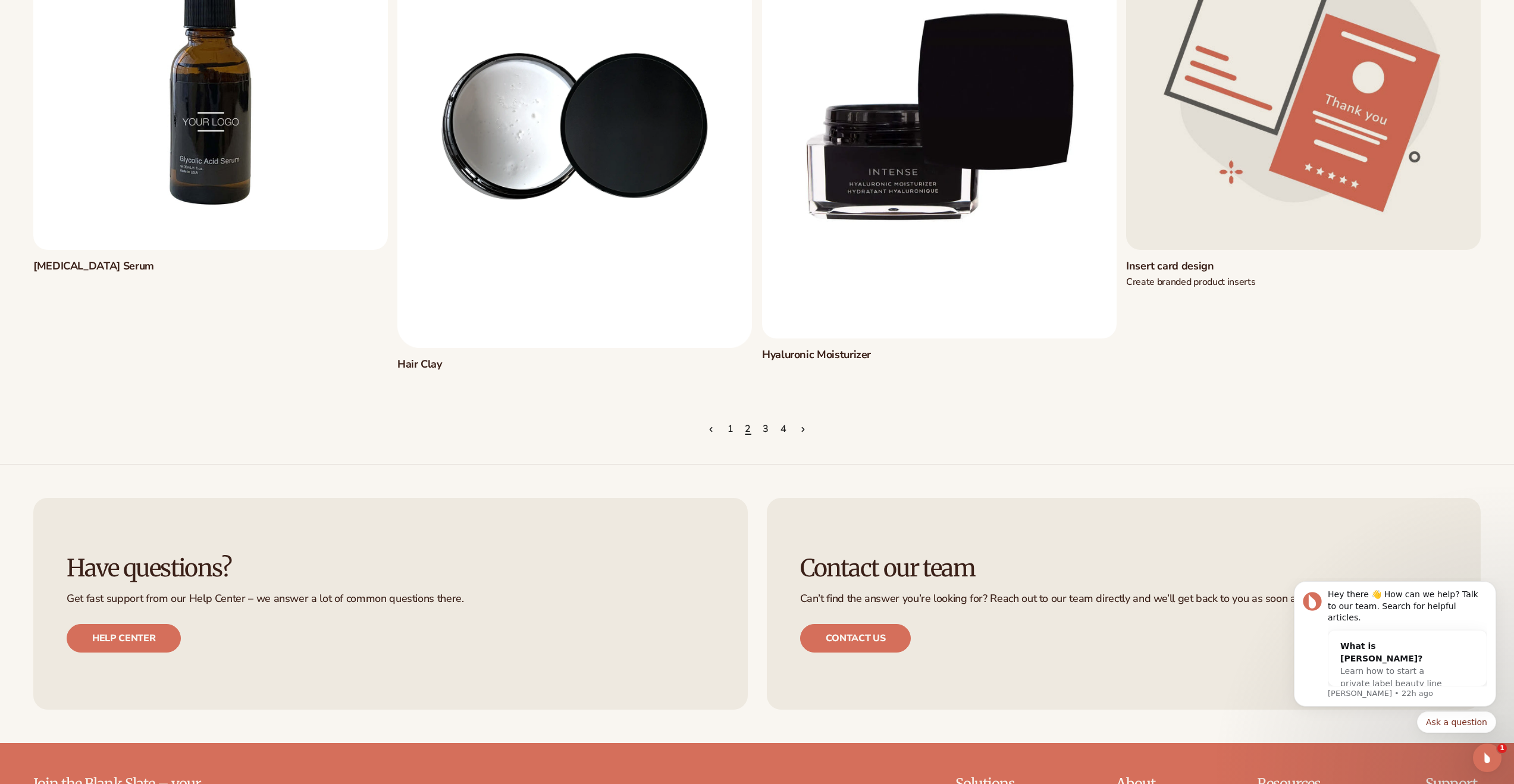
scroll to position [1851, 0]
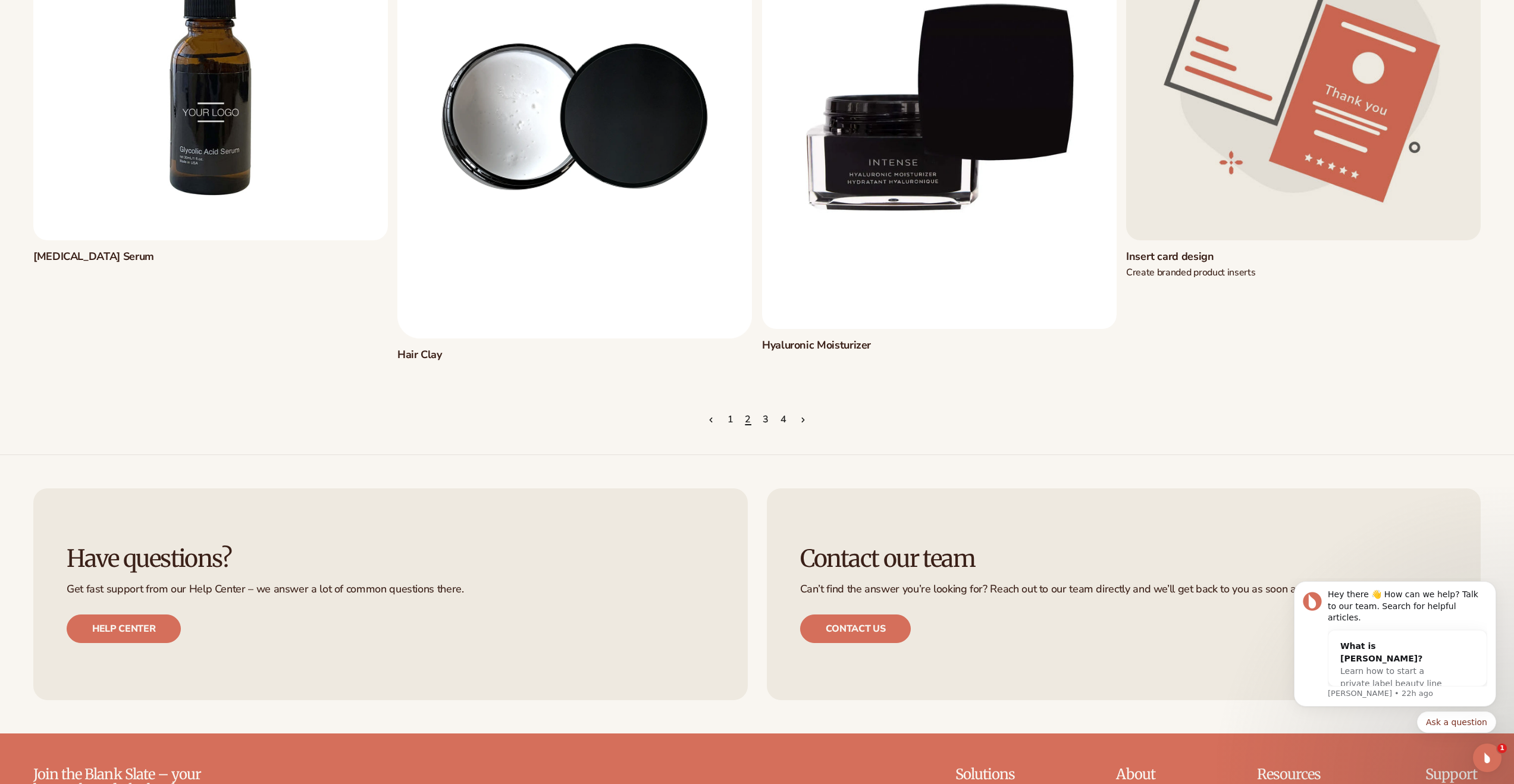
click at [766, 418] on link "3" at bounding box center [766, 419] width 7 height 26
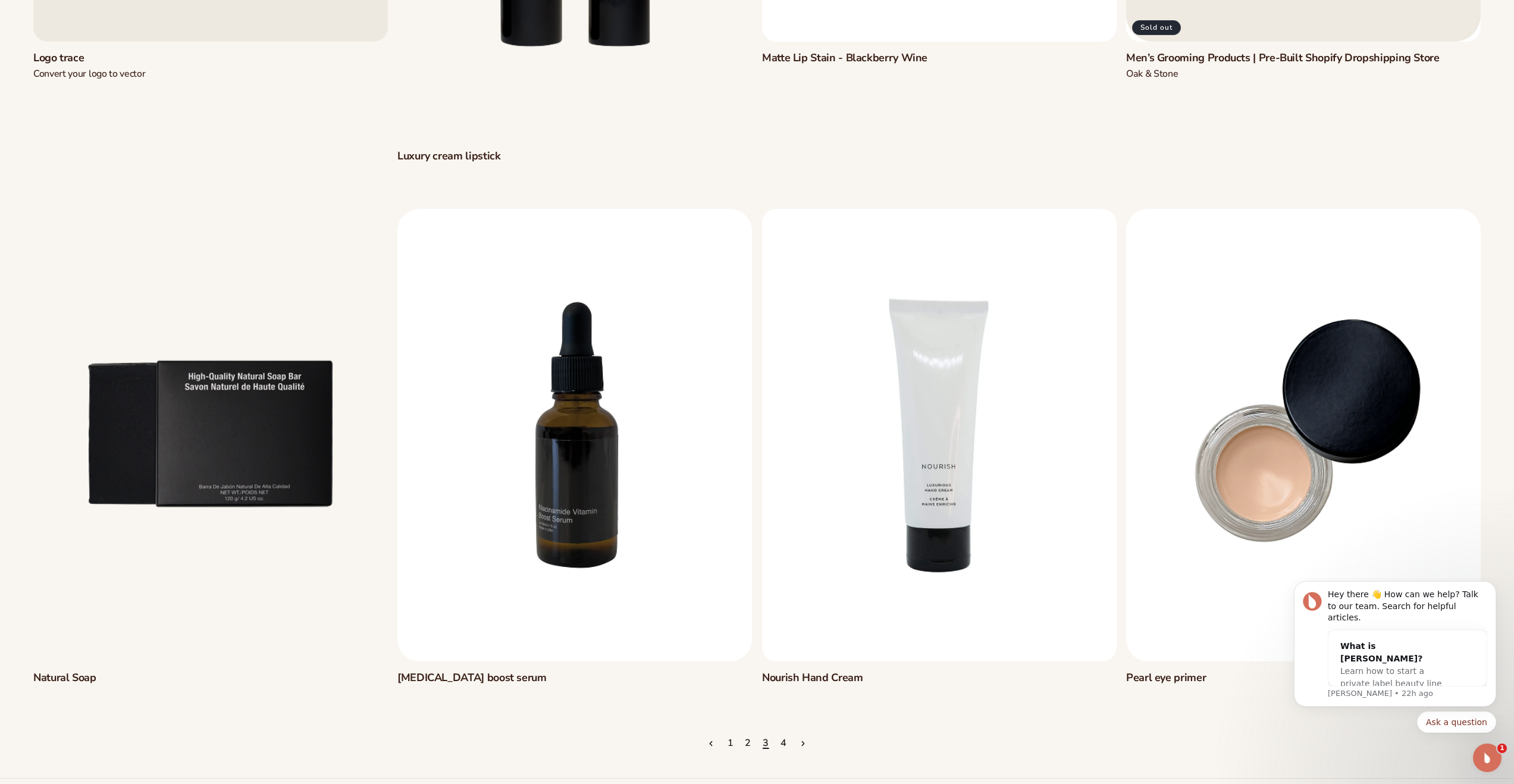
scroll to position [1676, 0]
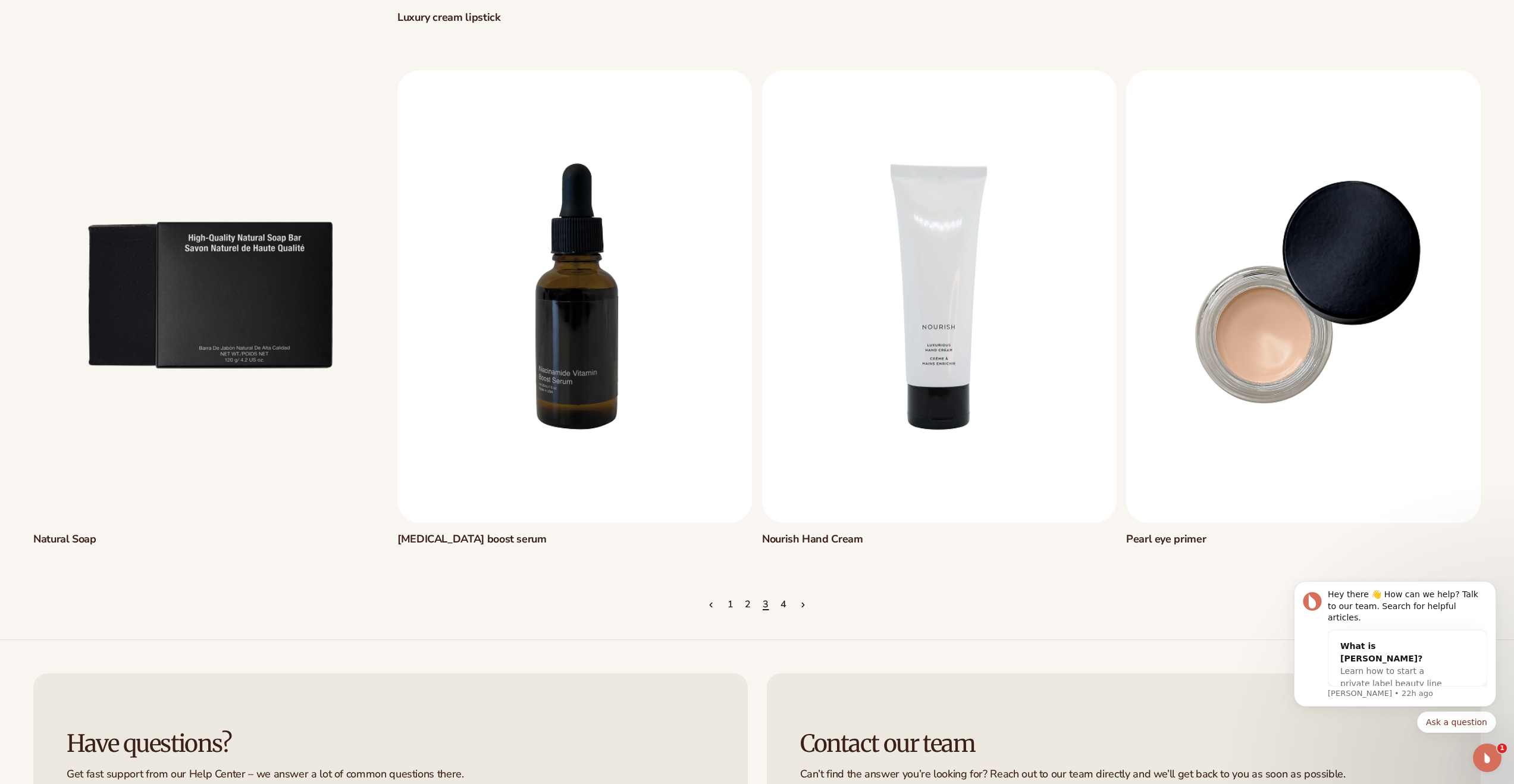
click at [783, 606] on link "4" at bounding box center [783, 605] width 7 height 26
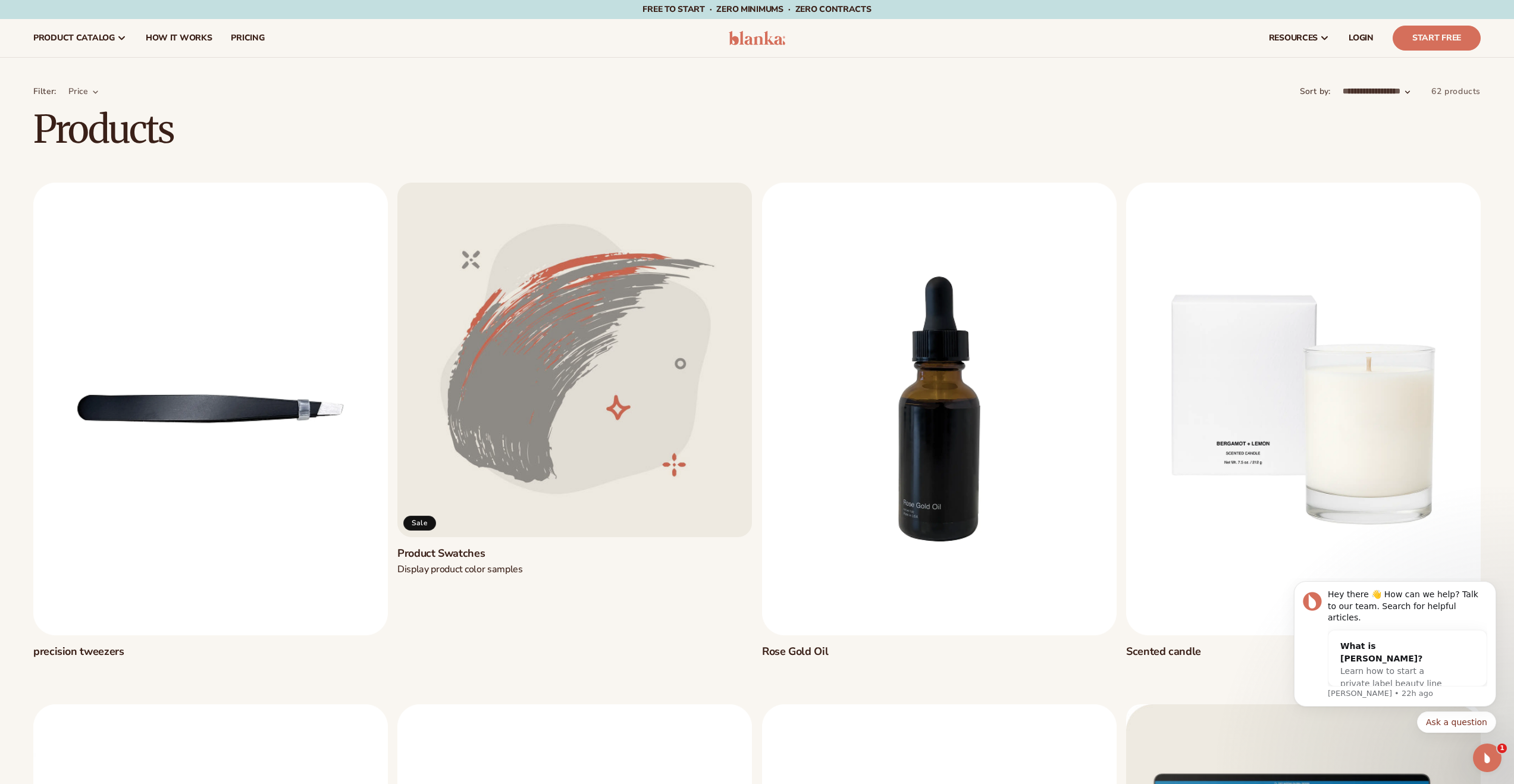
click at [1387, 93] on select "**********" at bounding box center [1377, 91] width 68 height 13
click at [1164, 131] on h1 "Products" at bounding box center [757, 130] width 1514 height 40
click at [70, 93] on span "Price" at bounding box center [78, 90] width 20 height 11
click at [99, 97] on summary "Price" at bounding box center [84, 91] width 31 height 13
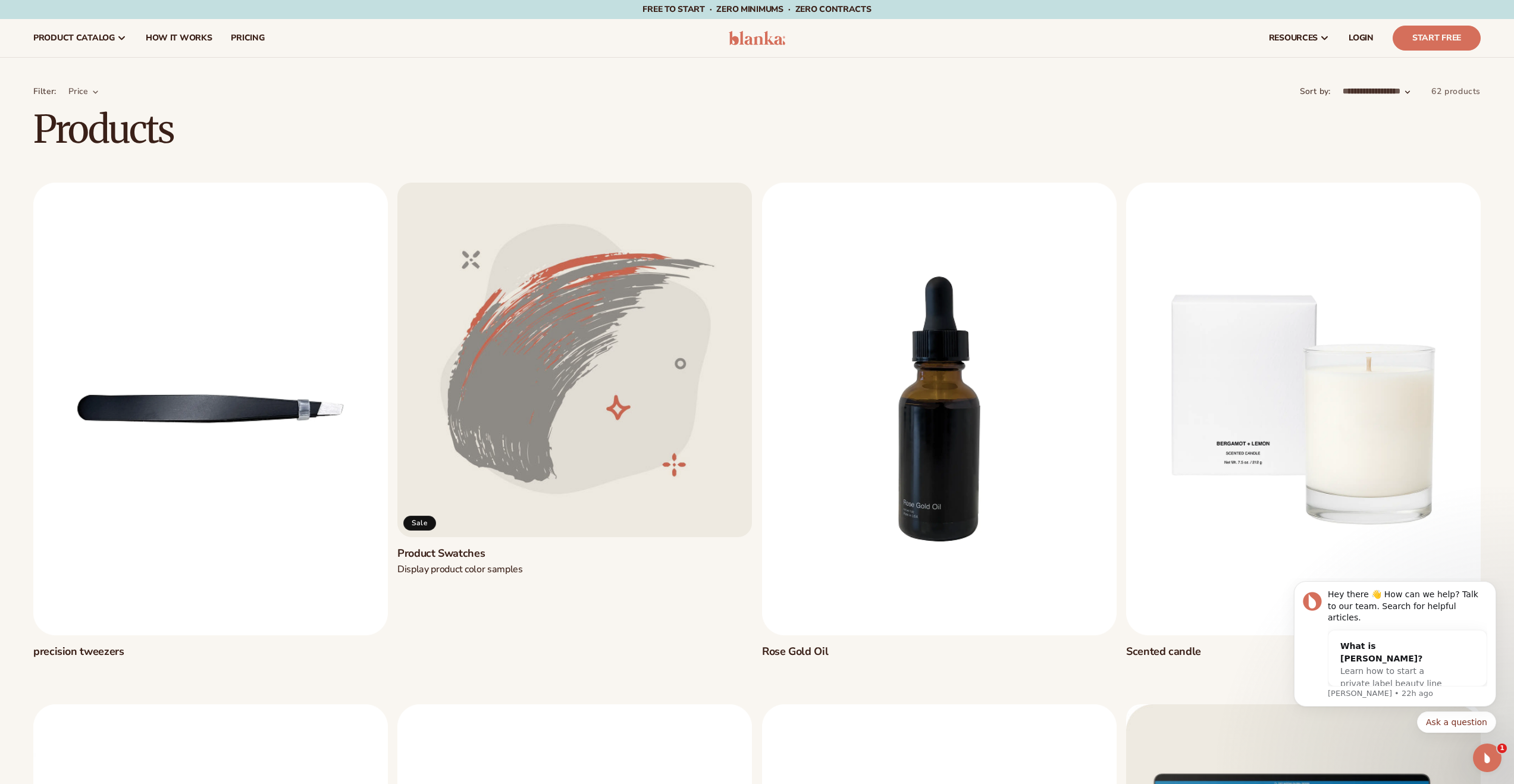
click at [757, 41] on img at bounding box center [757, 38] width 56 height 14
